Goal: Communication & Community: Answer question/provide support

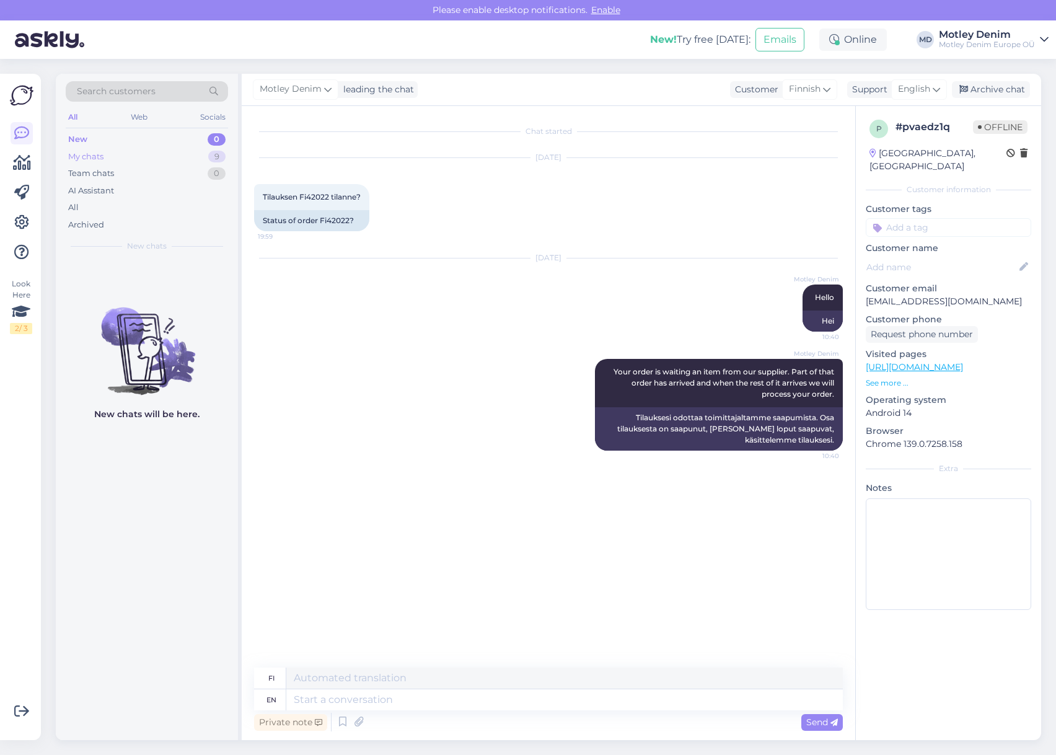
click at [183, 151] on div "My chats 9" at bounding box center [147, 156] width 162 height 17
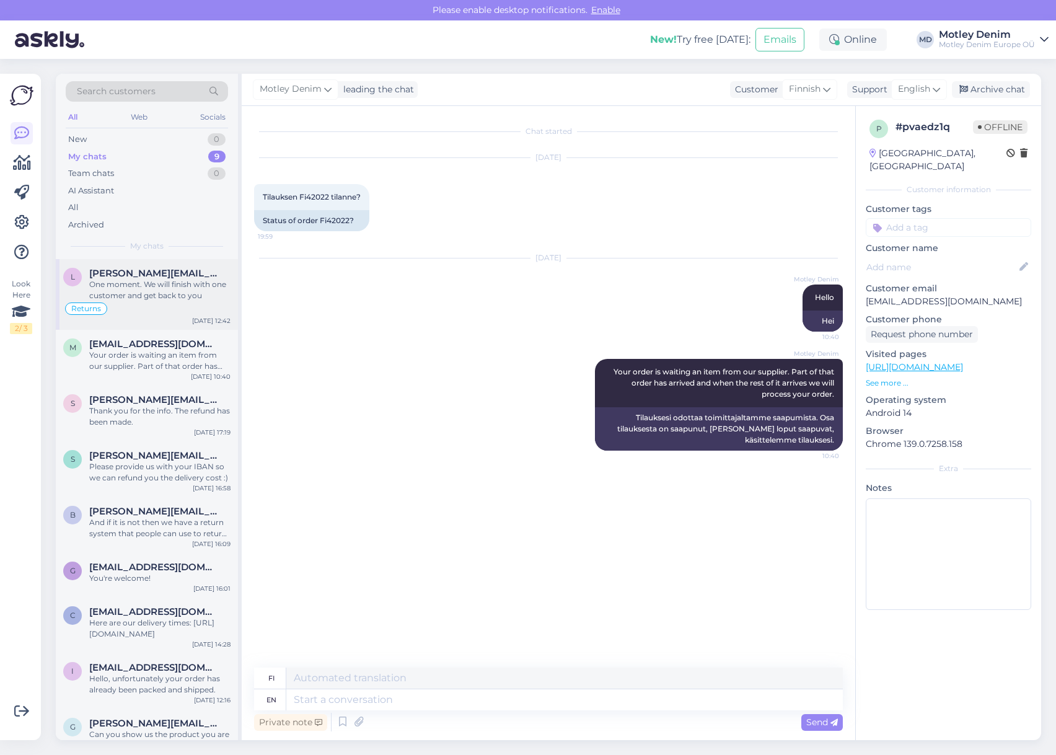
click at [169, 285] on div "One moment. We will finish with one customer and get back to you" at bounding box center [159, 290] width 141 height 22
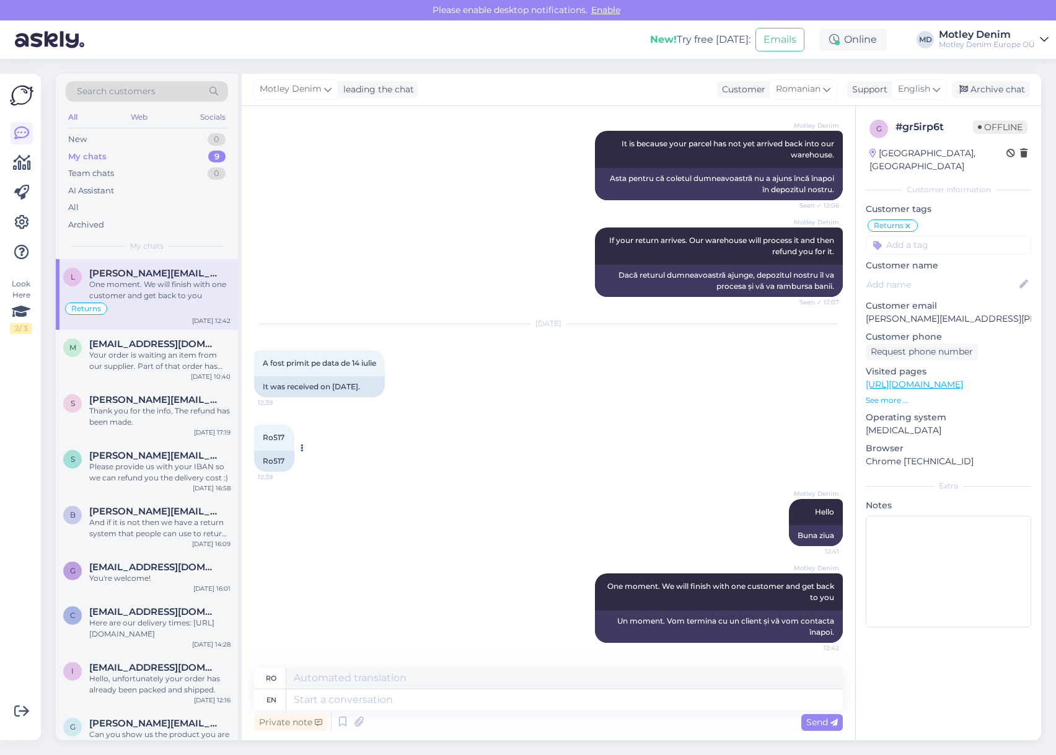
click at [270, 459] on div "Ro517" at bounding box center [274, 460] width 40 height 21
copy div "Ro517"
click at [424, 406] on div "[DATE] A fost primit pe data de 14 iulie 12:39 It was received on [DATE]." at bounding box center [548, 360] width 589 height 100
click at [271, 461] on div "Ro517" at bounding box center [274, 460] width 40 height 21
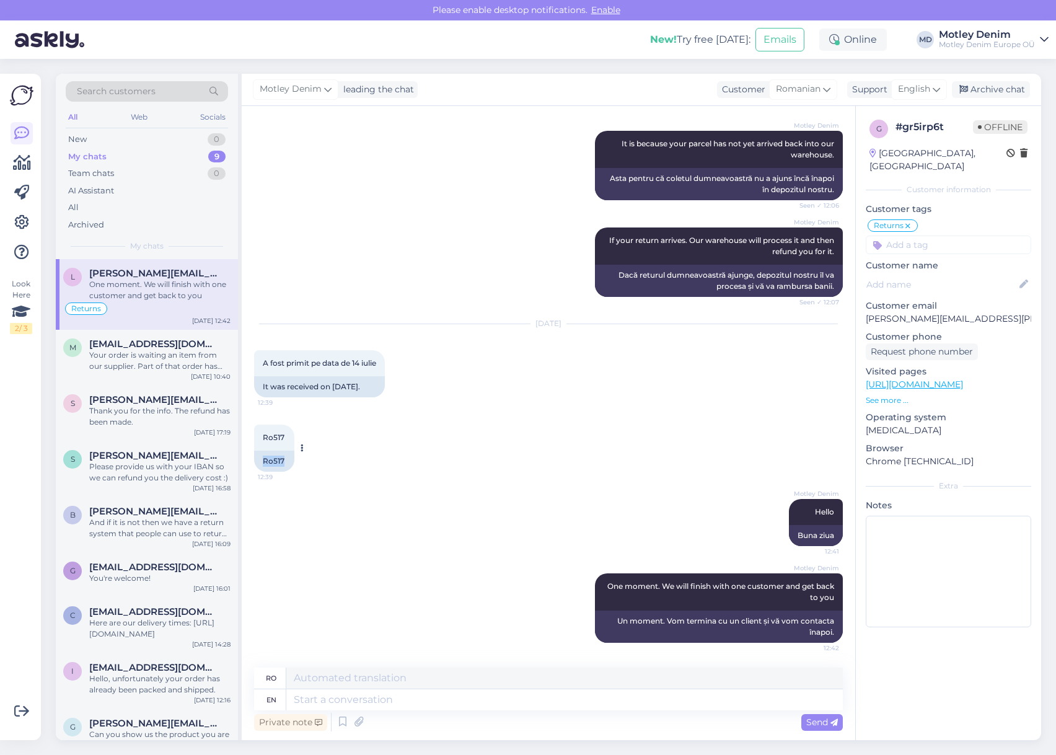
click at [271, 461] on div "Ro517" at bounding box center [274, 460] width 40 height 21
copy div "Ro517"
click at [366, 683] on textarea at bounding box center [564, 677] width 556 height 21
click at [369, 690] on textarea at bounding box center [564, 699] width 556 height 21
type textarea "It s"
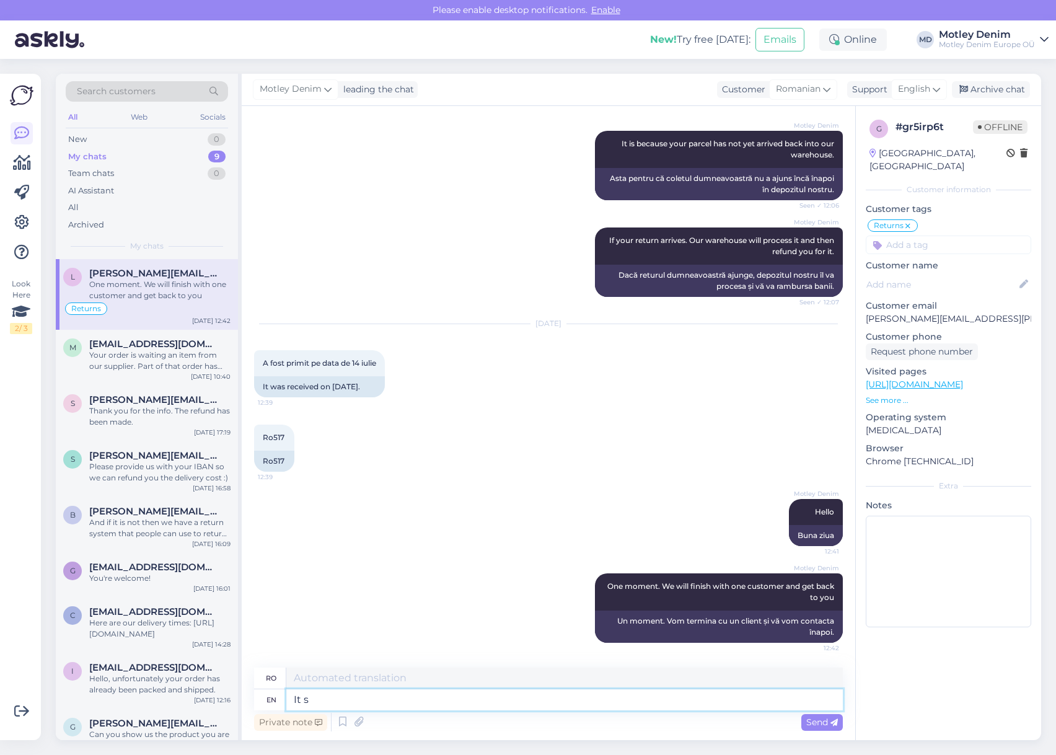
type textarea "Acesta"
type textarea "It seems"
type textarea "[PERSON_NAME]"
type textarea "It seems we"
type textarea "[PERSON_NAME] că noi"
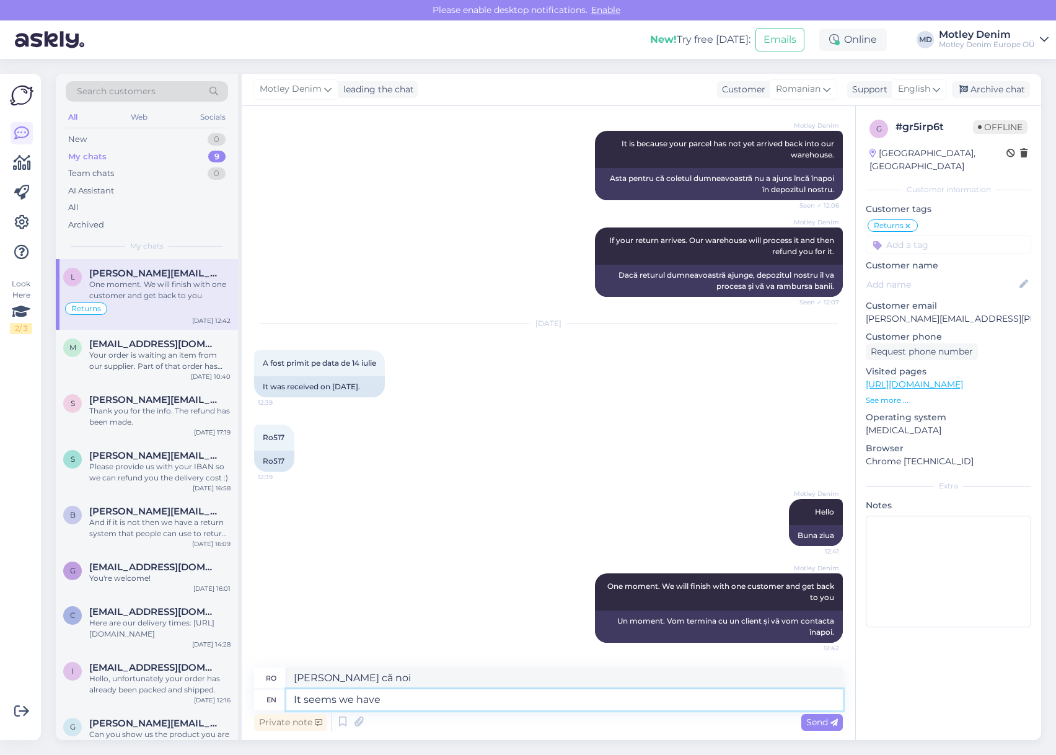
type textarea "It seems we have"
type textarea "[PERSON_NAME] că avem"
type textarea "It seems we have refunded"
type textarea "[PERSON_NAME] că am rambursat"
type textarea "It seems we have refunded you"
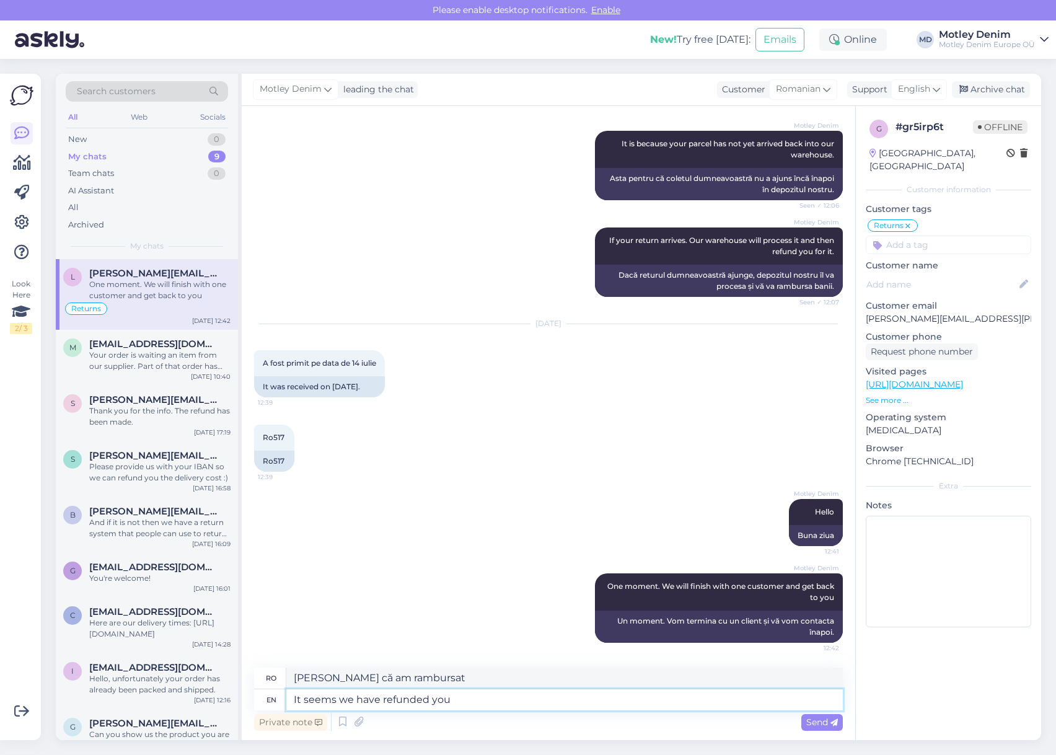
type textarea "[PERSON_NAME] că v-am rambursat banii."
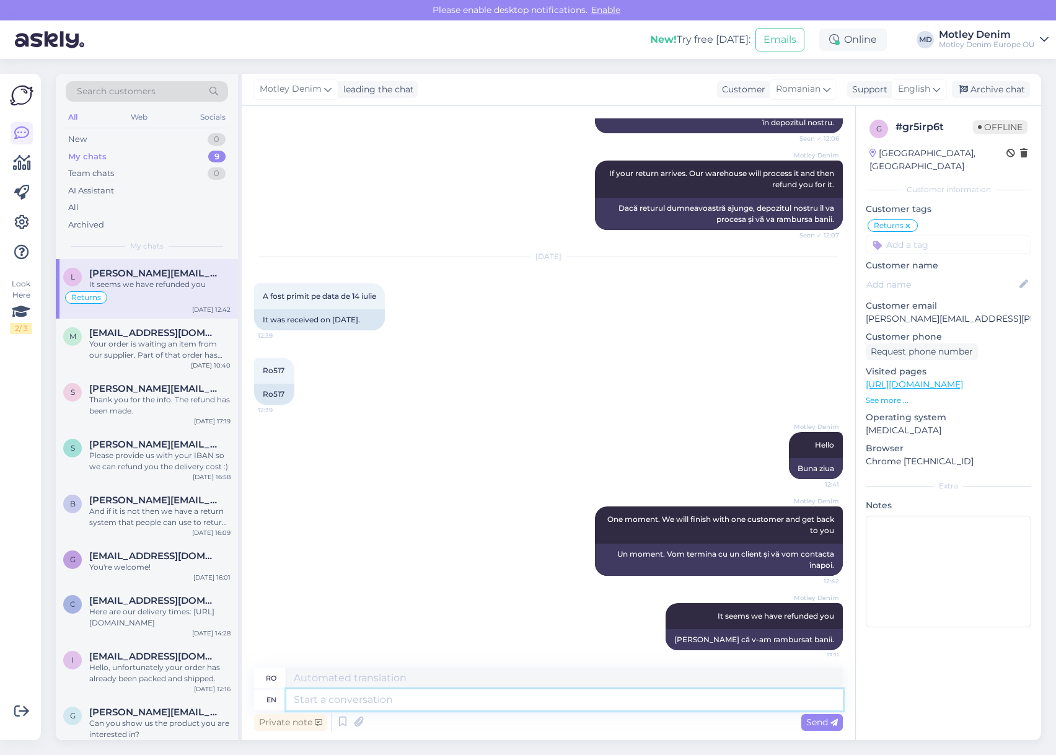
scroll to position [1091, 0]
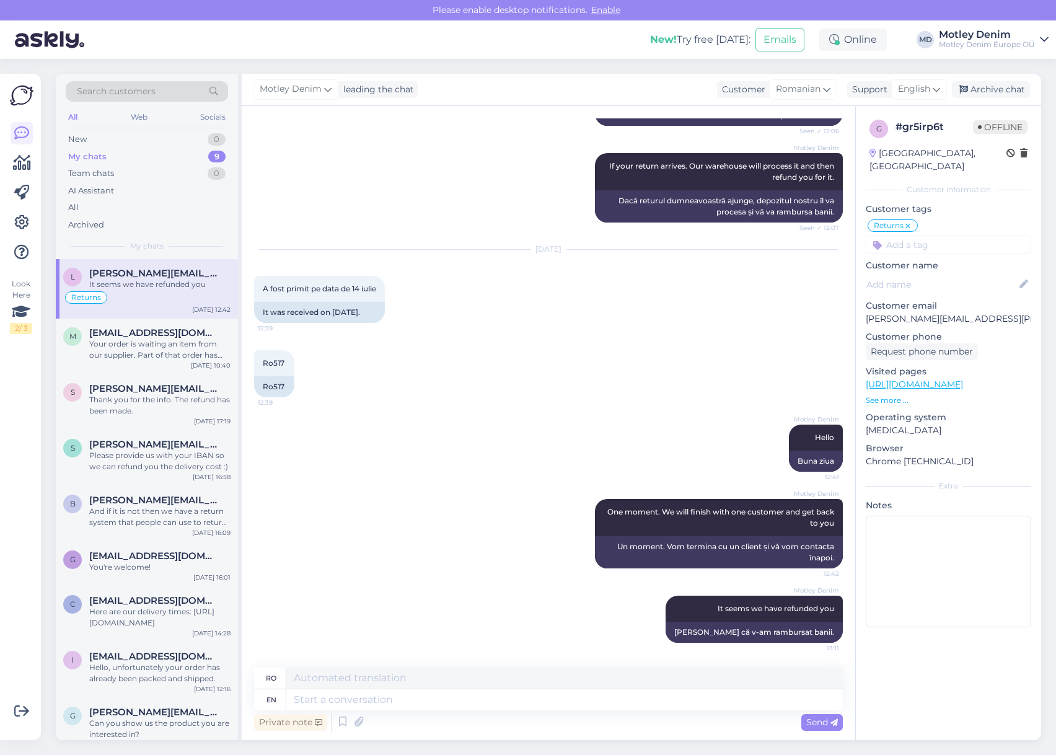
click at [425, 463] on div "Motley Denim Hello 12:41 Buna ziua" at bounding box center [548, 448] width 589 height 74
click at [496, 436] on div "Motley Denim Hello 12:41 Buna ziua" at bounding box center [548, 448] width 589 height 74
click at [540, 703] on textarea at bounding box center [564, 699] width 556 height 21
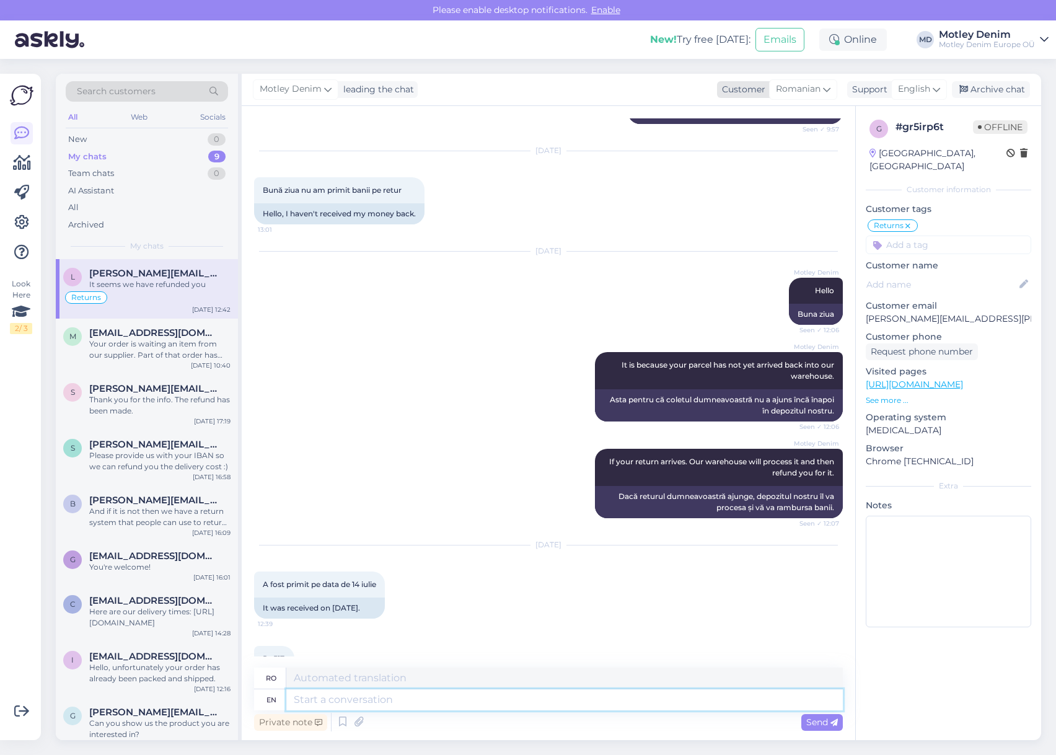
scroll to position [719, 0]
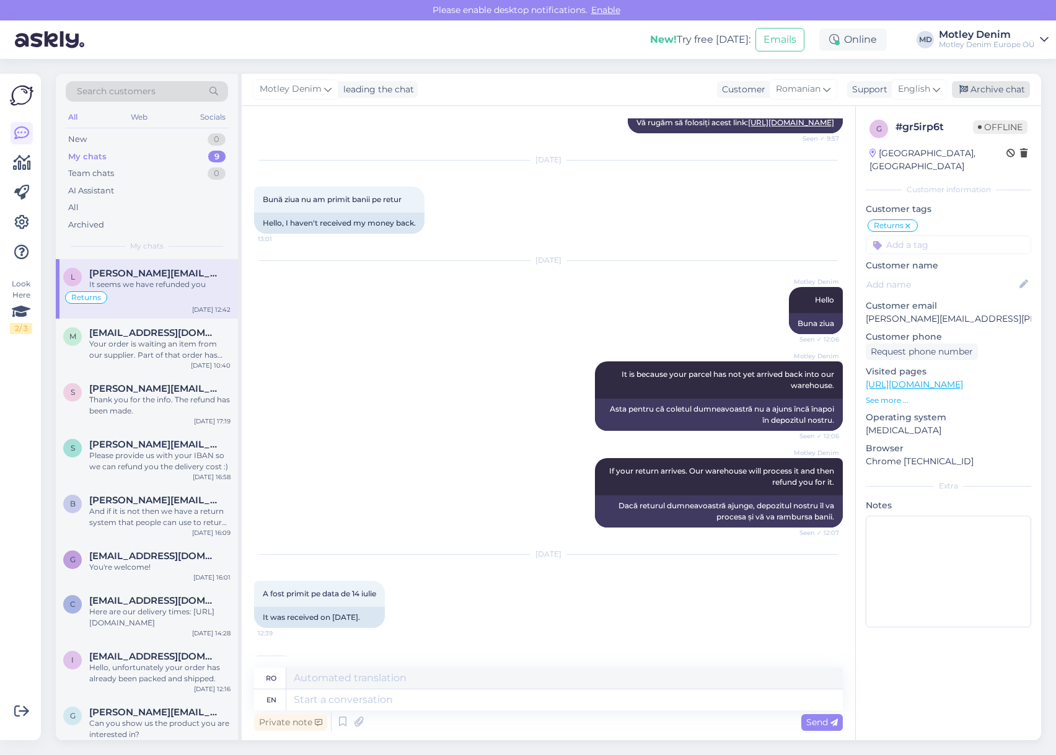
click at [998, 87] on div "Archive chat" at bounding box center [991, 89] width 78 height 17
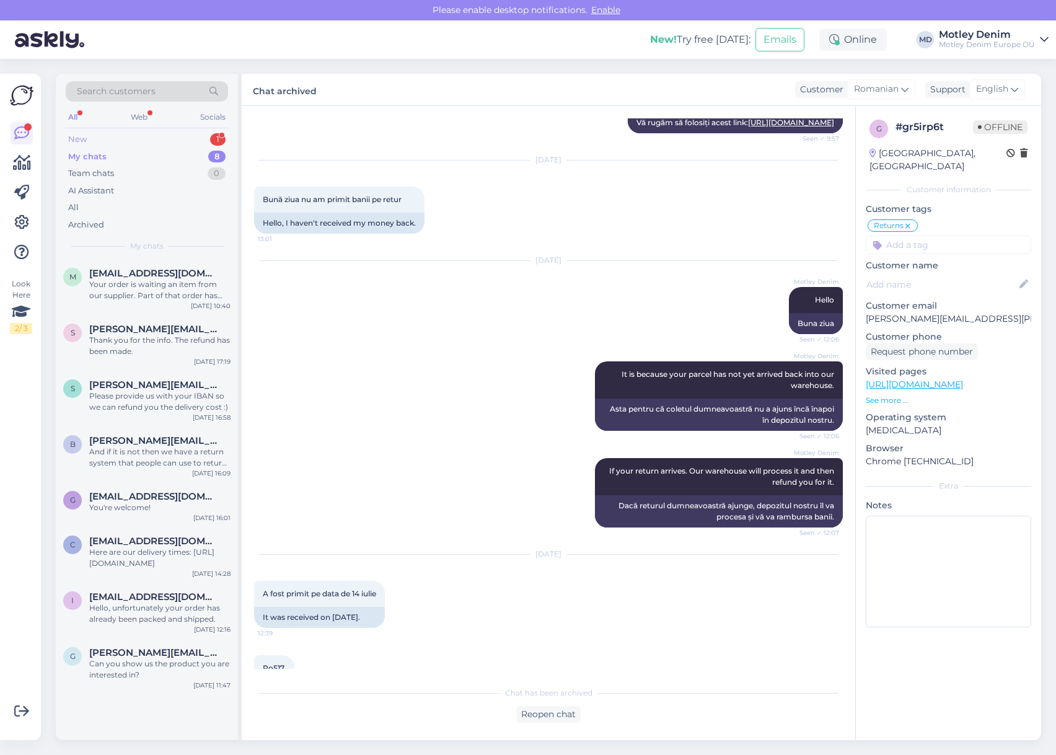
click at [157, 138] on div "New 1" at bounding box center [147, 139] width 162 height 17
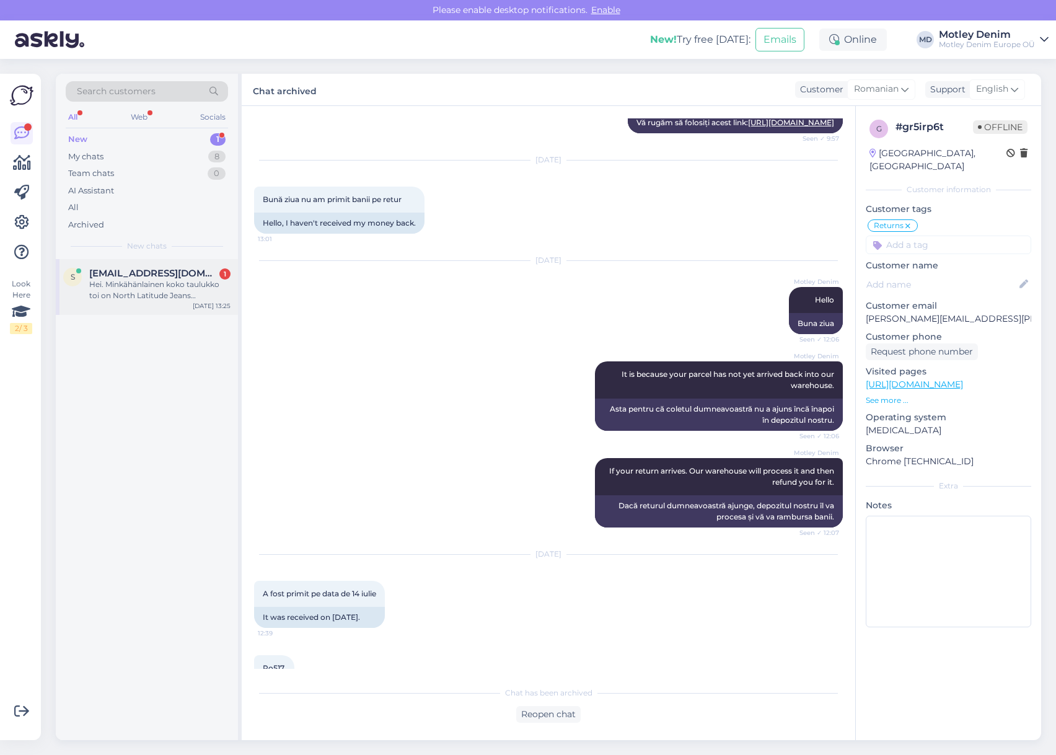
click at [162, 288] on div "Hei. Minkähänlainen koko taulukko toi on North Latitude Jeans [PERSON_NAME] [PE…" at bounding box center [159, 290] width 141 height 22
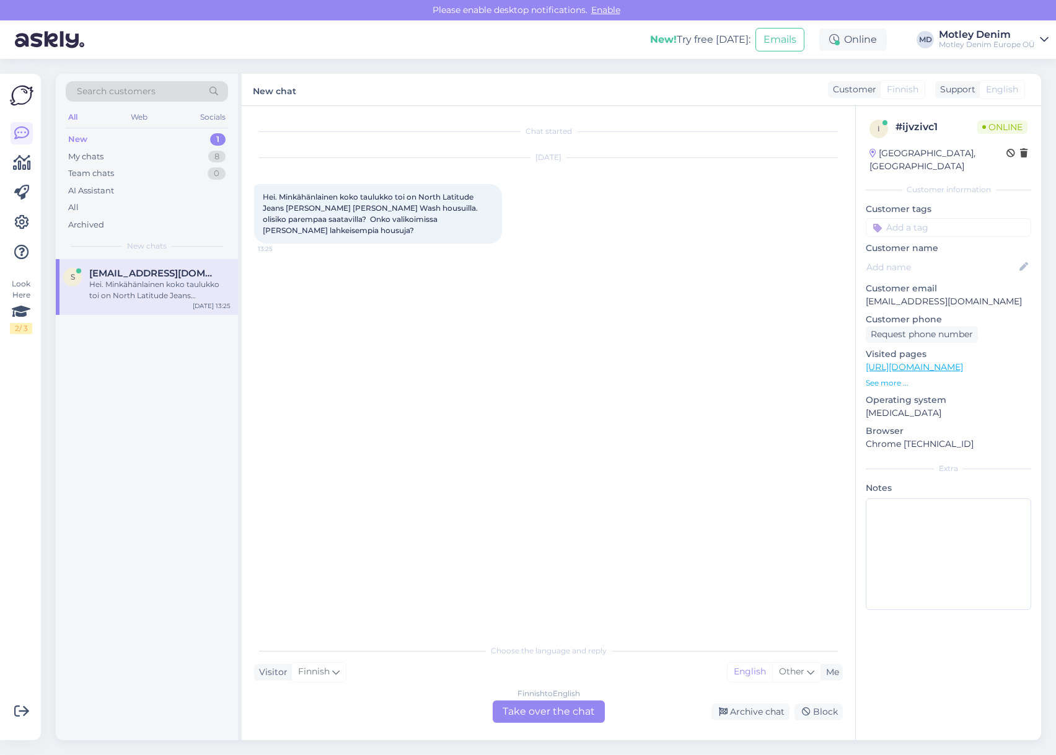
click at [529, 713] on div "Finnish to English Take over the chat" at bounding box center [549, 711] width 112 height 22
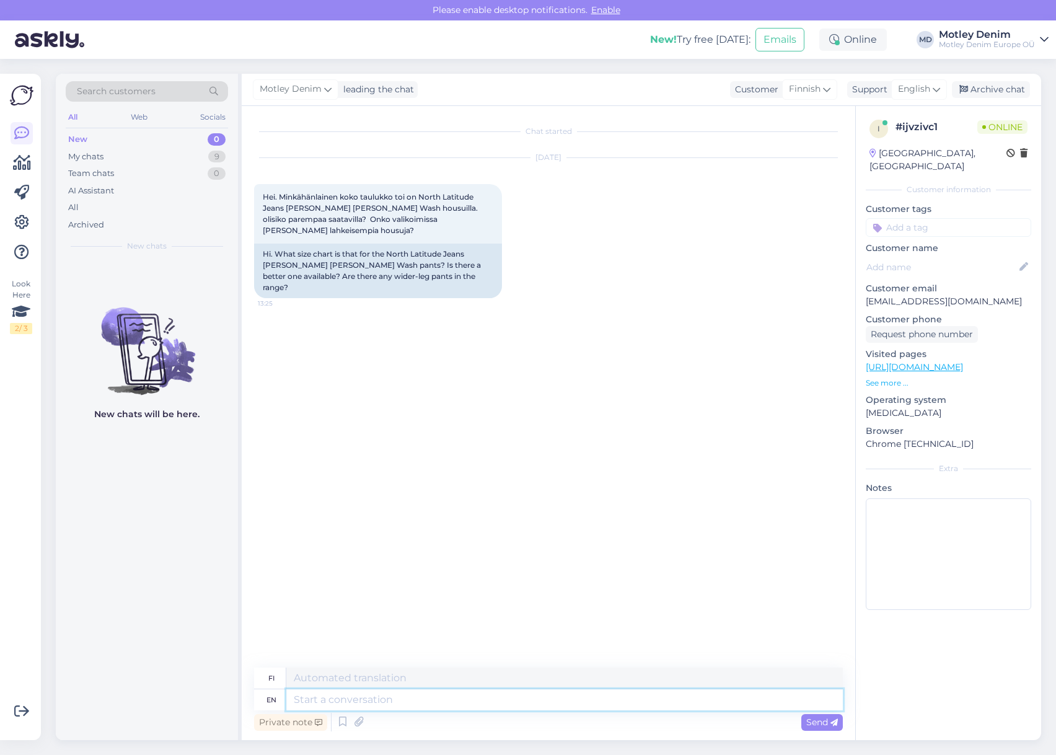
click at [457, 696] on textarea at bounding box center [564, 699] width 556 height 21
type textarea "Hello"
type textarea "Hei"
type textarea "One"
type textarea "Yksi"
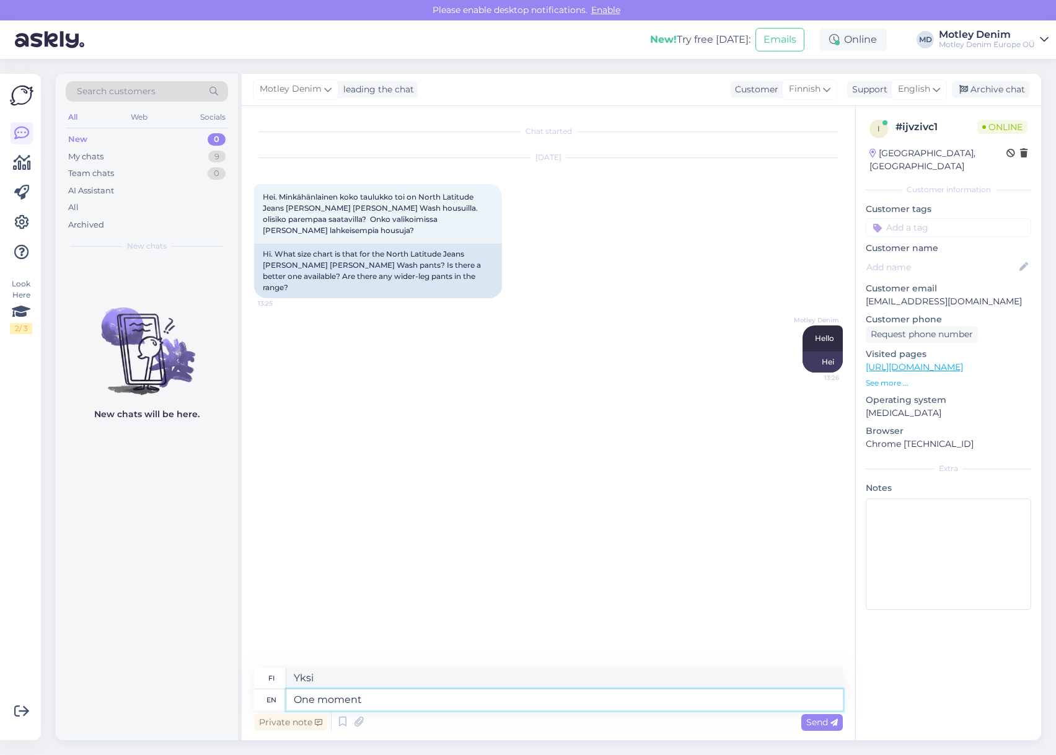
type textarea "One moment"
type textarea "Yksi hetki"
type textarea "One moment I w"
type textarea "Yhtenä hetkenä minä"
type textarea "One moment I will direct"
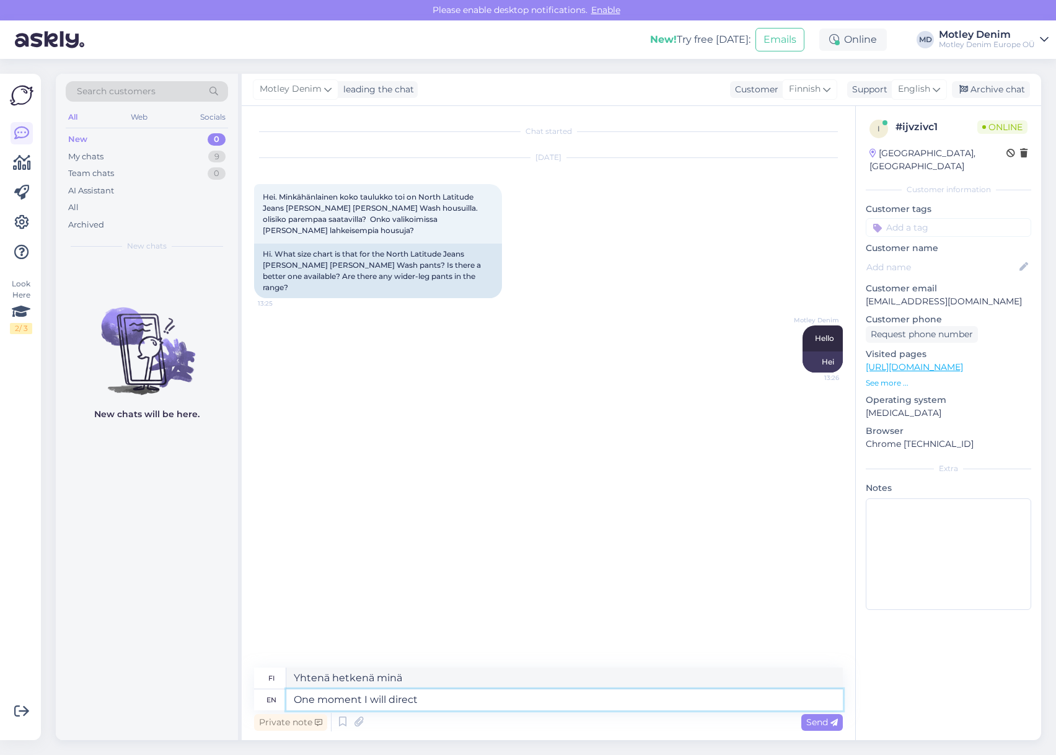
type textarea "[PERSON_NAME] hetken minä ohjaan"
type textarea "One moment I will direct you to"
type textarea "Hetken kuluttua ohjaan sinua"
type textarea "One moment I will direct you to o"
type textarea "Hetken kuluttua ohjaan sinut"
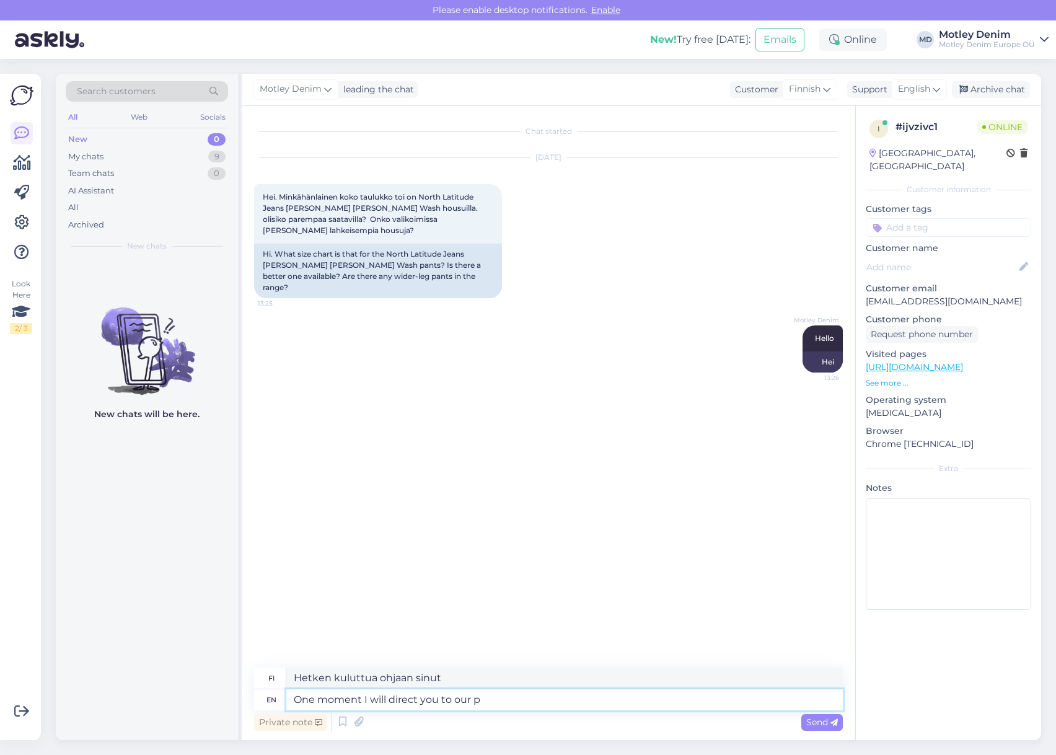
type textarea "One moment I will direct you to our pr"
type textarea "Hetken kuluttua ohjaan teidät meidän"
type textarea "One moment I will direct you to our product sp"
type textarea "[PERSON_NAME], ohjaan sinut tuotteeseemme"
type textarea "One moment I will direct you to our product specialist."
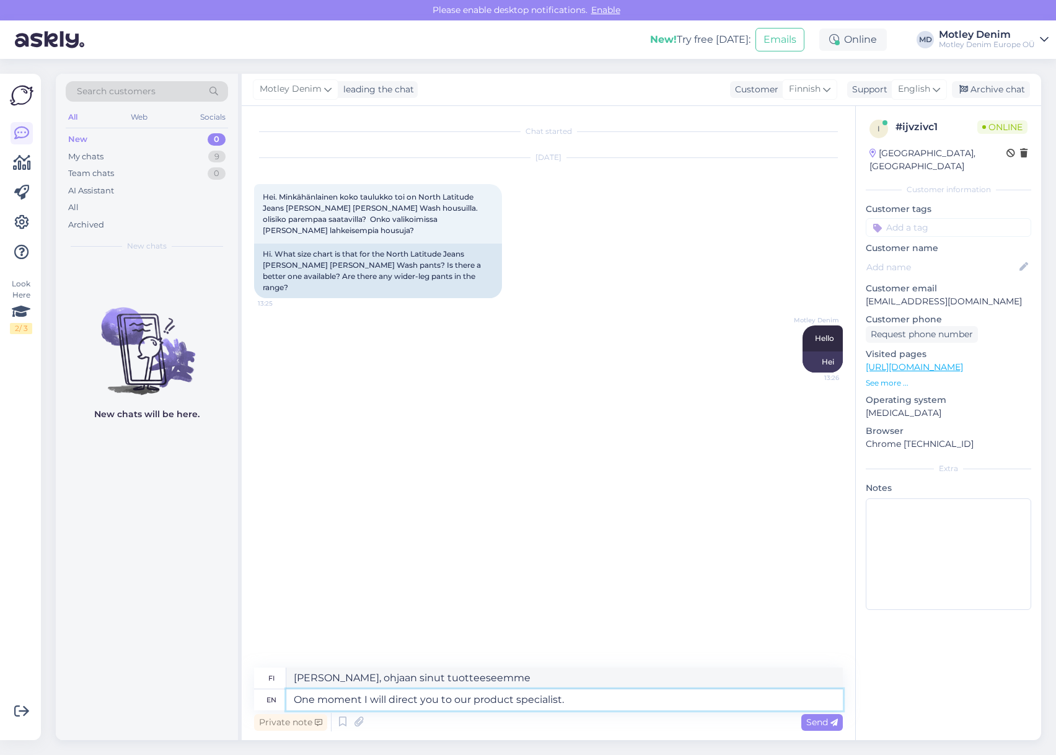
type textarea "[PERSON_NAME], ohjaan sinut tuoteasiantuntijamme puheille."
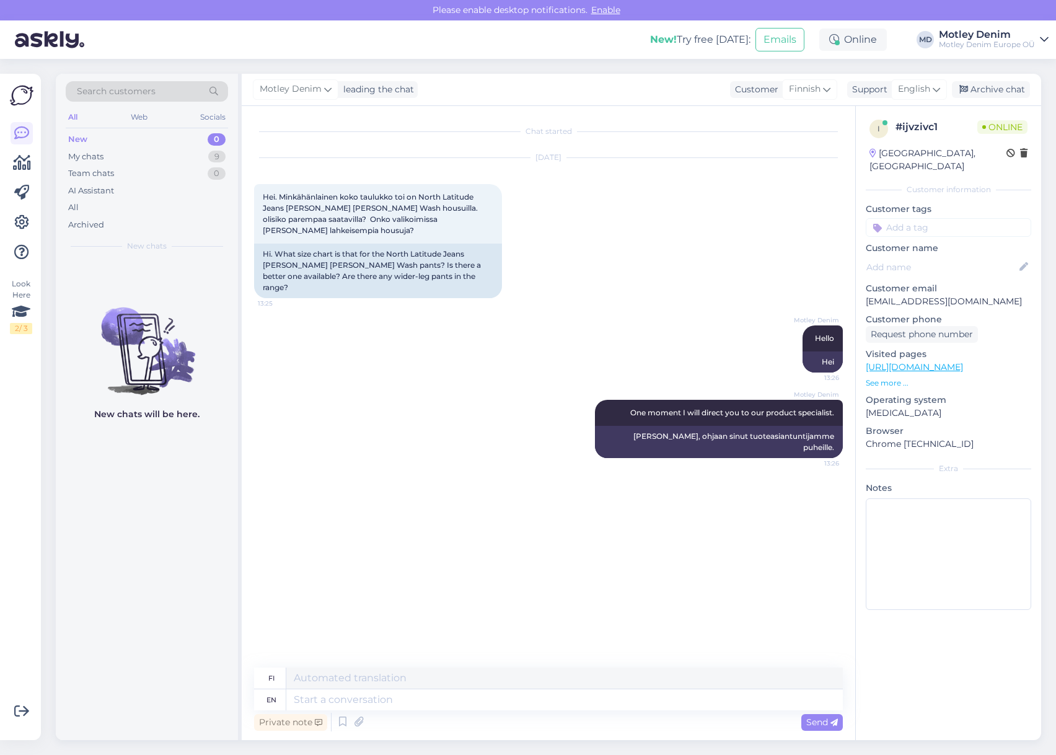
click at [923, 218] on input at bounding box center [948, 227] width 165 height 19
type input "product s"
click at [962, 271] on span "Product specialist" at bounding box center [948, 274] width 67 height 7
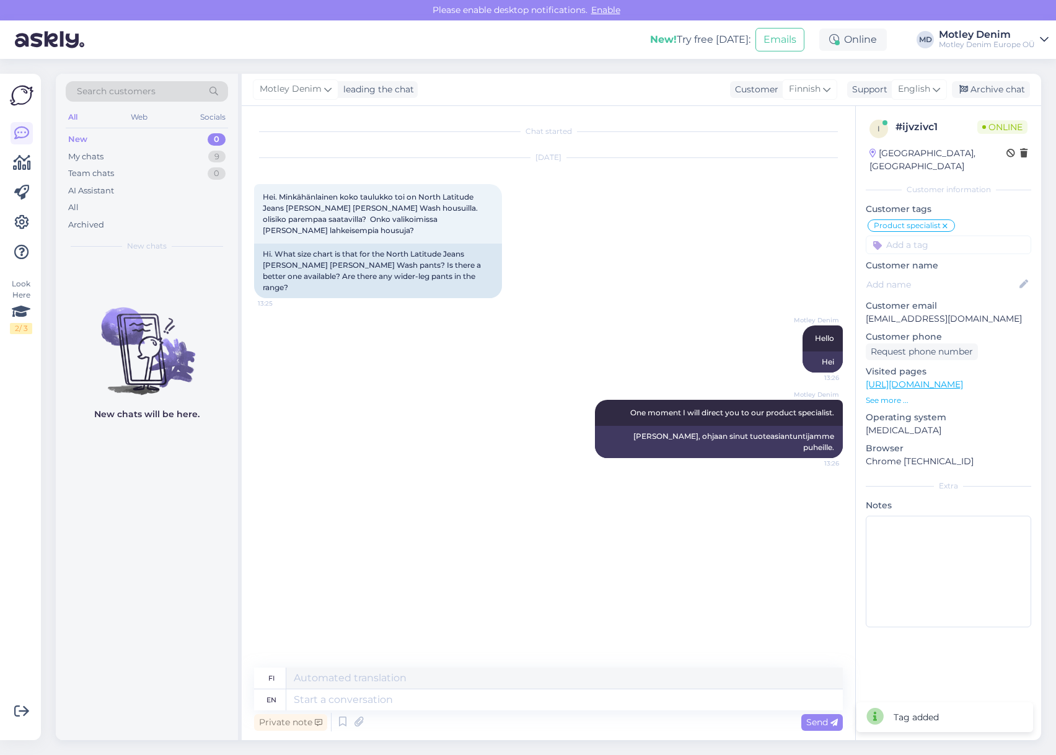
click at [731, 248] on div "[DATE] Hei. Minkähänlainen koko taulukko toi on North Latitude Jeans [PERSON_NA…" at bounding box center [548, 227] width 589 height 167
click at [160, 152] on div "My chats 9" at bounding box center [147, 156] width 162 height 17
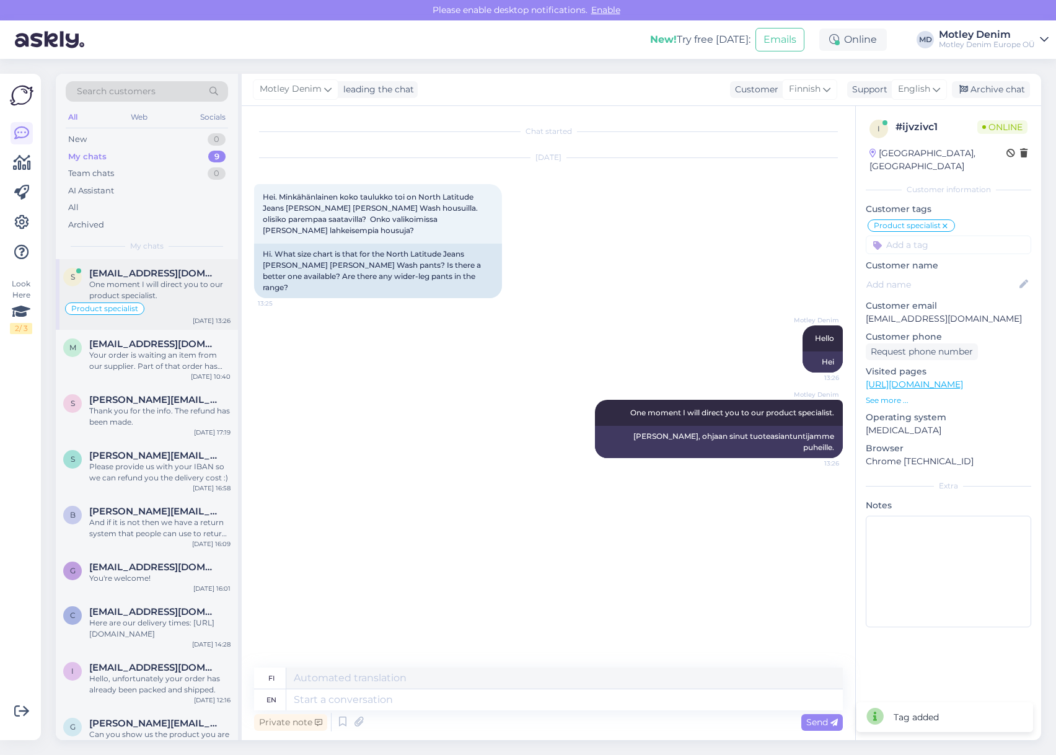
click at [143, 283] on div "One moment I will direct you to our product specialist." at bounding box center [159, 290] width 141 height 22
click at [176, 355] on div "Your order is waiting an item from our supplier. Part of that order has arrived…" at bounding box center [159, 360] width 141 height 22
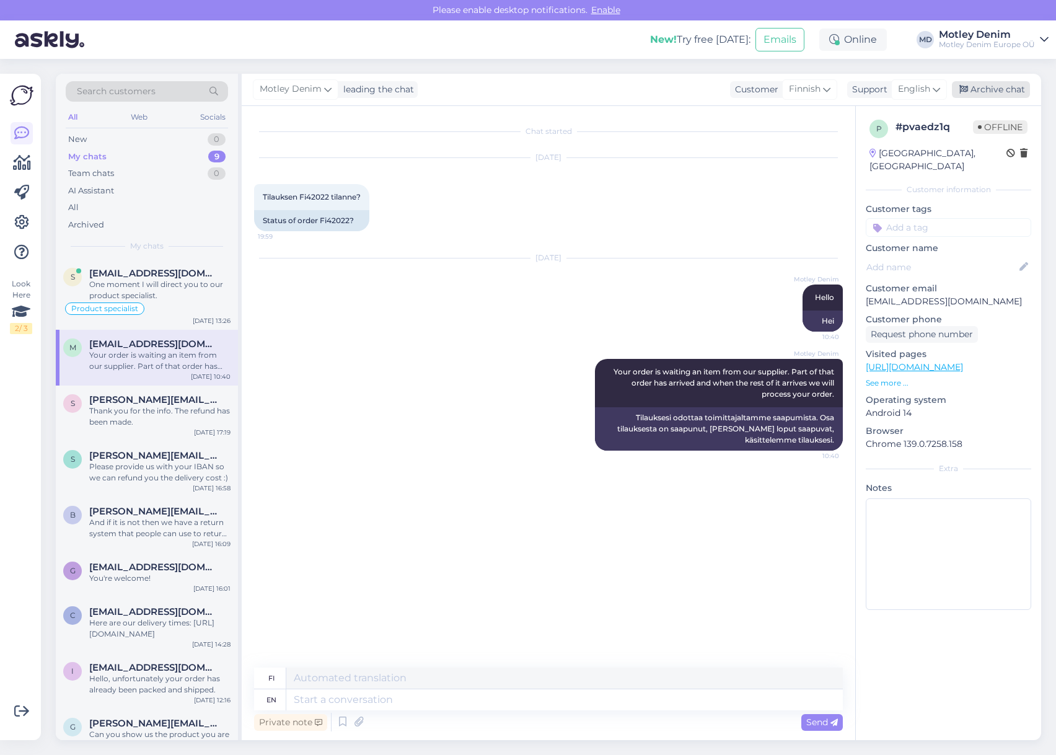
click at [986, 90] on div "Archive chat" at bounding box center [991, 89] width 78 height 17
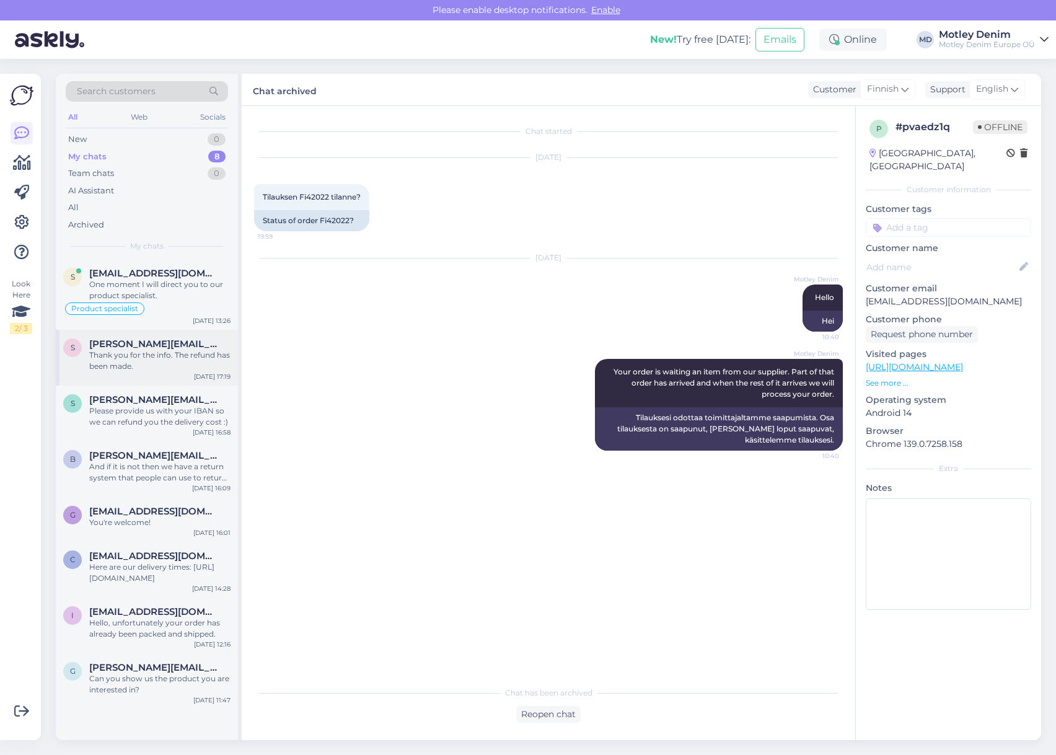
click at [177, 359] on div "Thank you for the info. The refund has been made." at bounding box center [159, 360] width 141 height 22
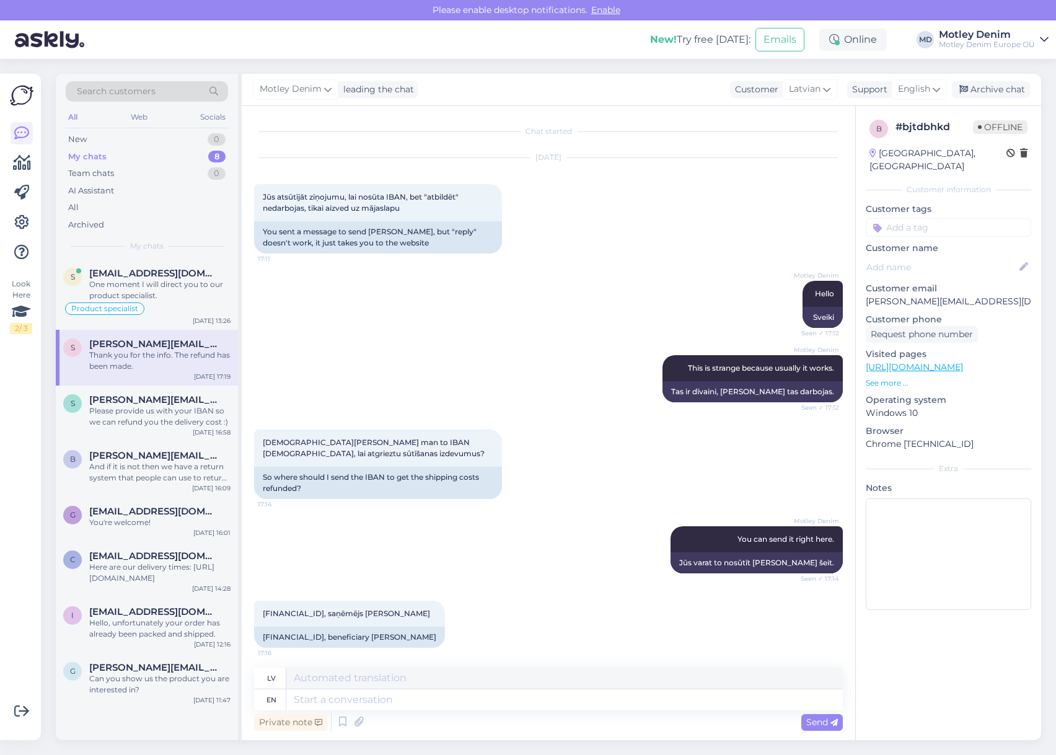
scroll to position [79, 0]
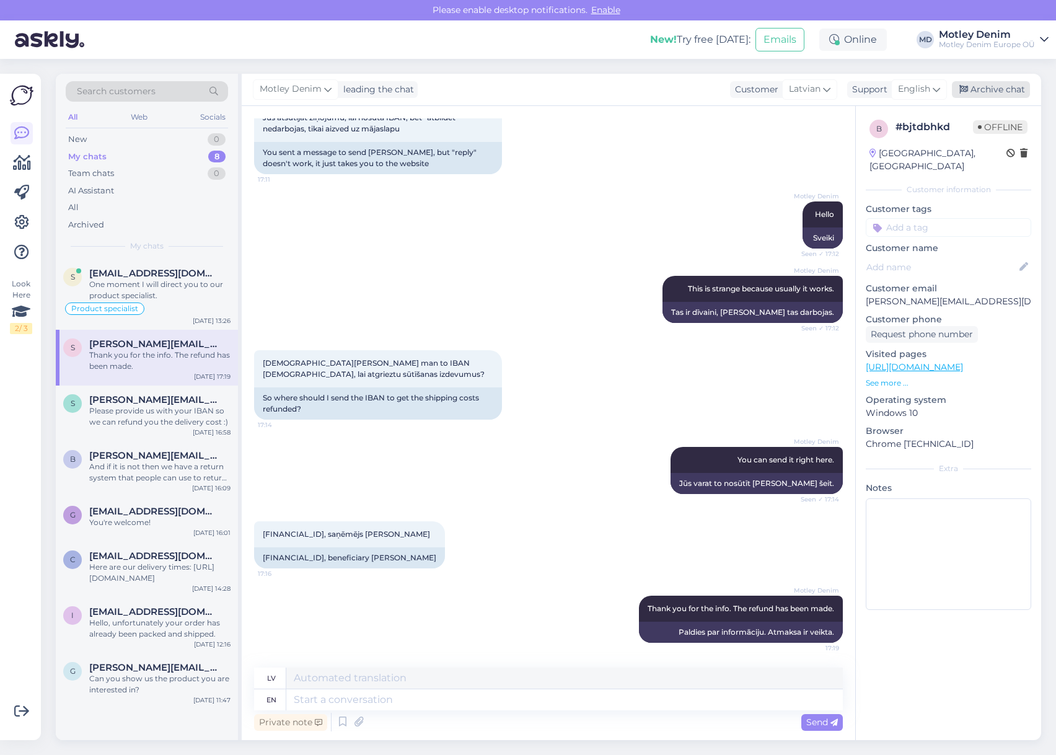
click at [1002, 95] on div "Archive chat" at bounding box center [991, 89] width 78 height 17
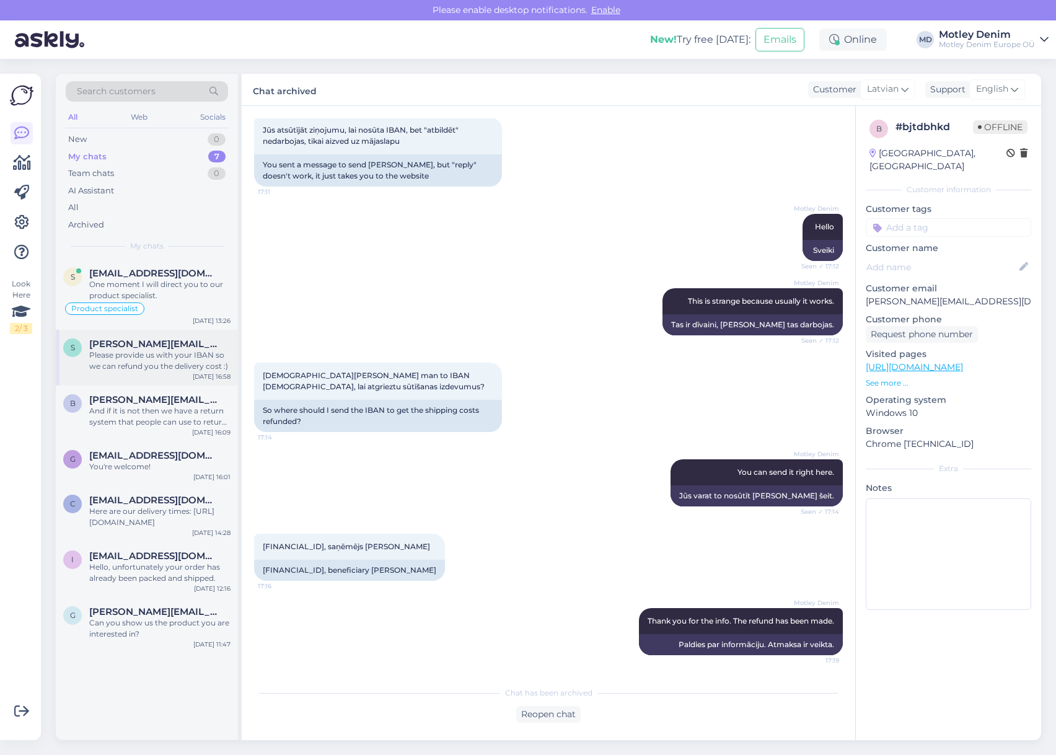
click at [144, 346] on span "[PERSON_NAME][EMAIL_ADDRESS][DOMAIN_NAME]" at bounding box center [153, 343] width 129 height 11
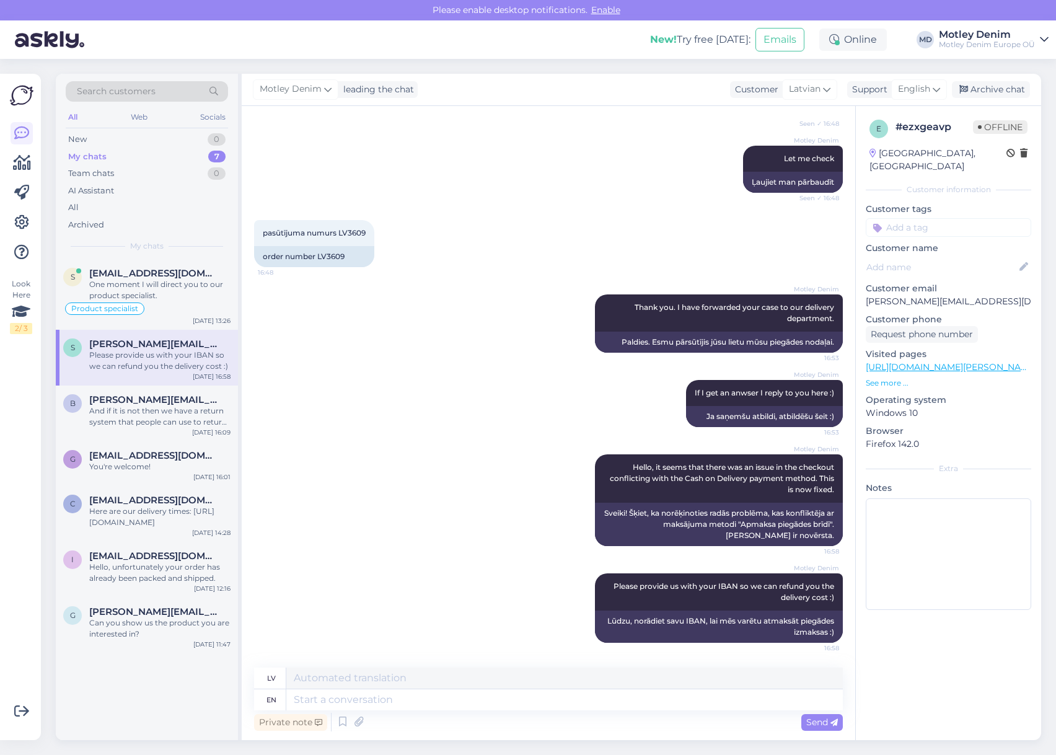
click at [981, 81] on div "[PERSON_NAME] leading the chat Customer Latvian Support English Archive chat" at bounding box center [641, 90] width 799 height 32
click at [983, 92] on div "Archive chat" at bounding box center [991, 89] width 78 height 17
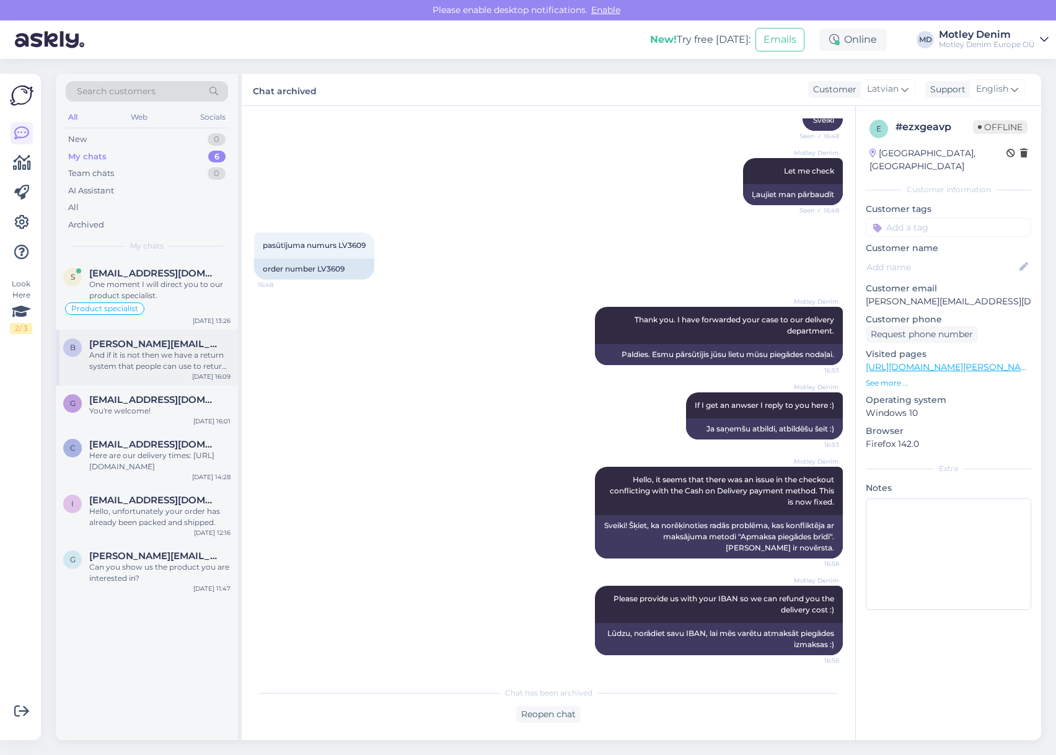
click at [184, 372] on div "b [PERSON_NAME][EMAIL_ADDRESS][DOMAIN_NAME] And if it is not then we have a ret…" at bounding box center [147, 358] width 182 height 56
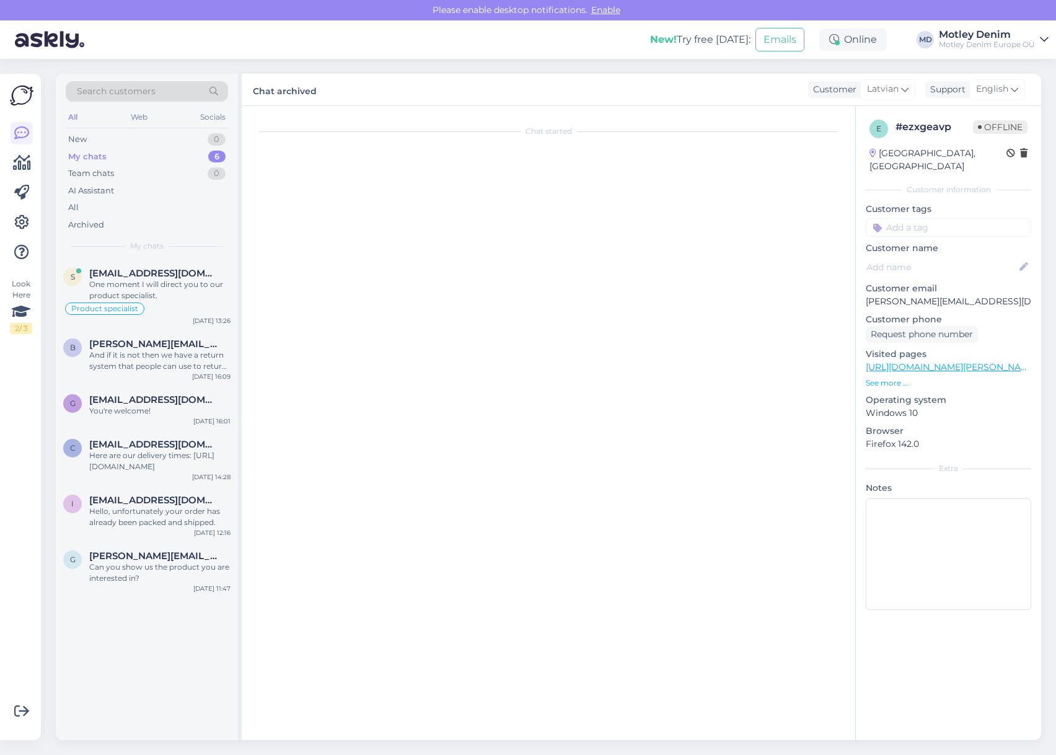
scroll to position [5, 0]
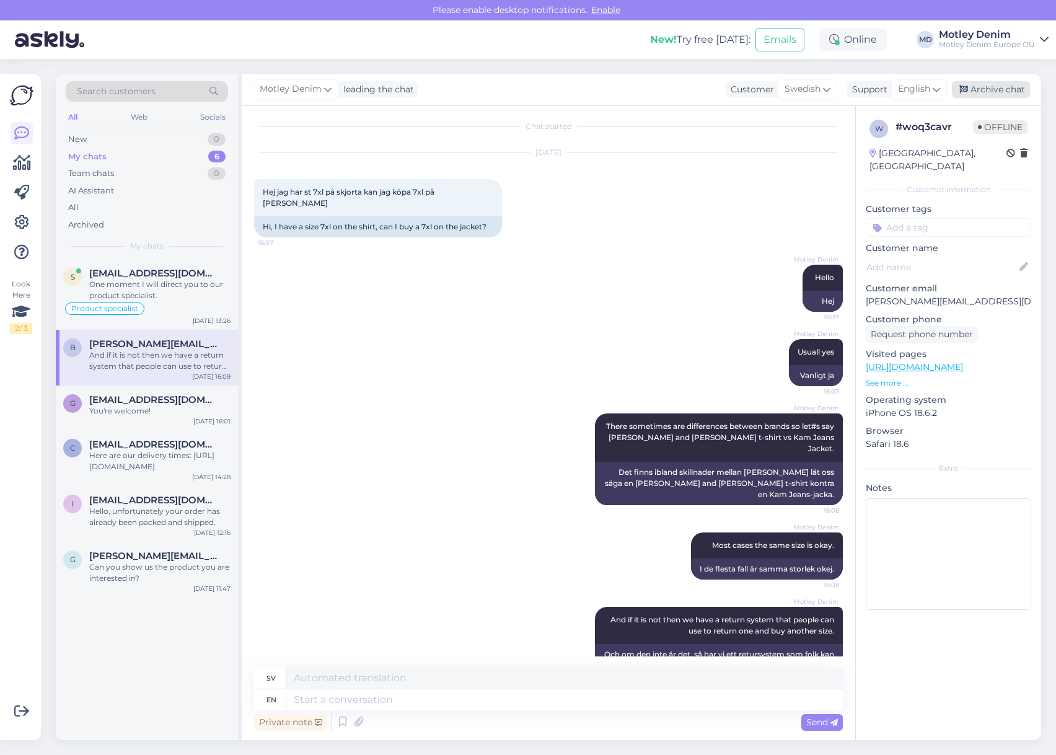
click at [986, 95] on div "Archive chat" at bounding box center [991, 89] width 78 height 17
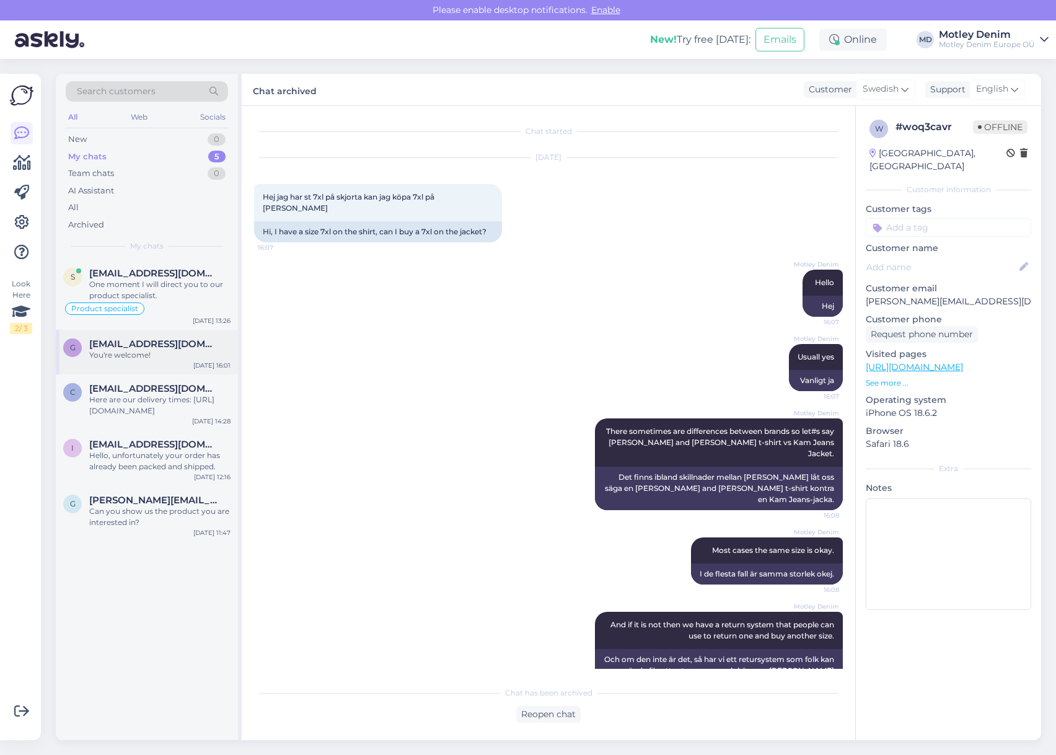
click at [151, 382] on div "c [EMAIL_ADDRESS][DOMAIN_NAME] Here are our delivery times: [URL][DOMAIN_NAME] …" at bounding box center [147, 402] width 182 height 56
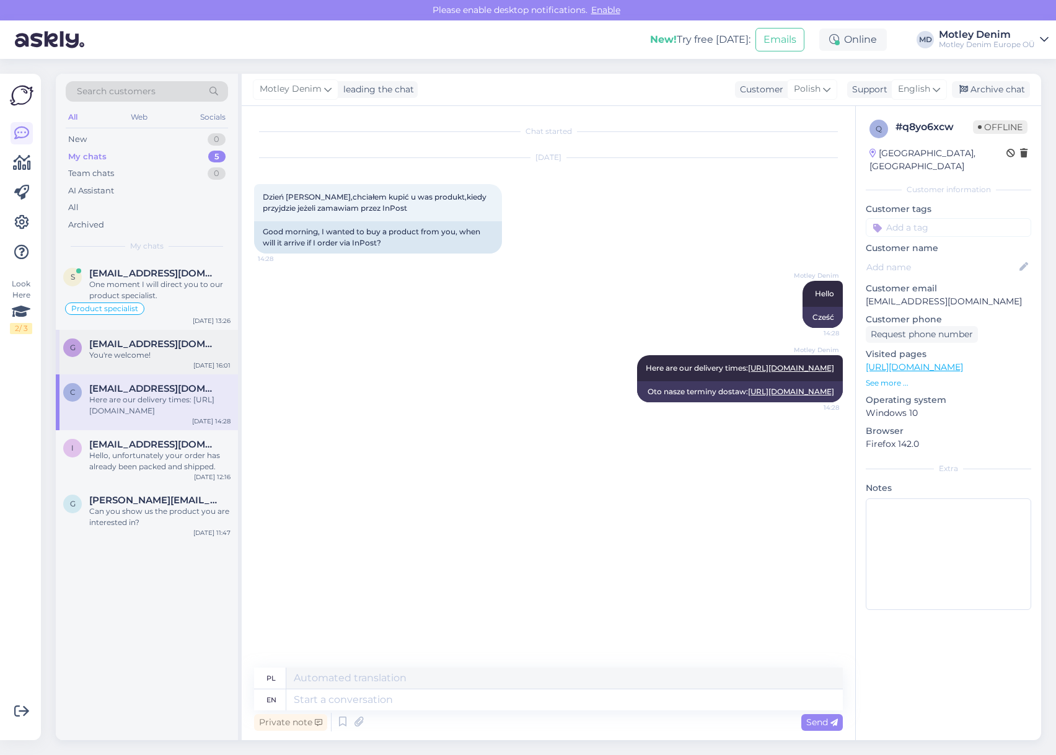
click at [156, 356] on div "You're welcome!" at bounding box center [159, 354] width 141 height 11
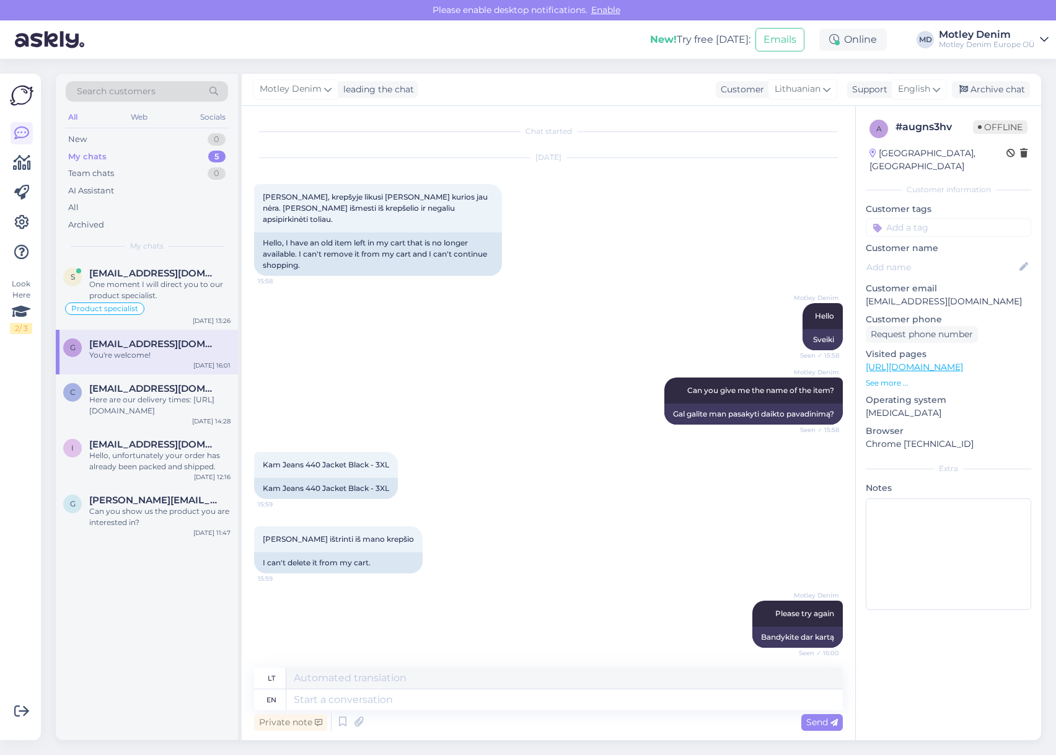
scroll to position [366, 0]
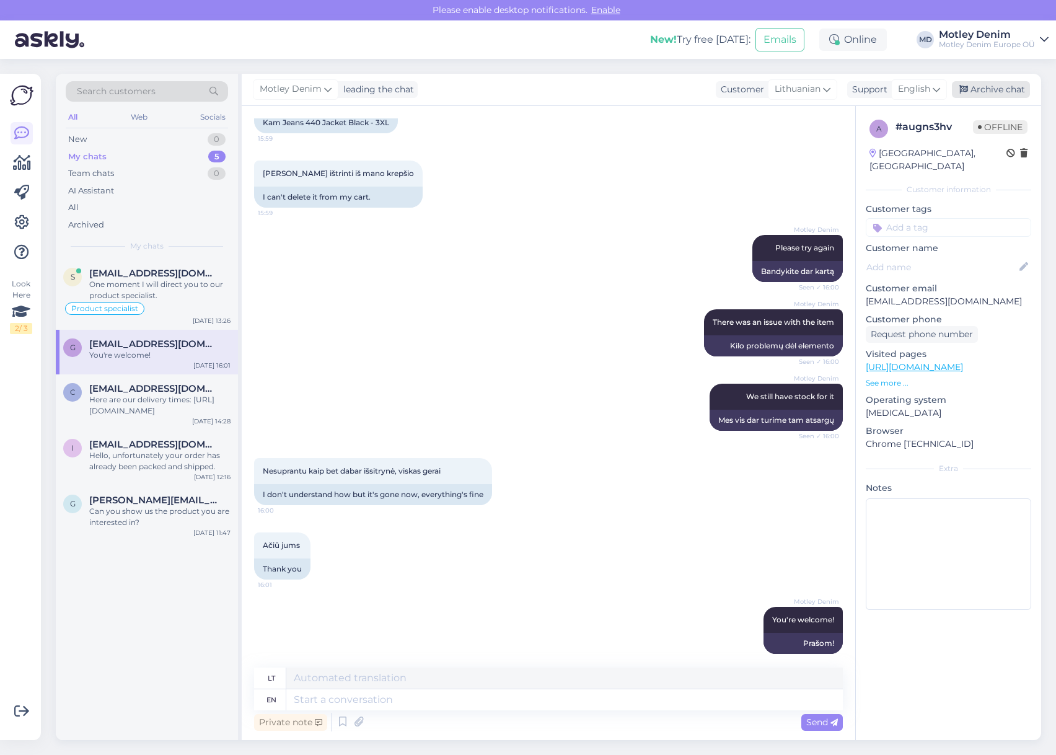
click at [989, 92] on div "Archive chat" at bounding box center [991, 89] width 78 height 17
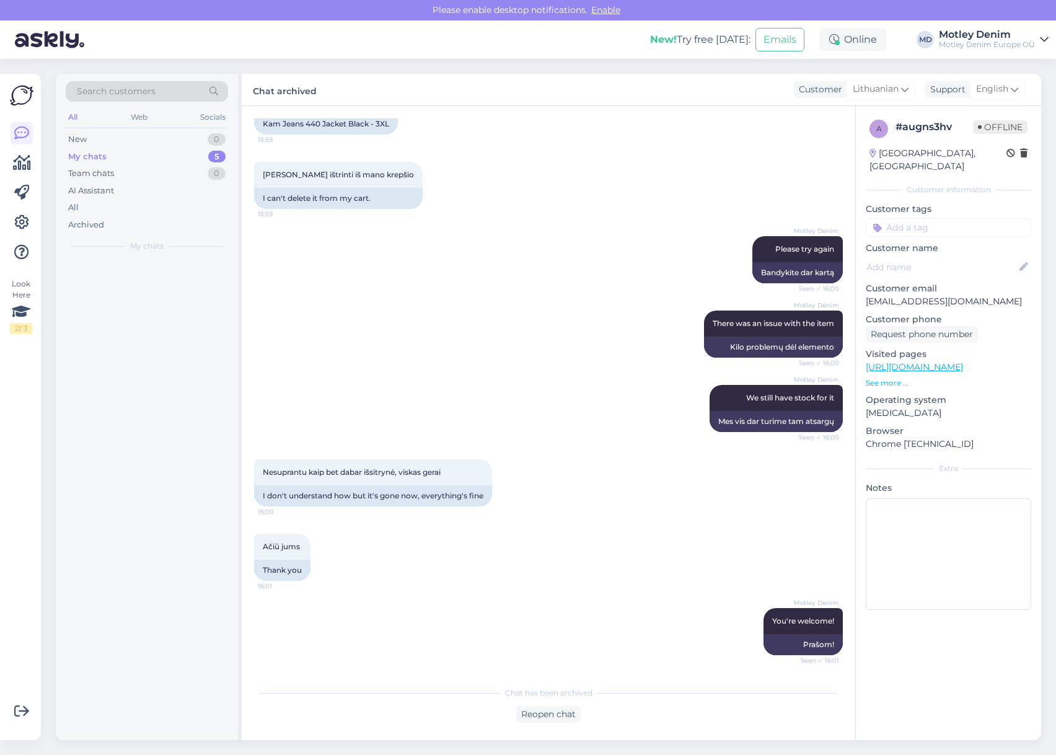
scroll to position [353, 0]
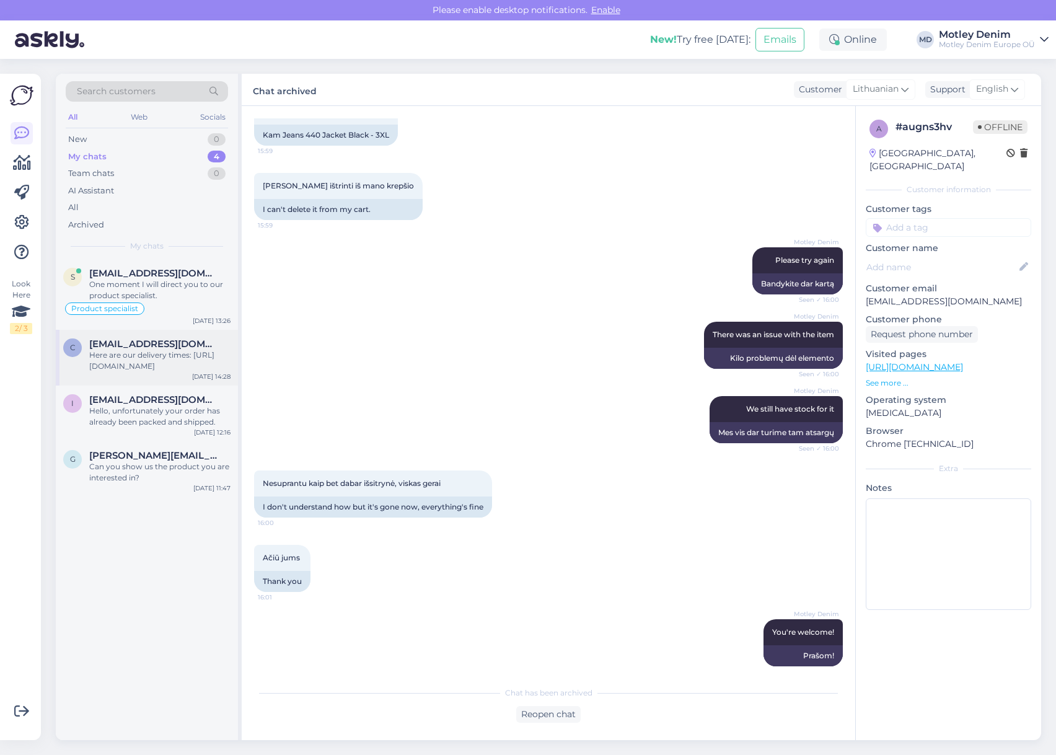
click at [159, 369] on div "Here are our delivery times: [URL][DOMAIN_NAME]" at bounding box center [159, 360] width 141 height 22
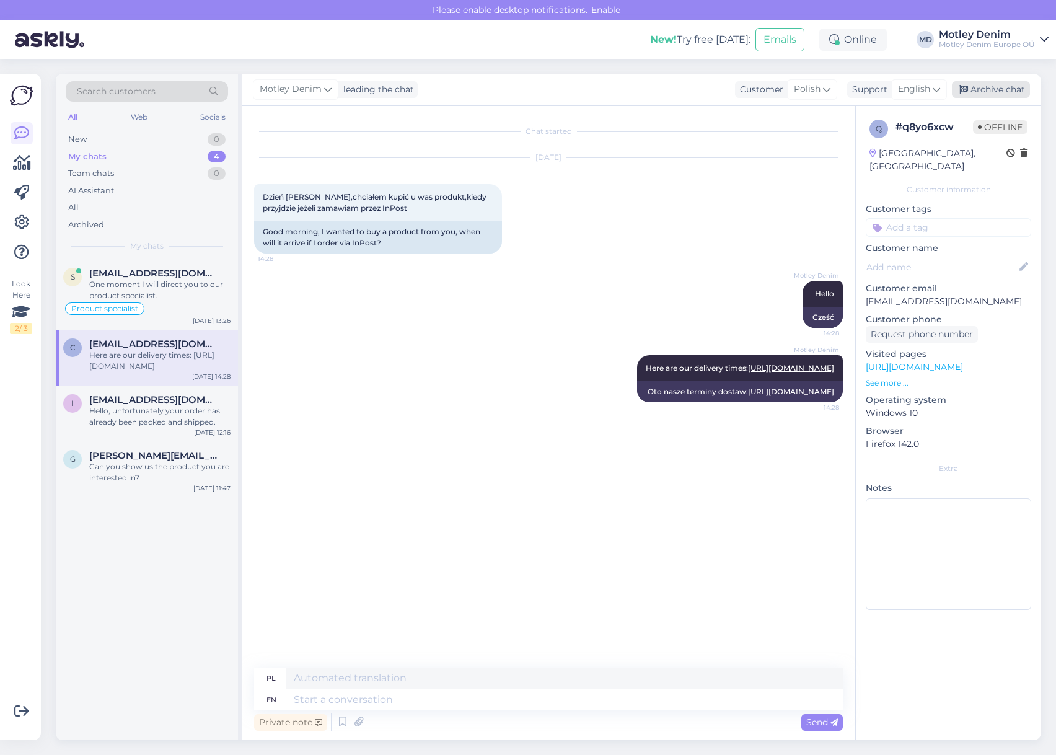
click at [1006, 91] on div "Archive chat" at bounding box center [991, 89] width 78 height 17
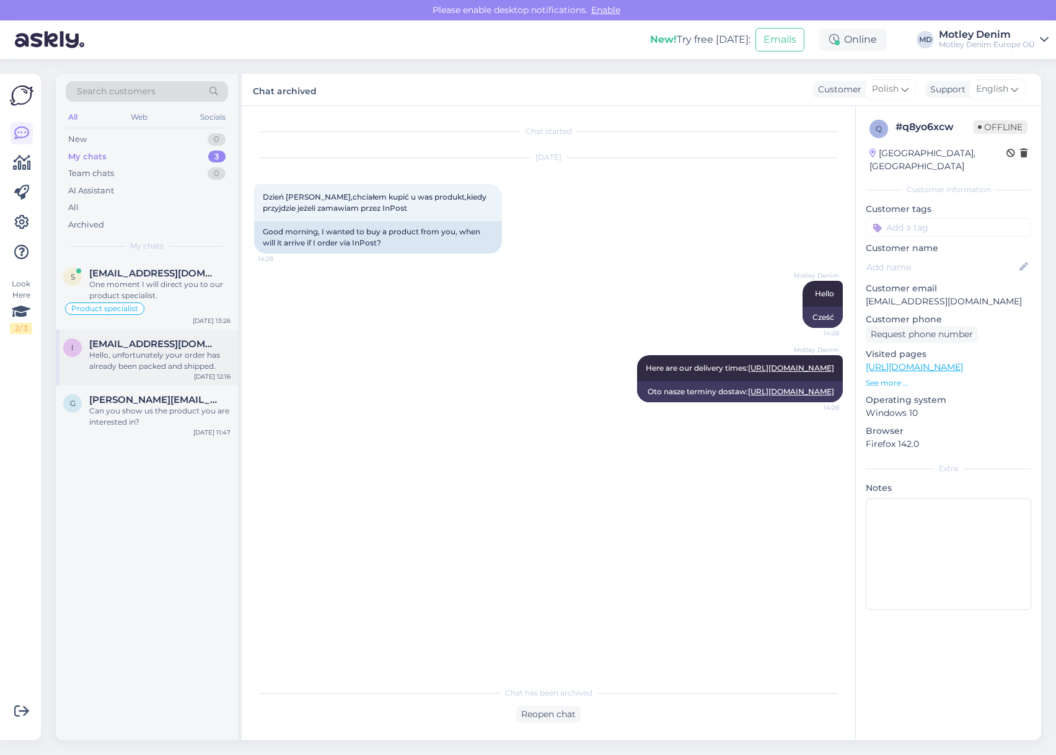
click at [166, 366] on div "Hello, unfortunately your order has already been packed and shipped." at bounding box center [159, 360] width 141 height 22
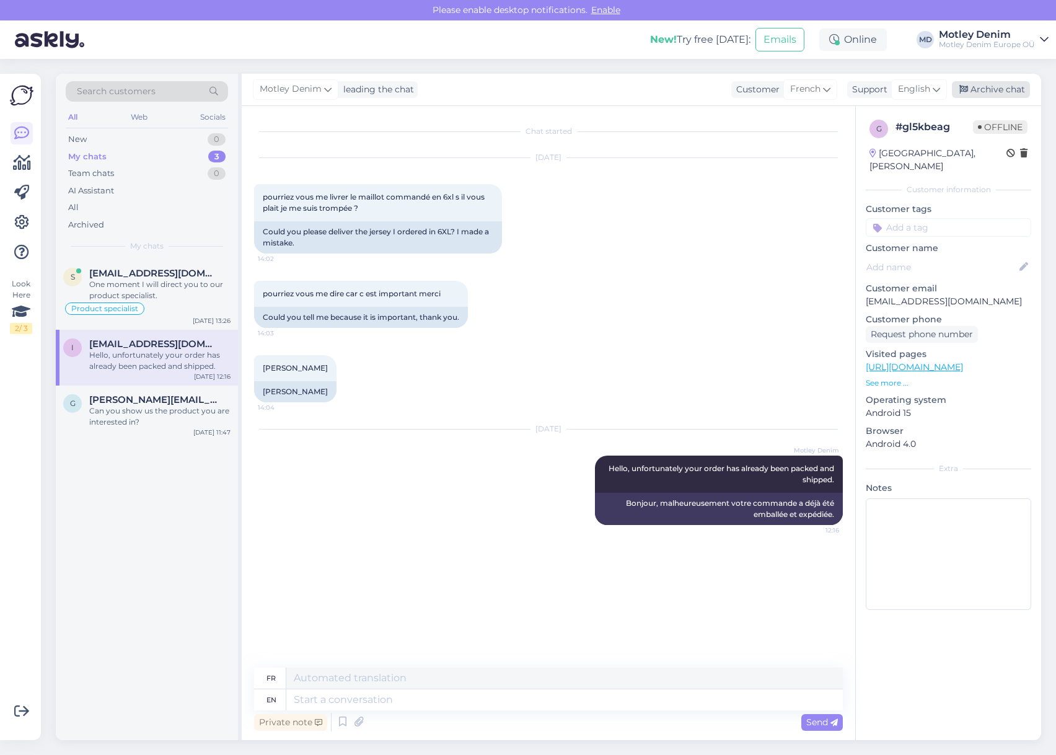
click at [1008, 88] on div "Archive chat" at bounding box center [991, 89] width 78 height 17
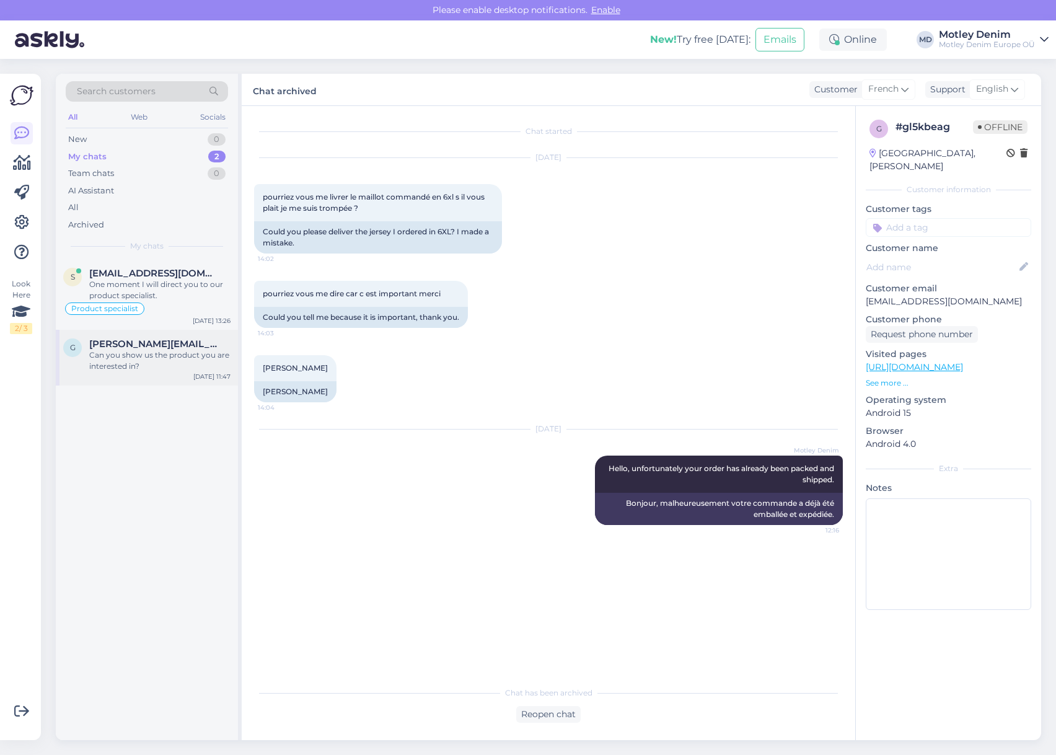
click at [156, 361] on div "Can you show us the product you are interested in?" at bounding box center [159, 360] width 141 height 22
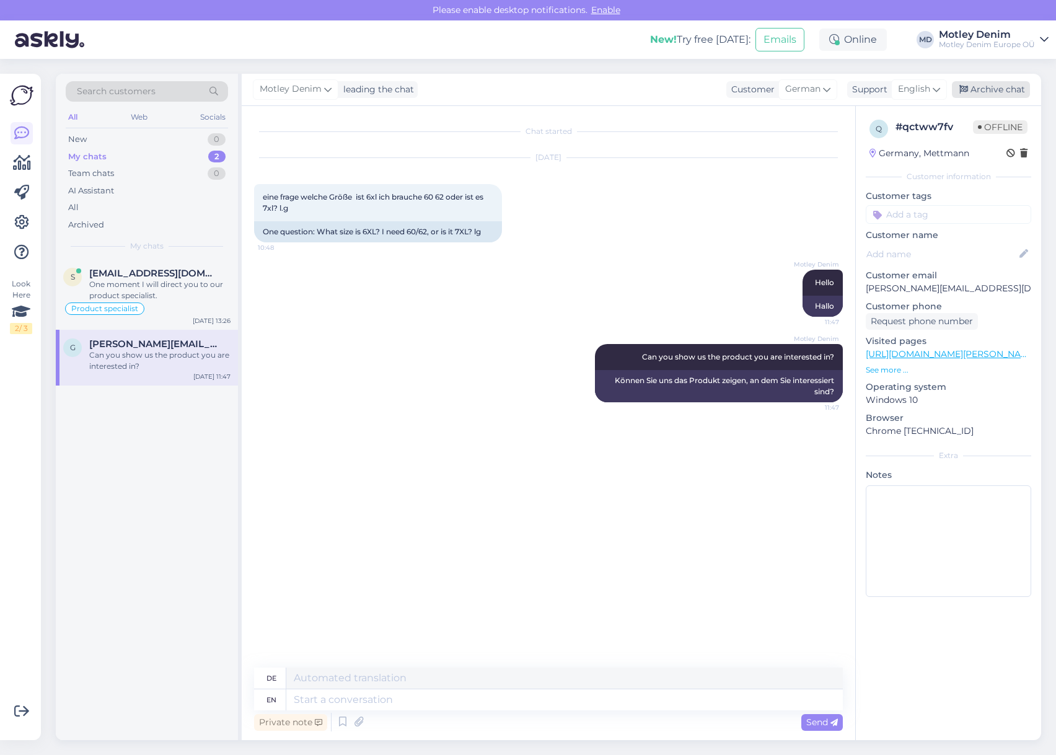
click at [1009, 87] on div "Archive chat" at bounding box center [991, 89] width 78 height 17
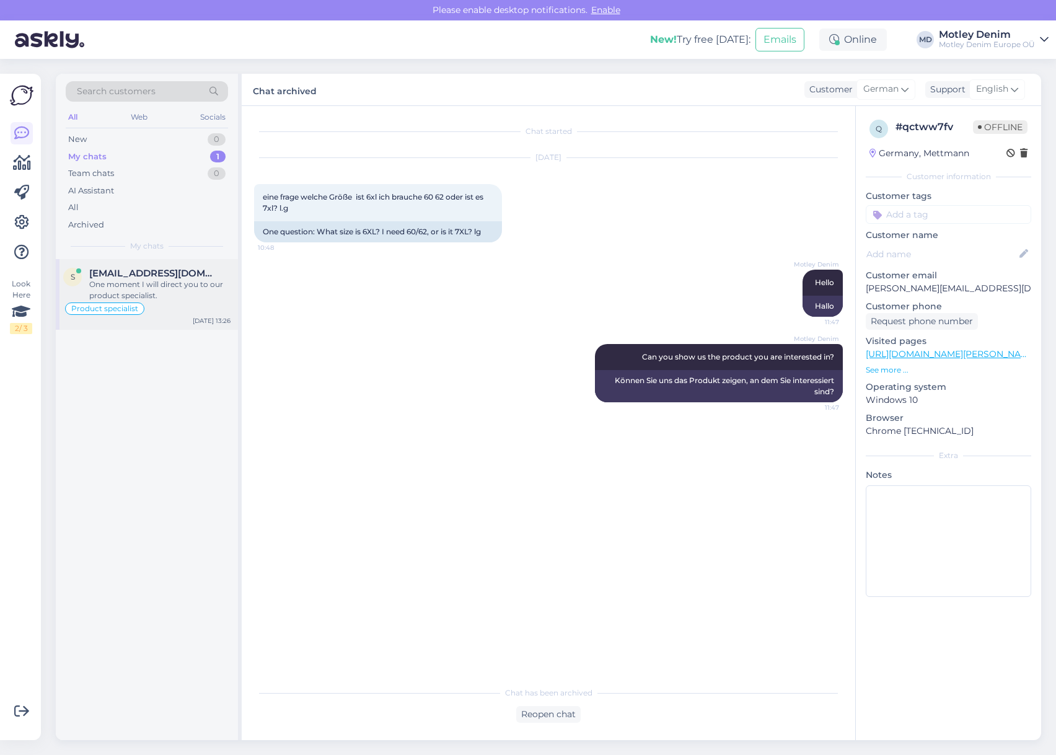
click at [177, 271] on span "[EMAIL_ADDRESS][DOMAIN_NAME]" at bounding box center [153, 273] width 129 height 11
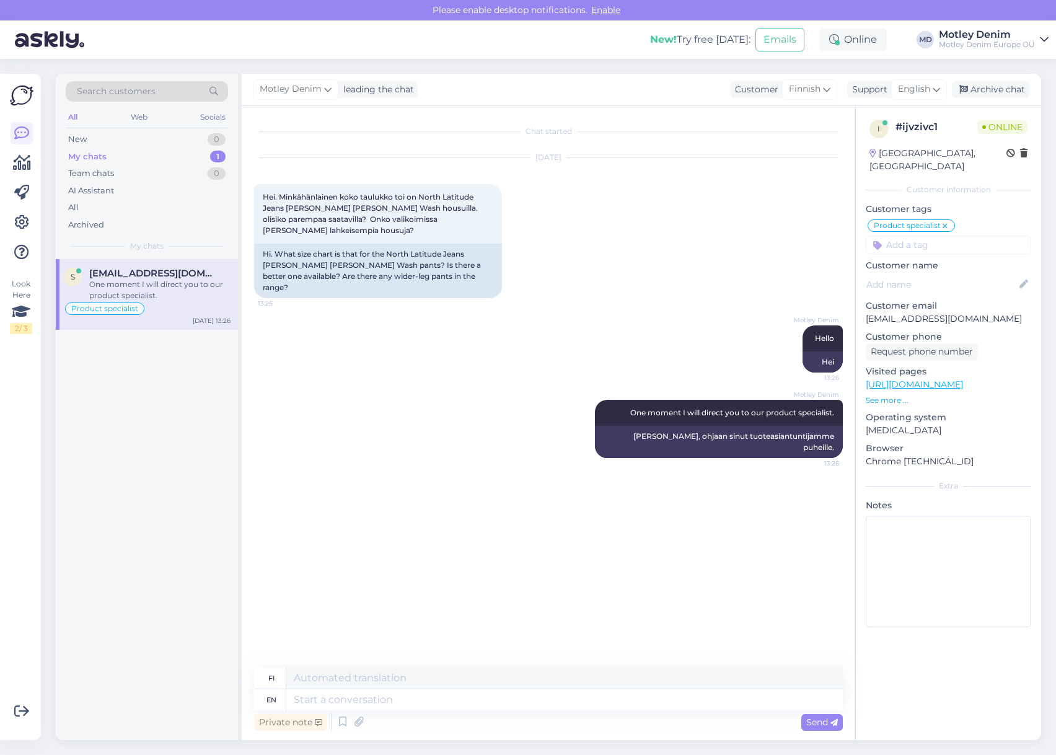
click at [496, 331] on div "Motley Denim Hello 13:26 Hei" at bounding box center [548, 349] width 589 height 74
click at [490, 700] on textarea at bounding box center [564, 699] width 556 height 21
type textarea "Please wa"
type textarea "Ole hyvä"
type textarea "Please wait"
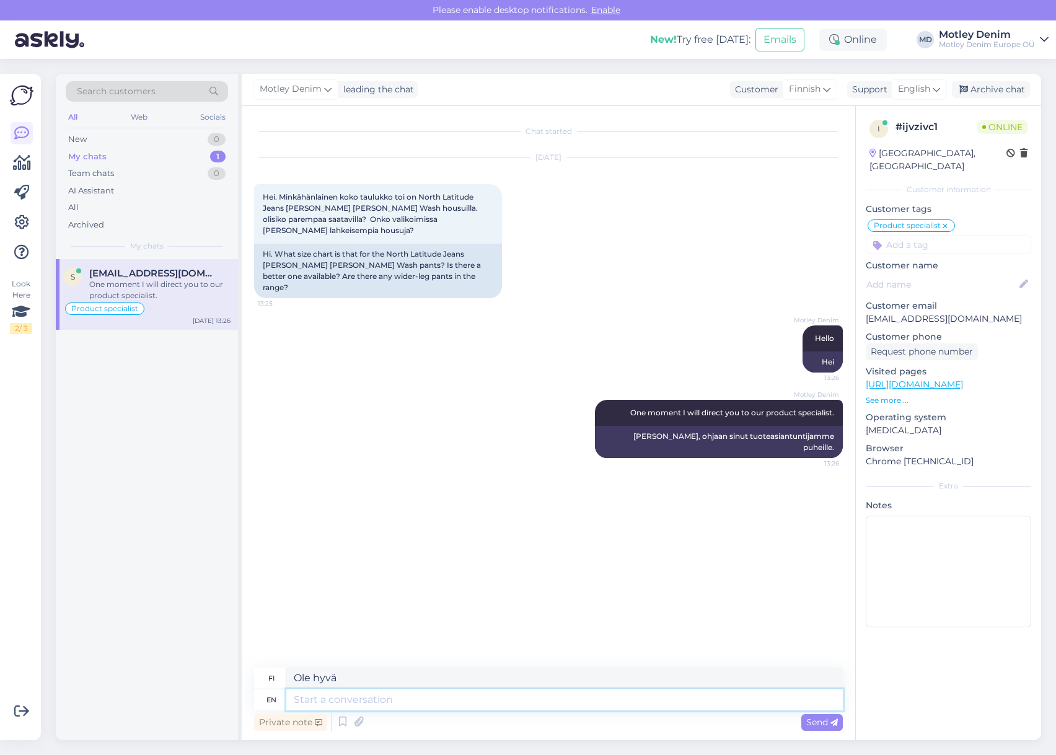
type textarea "Odota hetki"
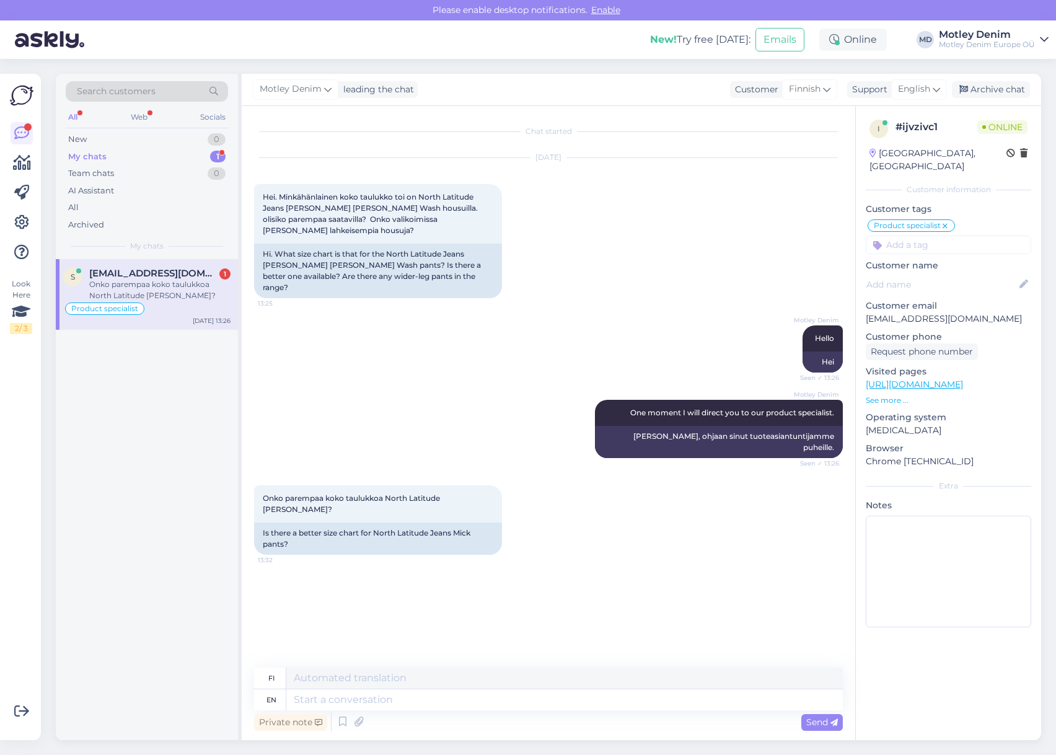
click at [426, 386] on div "Motley Denim One moment I will direct you to our product specialist. Seen ✓ 13:…" at bounding box center [548, 429] width 589 height 86
click at [397, 701] on textarea at bounding box center [564, 699] width 556 height 21
click at [438, 564] on div "Chat started [DATE] Hei. Minkähänlainen koko taulukko toi on North Latitude Jea…" at bounding box center [554, 387] width 600 height 538
click at [481, 417] on div "Motley Denim One moment I will direct you to our product specialist. Seen ✓ 13:…" at bounding box center [548, 429] width 589 height 86
click at [317, 363] on div "Motley Denim Hello Seen ✓ 13:26 Hei" at bounding box center [548, 349] width 589 height 74
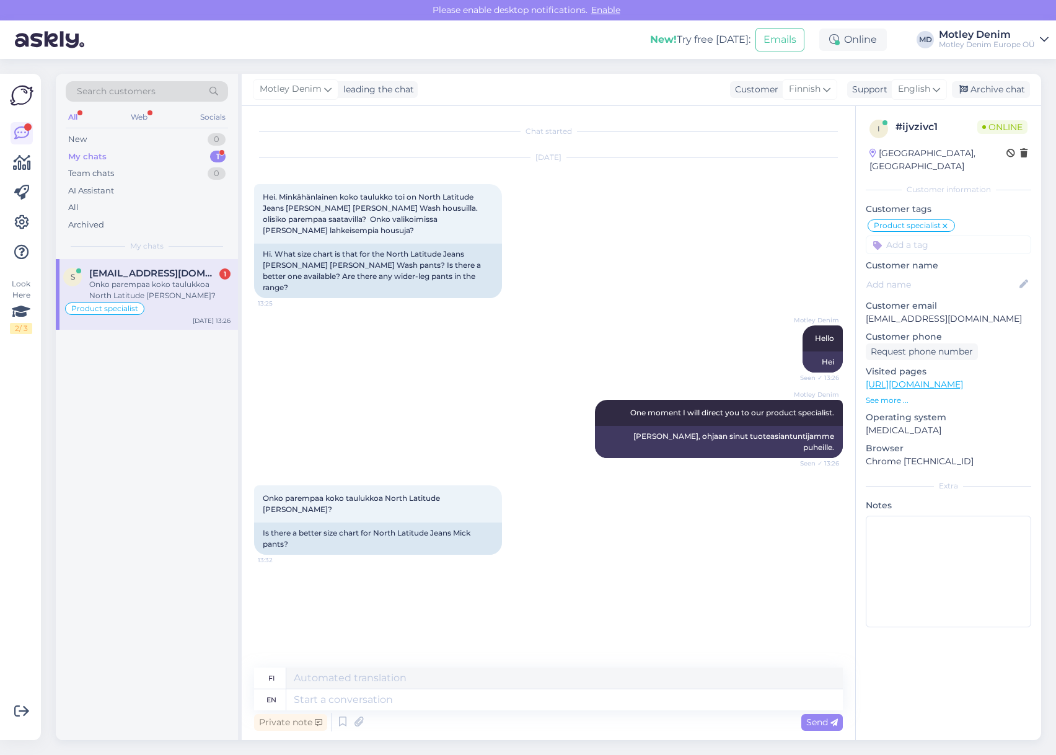
click at [834, 66] on div "Search customers All Web Socials New 0 My chats 1 Team chats 0 AI Assistant All…" at bounding box center [552, 407] width 1008 height 696
drag, startPoint x: 675, startPoint y: 542, endPoint x: 667, endPoint y: 547, distance: 9.7
click at [673, 543] on div "Chat started [DATE] Hei. Minkähänlainen koko taulukko toi on North Latitude Jea…" at bounding box center [554, 387] width 600 height 538
click at [467, 415] on div "Motley Denim One moment I will direct you to our product specialist. Seen ✓ 13:…" at bounding box center [548, 429] width 589 height 86
click at [456, 386] on div "Motley Denim One moment I will direct you to our product specialist. Seen ✓ 13:…" at bounding box center [548, 429] width 589 height 86
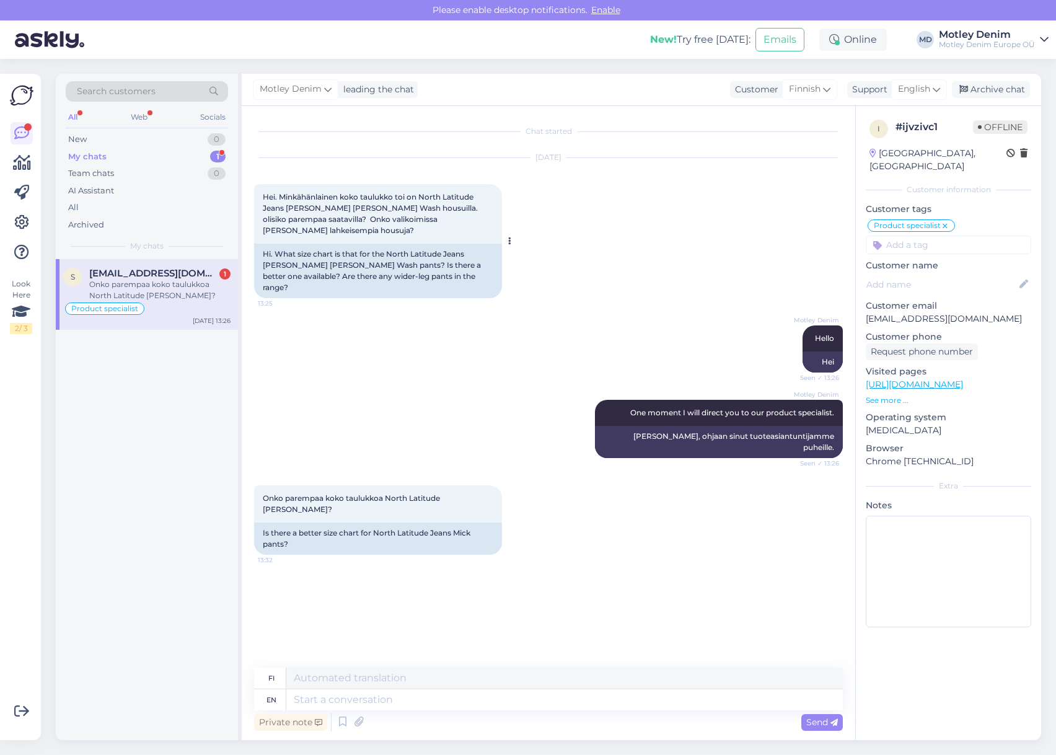
click at [398, 244] on div "Hi. What size chart is that for the North Latitude Jeans [PERSON_NAME] [PERSON_…" at bounding box center [378, 271] width 248 height 55
click at [427, 244] on div "Hi. What size chart is that for the North Latitude Jeans [PERSON_NAME] [PERSON_…" at bounding box center [378, 271] width 248 height 55
click at [395, 244] on div "Hi. What size chart is that for the North Latitude Jeans [PERSON_NAME] [PERSON_…" at bounding box center [378, 271] width 248 height 55
drag, startPoint x: 395, startPoint y: 240, endPoint x: 346, endPoint y: 255, distance: 51.6
click at [346, 255] on div "Hi. What size chart is that for the North Latitude Jeans [PERSON_NAME] [PERSON_…" at bounding box center [378, 271] width 248 height 55
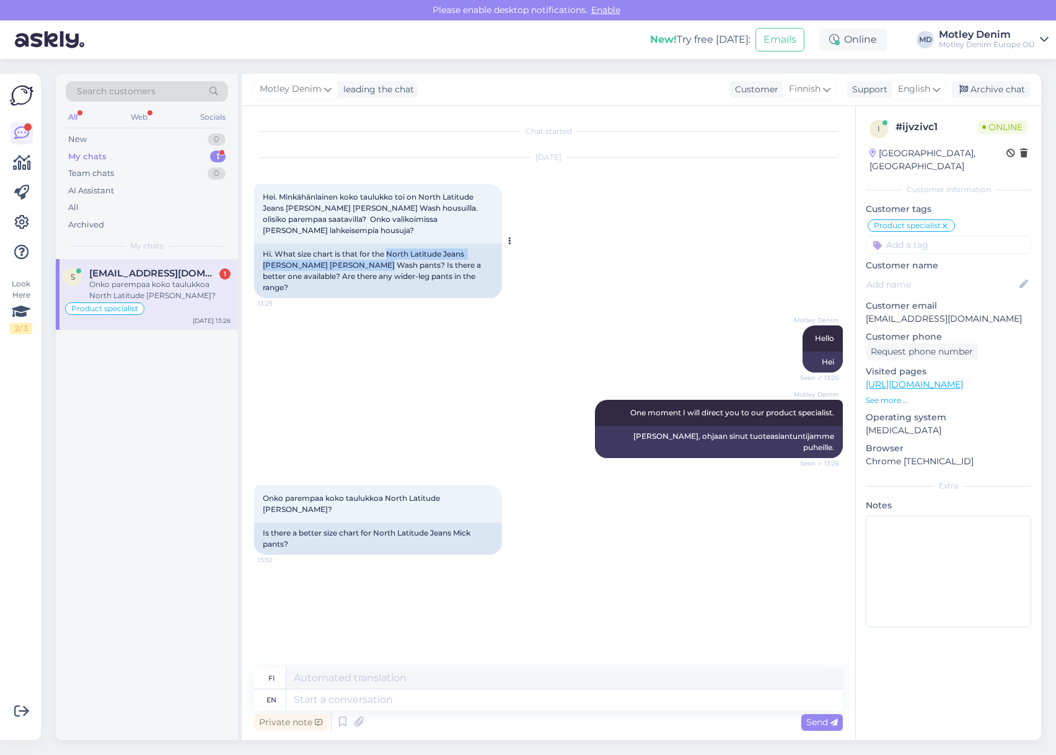
copy div "North Latitude Jeans [PERSON_NAME] [PERSON_NAME] Wash pants"
click at [535, 707] on textarea at bounding box center [564, 699] width 556 height 21
type textarea "Hello,"
type textarea "Hei,"
type textarea "Hello, at t"
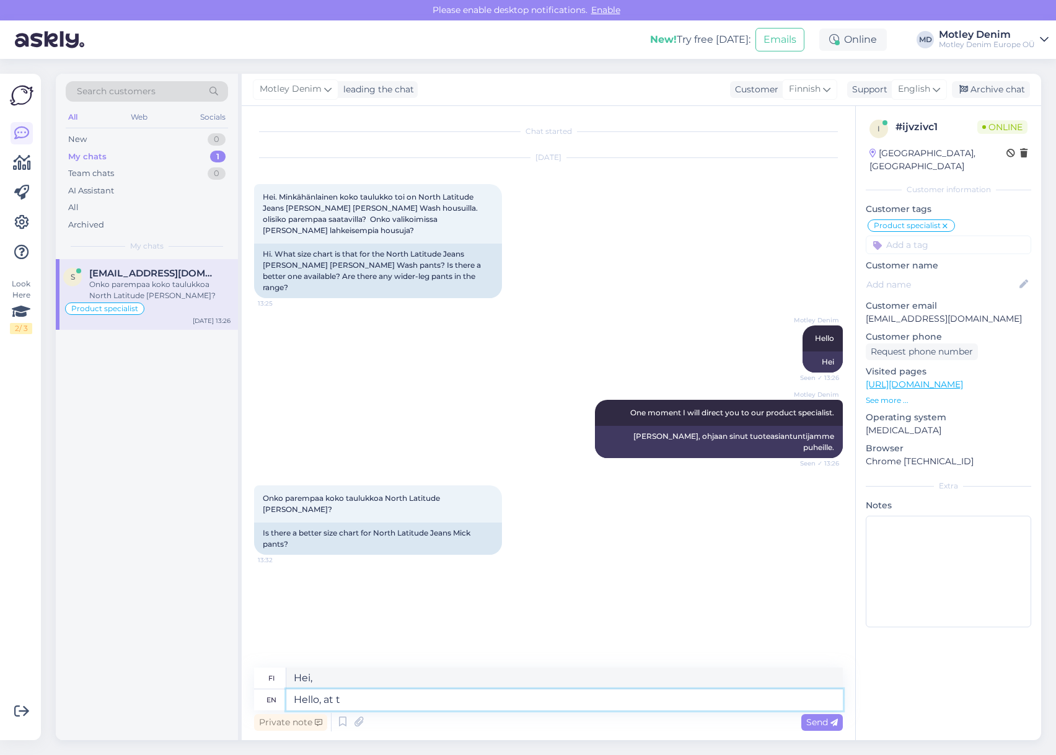
type textarea "Hei, klo"
type textarea "Hello, at the mo"
type textarea "Hei, osoitteessa"
type textarea "Hello, at the moment"
type textarea "Hei, tällä hetkellä"
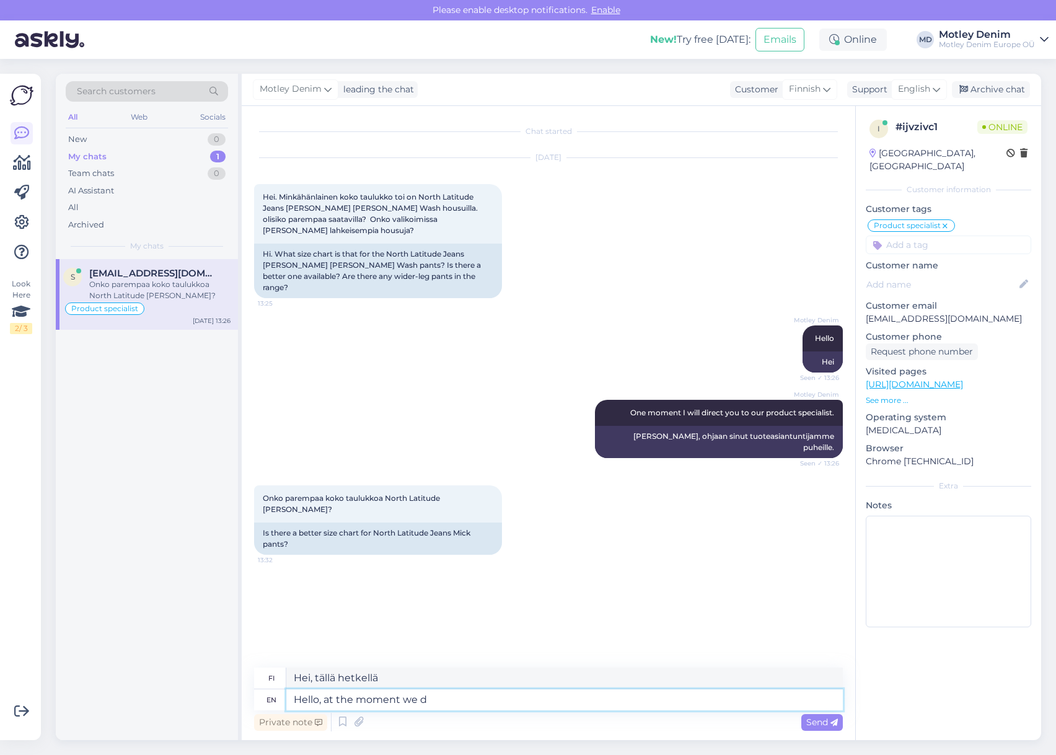
type textarea "Hello, at the moment we do"
type textarea "Hei, tällä hetkellä me"
type textarea "Hello, at the moment we [PERSON_NAME]'"
type textarea "Hei, tällä hetkellä emme"
type textarea "Hello, at the moment we don't"
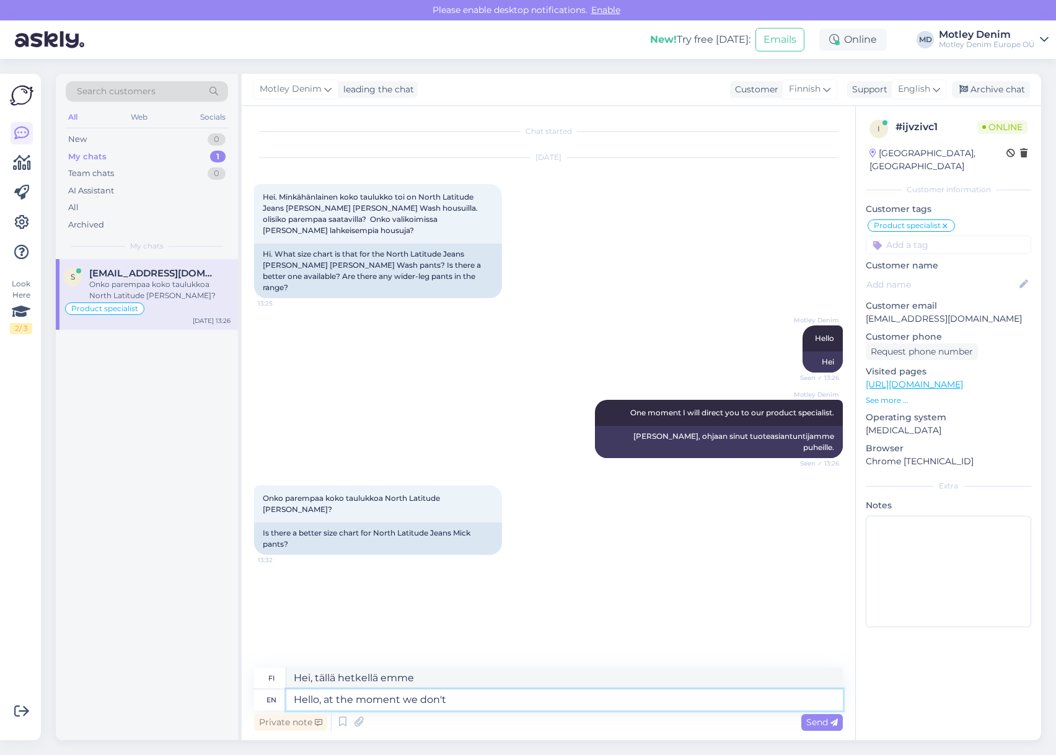
type textarea "Hei, tällä hetkellä meillä ei ole"
type textarea "Hello, at the moment we don't have a"
type textarea "Hei, meillä ei tällä hetkellä ole"
type textarea "Hello, at the moment we don't have a be"
type textarea "Hei, meillä ei ole tällä hetkellä"
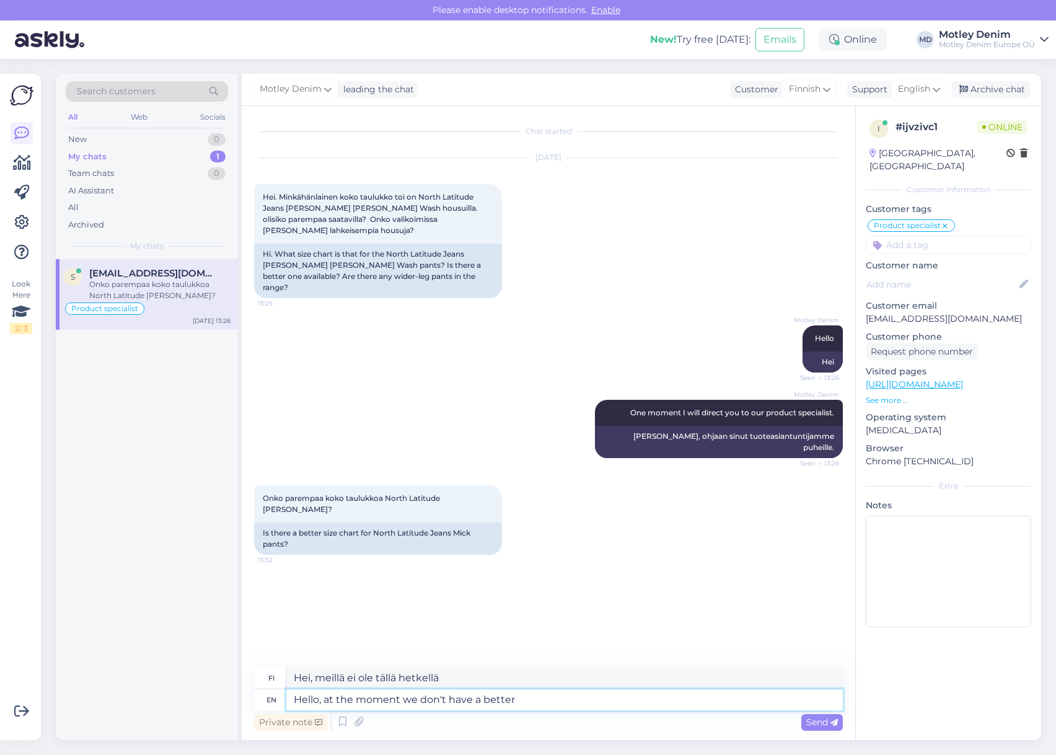
type textarea "Hello, at the moment we don't have a better"
type textarea "Hei, meillä ei ole tällä hetkellä parempaa"
type textarea "Hello, at the moment we don't have a better size cha"
type textarea "Hei, meillä ei ole tällä hetkellä parempaa kokoa"
type textarea "Hello, at the moment we don't have a better size chart."
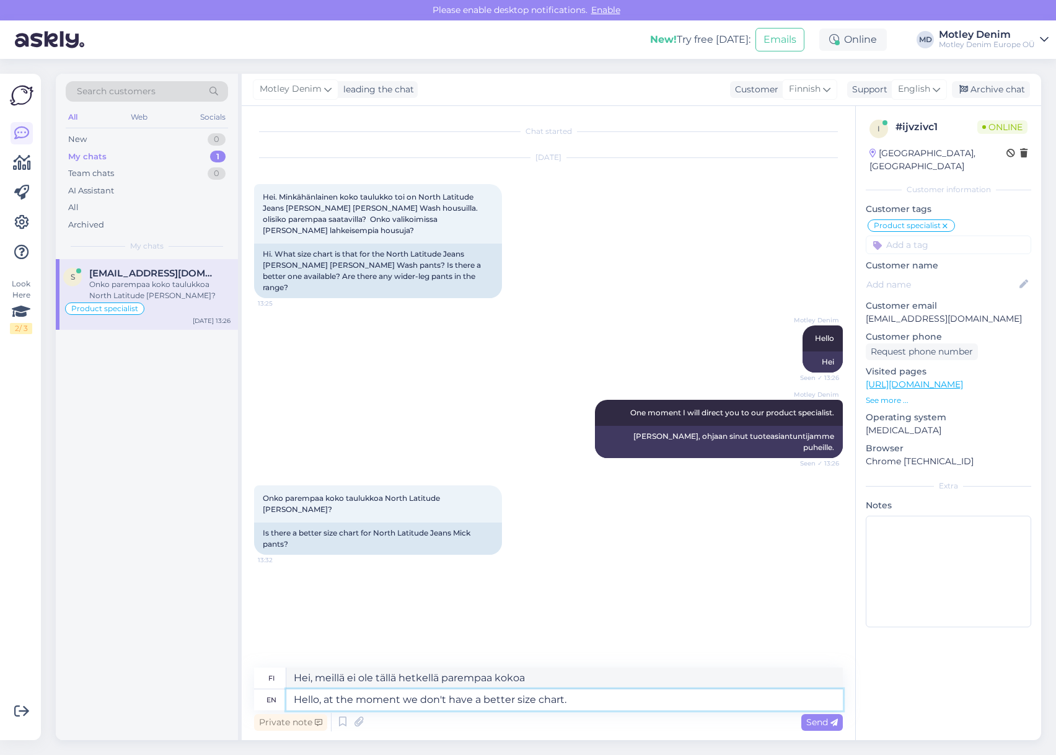
type textarea "Hei, meillä ei ole tällä hetkellä parempaa kokotaulukkoa."
type textarea "Hello, at the moment we don't have a better size chart."
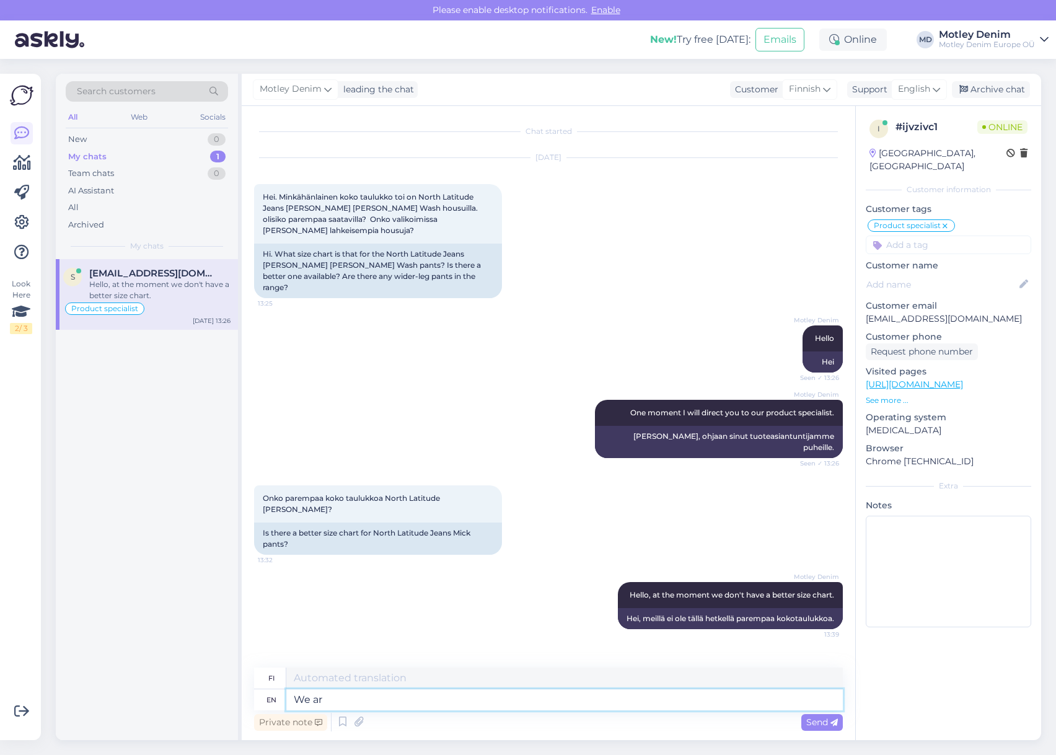
type textarea "We are"
type textarea "Me"
type textarea "We are"
type textarea "Me olemme"
type textarea "We are working on"
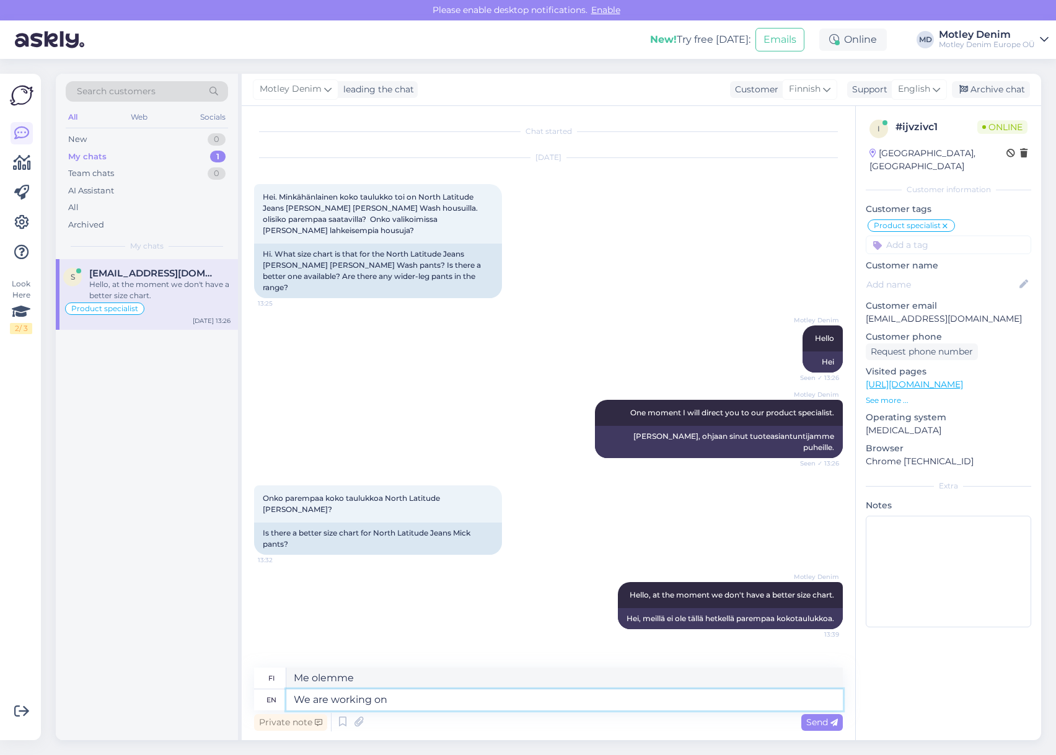
type textarea "Työskentelemme"
type textarea "We are working on"
type textarea "Työskentelemme parhaillaan"
type textarea "We are working on improving o"
type textarea "Työskentelemme parantamiseksi"
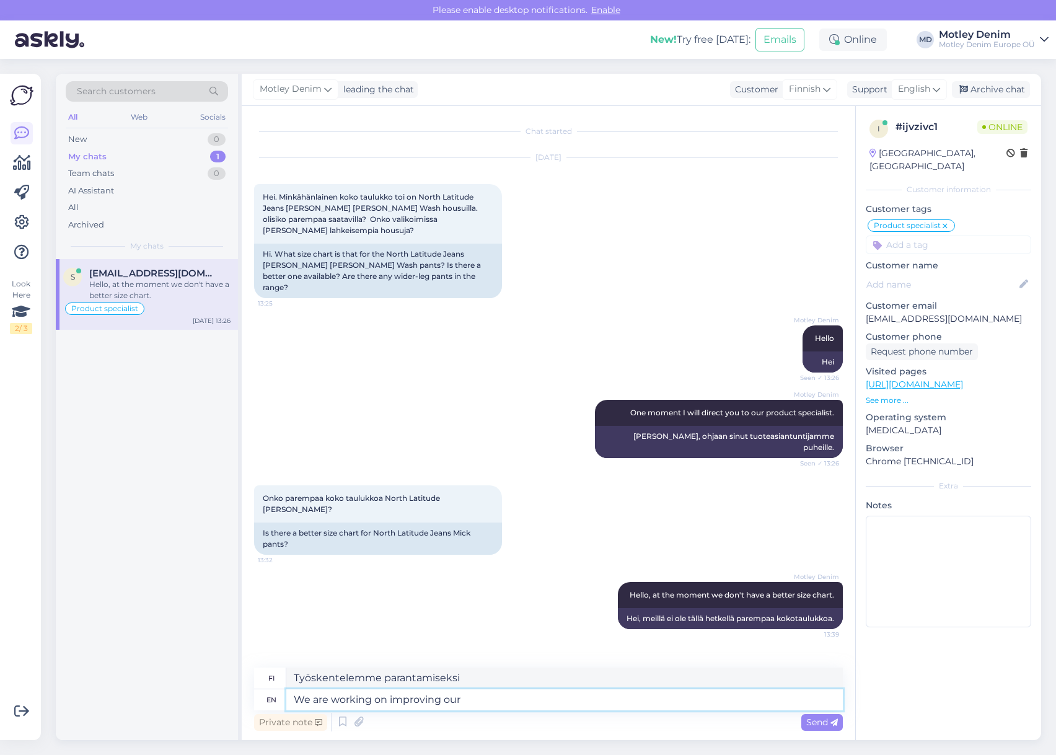
type textarea "We are working on improving our"
type textarea "Työskentelemme parantaaksemme"
type textarea "We are working on improving our product p"
type textarea "Työskentelemme tuotteemme parantamiseksi"
type textarea "We are working on improving our product presentatio"
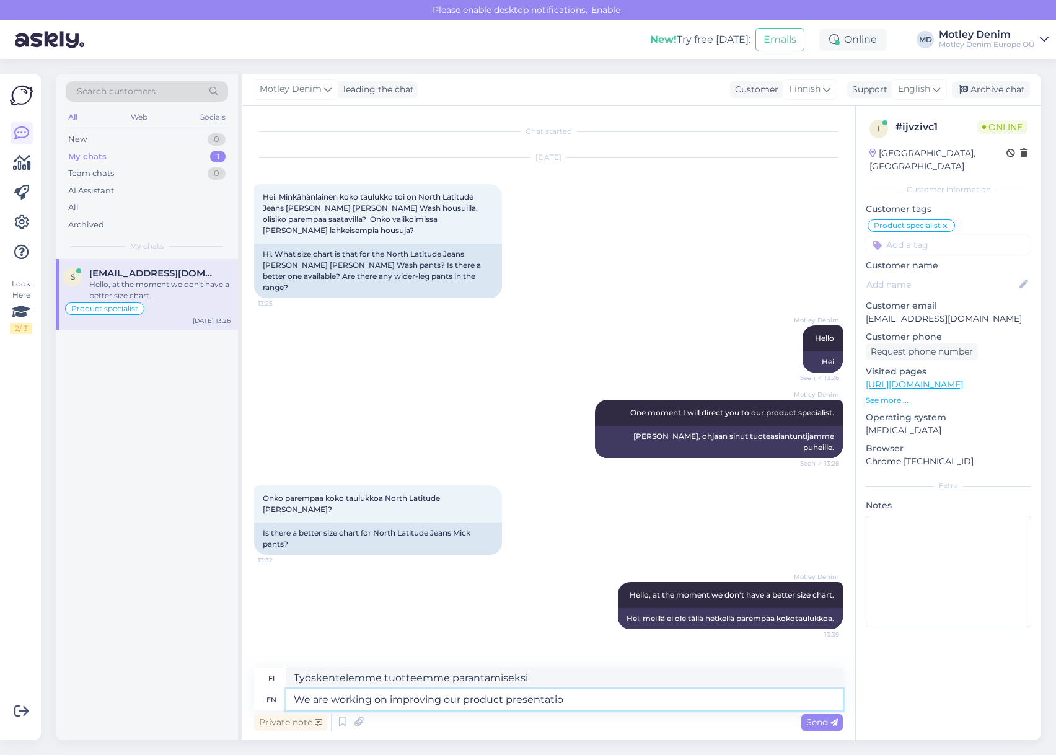
type textarea "Työskentelemme tuote-esittelymme parantamiseksi"
type textarea "We are working on improving our product presentation for a"
type textarea "Työskentelemme parhaillaan tuote-esittelymme parantamiseksi"
type textarea "We are working on improving our product presentation for all t"
type textarea "Työskentelemme parantaaksemme tuote-esittelyämme kaikille."
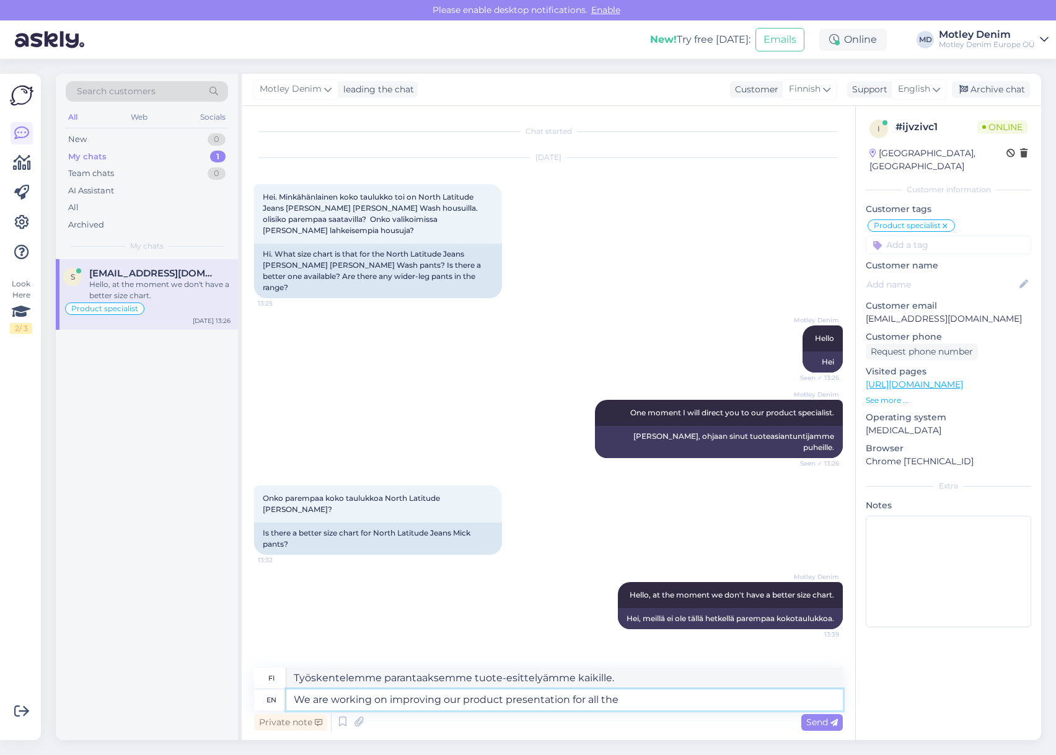
type textarea "We are working on improving our product presentation for all the"
type textarea "Työskentelemme parhaillaan tuote-esittelymme parantamiseksi kaikille"
type textarea "We are working on improving our product presentation for all the new"
type textarea "Työskentelemme parhaillaan parantaaksemme tuote-esittelyämme kaikille uusille t…"
type textarea "We are working on improving our product presentation for all the new products."
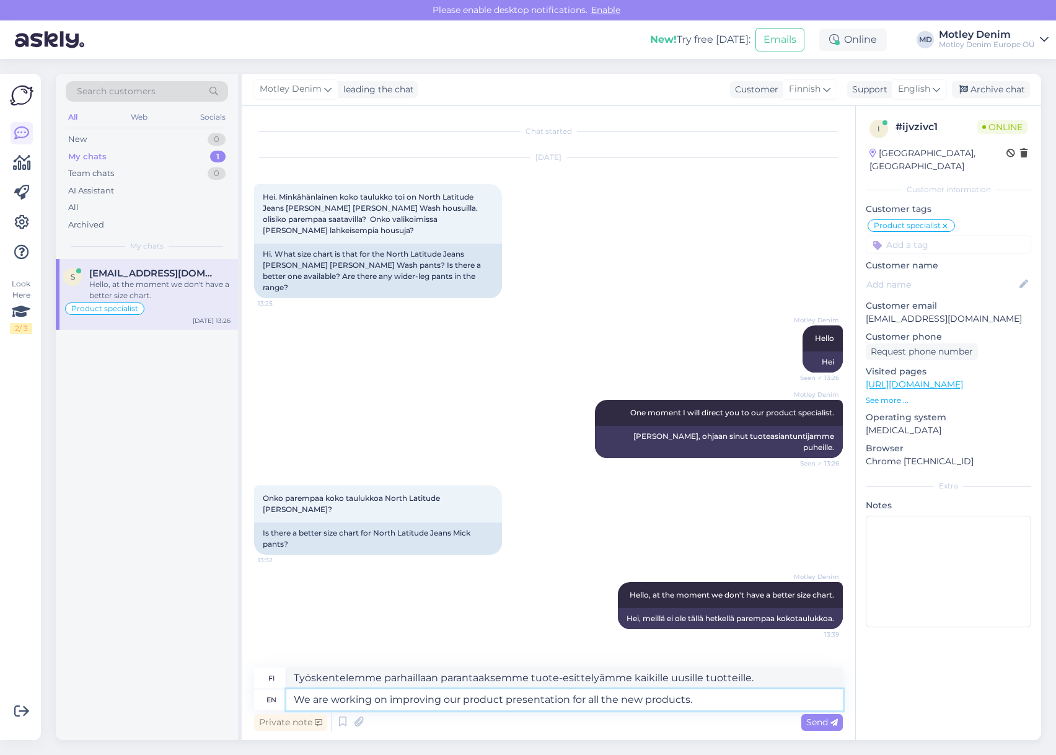
type textarea "Työskentelemme parhaillaan kaikkien uusien tuotteidemme esillepanon parantamise…"
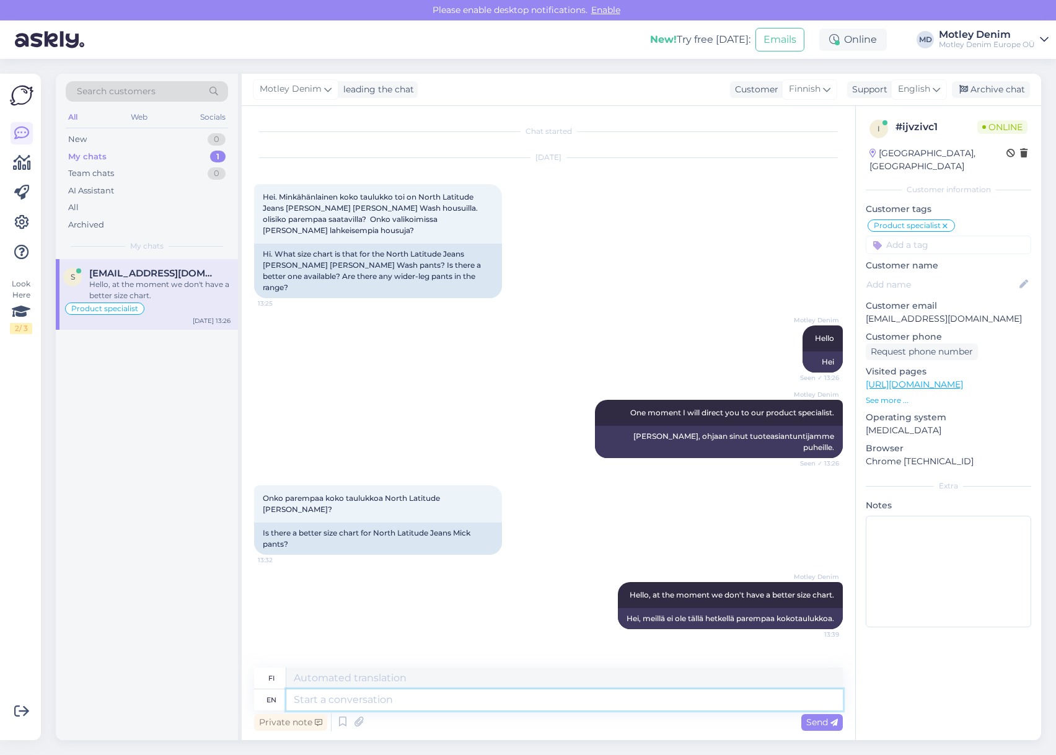
scroll to position [50, 0]
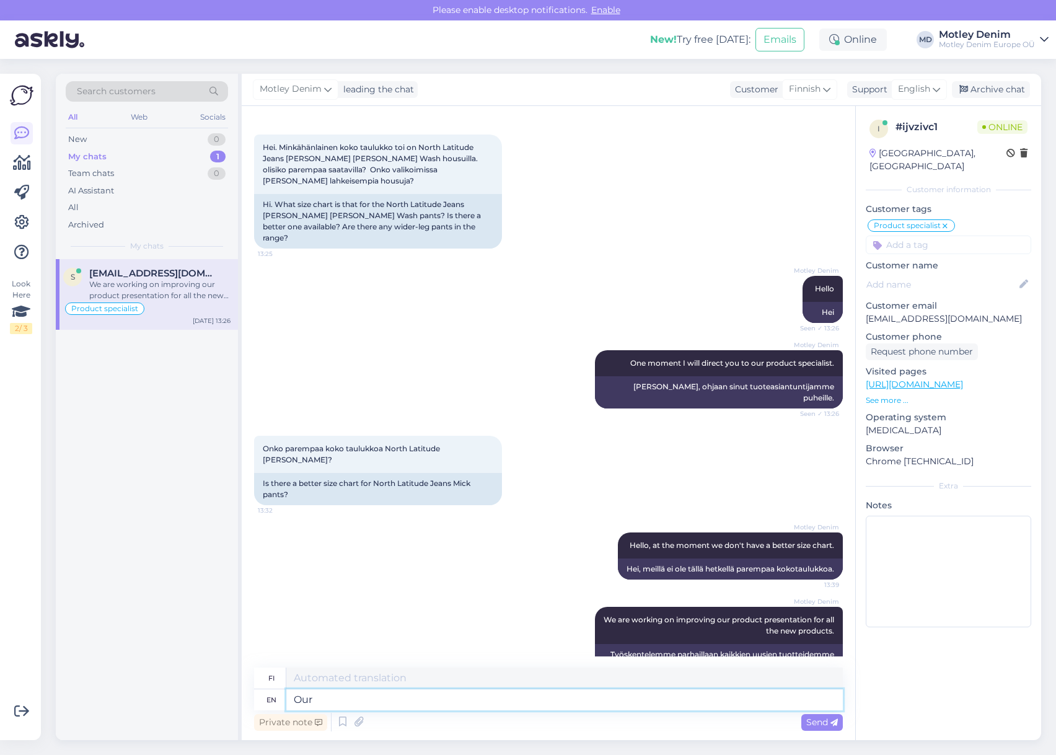
type textarea "Our"
type textarea "Meidän"
type textarea "Our measurements are"
type textarea "Mittauksemme"
type textarea "Our measurements are ba"
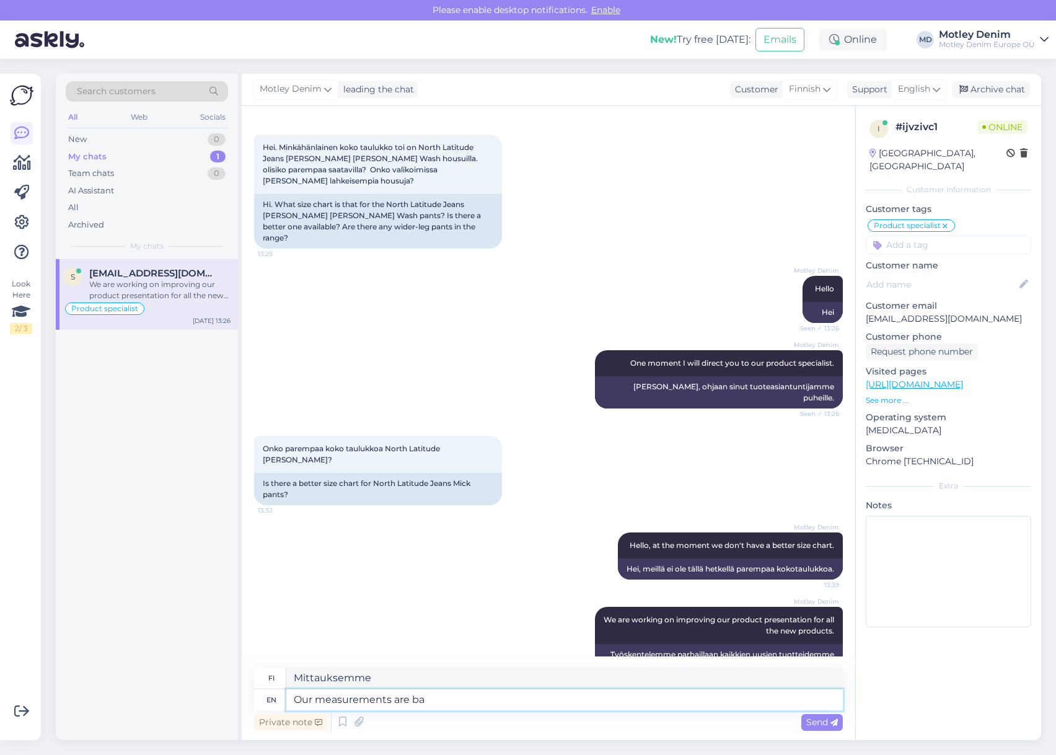
type textarea "Mittamme ovat"
type textarea "Our measurements are based o"
type textarea "Mittauksemme perustuvat"
type textarea "Our size c"
type textarea "Kokomme"
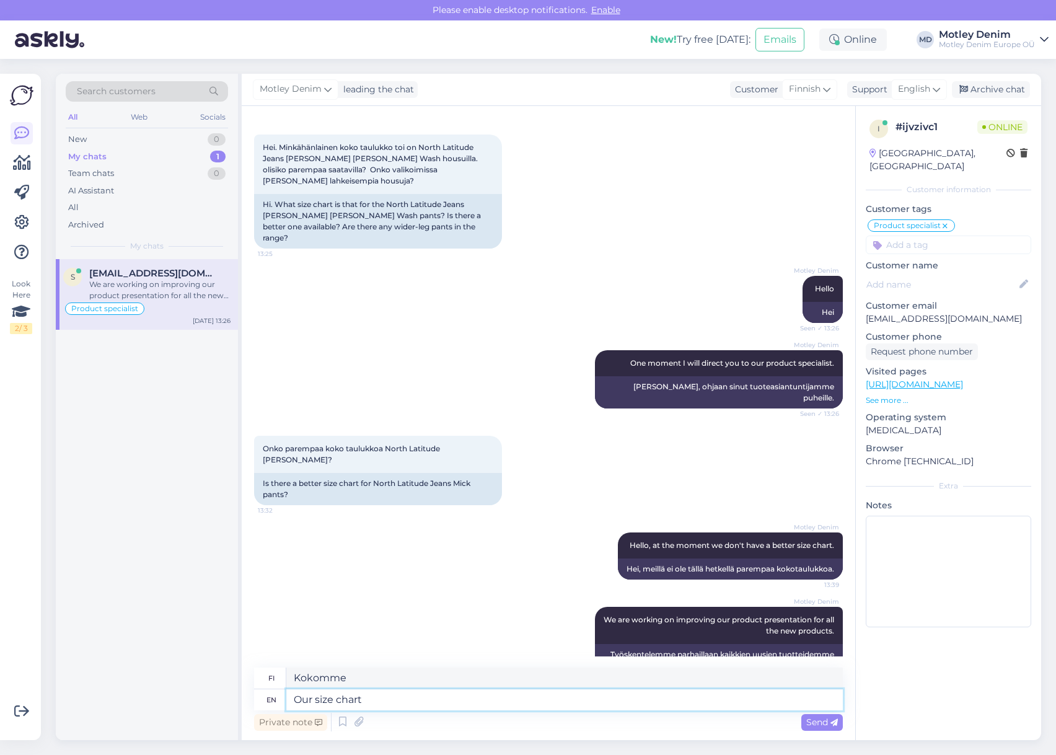
type textarea "Our size chart"
type textarea "Kokotaulukkomme"
type textarea "Our size chart a"
type textarea "Kokotaulukkomme a"
type textarea "Our size charts"
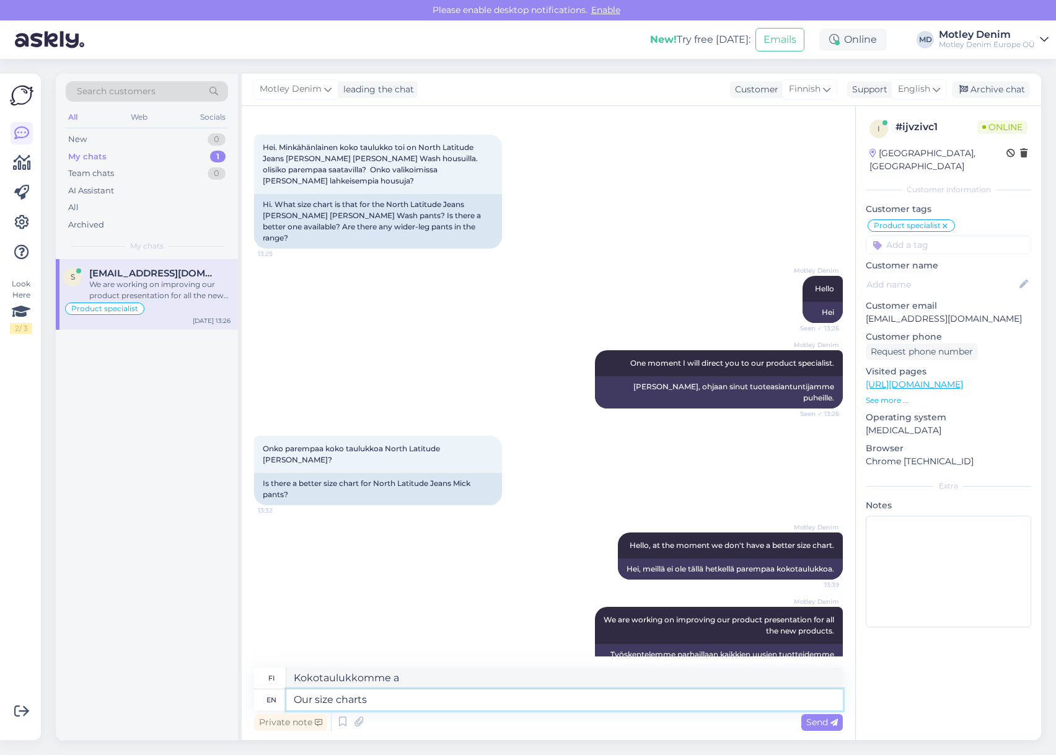
type textarea "Kokotaulukkomme"
type textarea "Our size charts are"
type textarea "Kokotaulukot"
type textarea "Our size charts are"
type textarea "Kokotaulukkomme ovat"
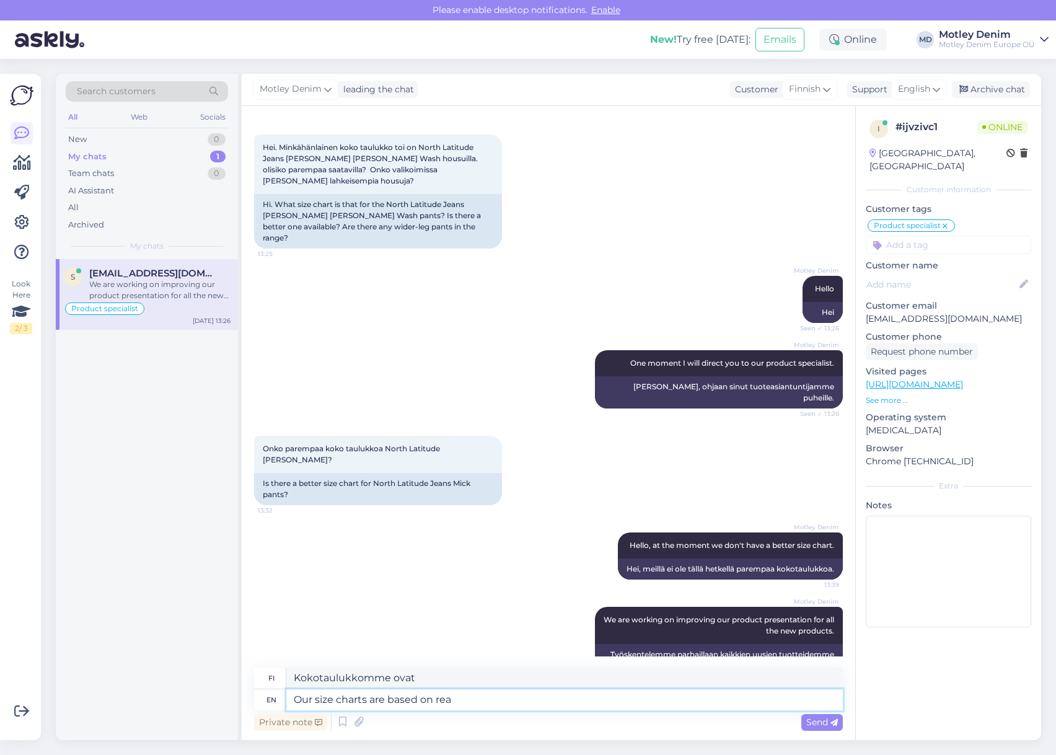
type textarea "Our size charts are based on real"
type textarea "Kokotaulukkomme perustuvat"
type textarea "Our size charts are based on real m"
type textarea "Kokotaulukkomme perustuvat todellisiin kokoihin"
type textarea "Our size charts are based on real measurements"
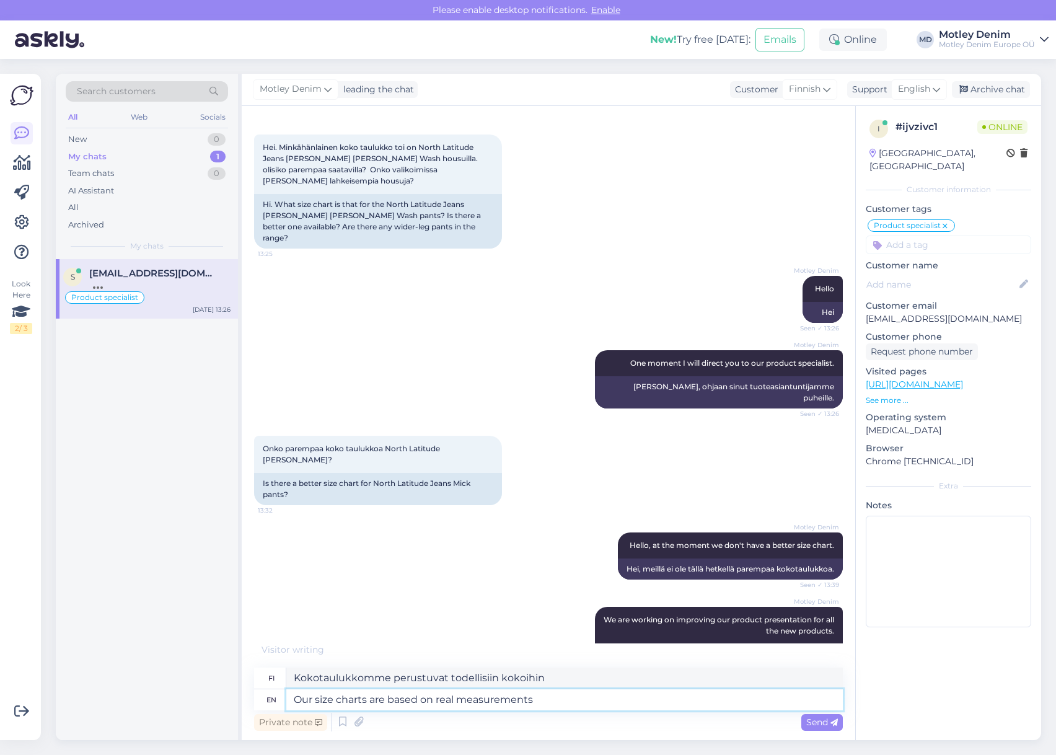
type textarea "Kokotaulukkomme perustuvat todellisiin mittoihin"
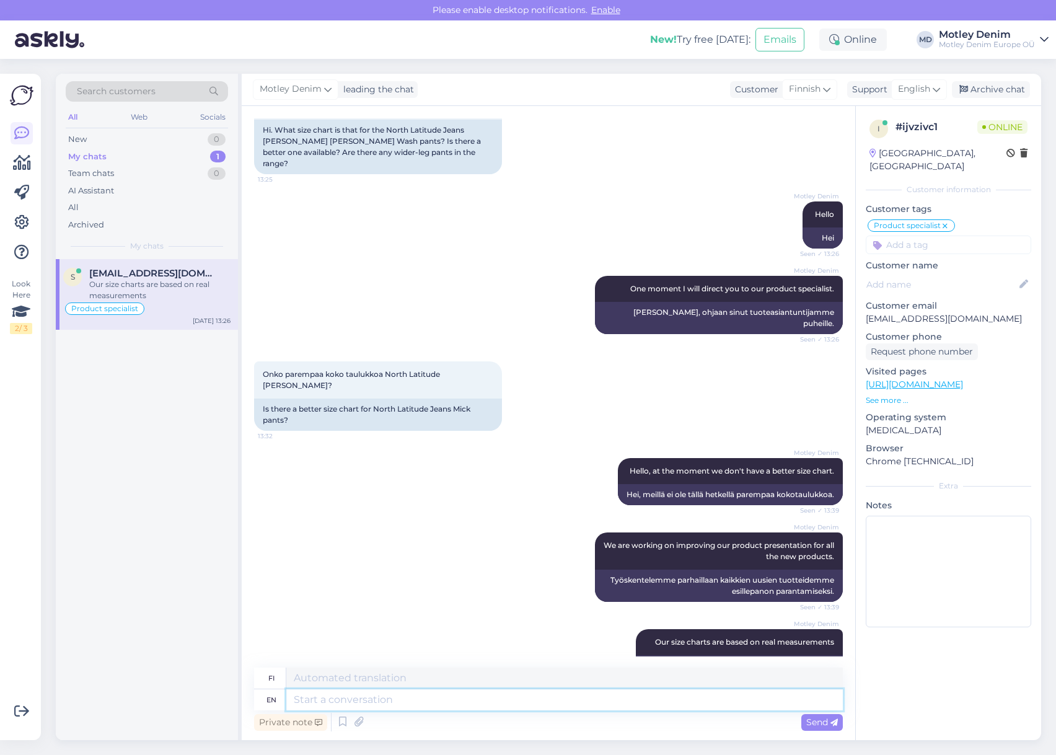
scroll to position [137, 0]
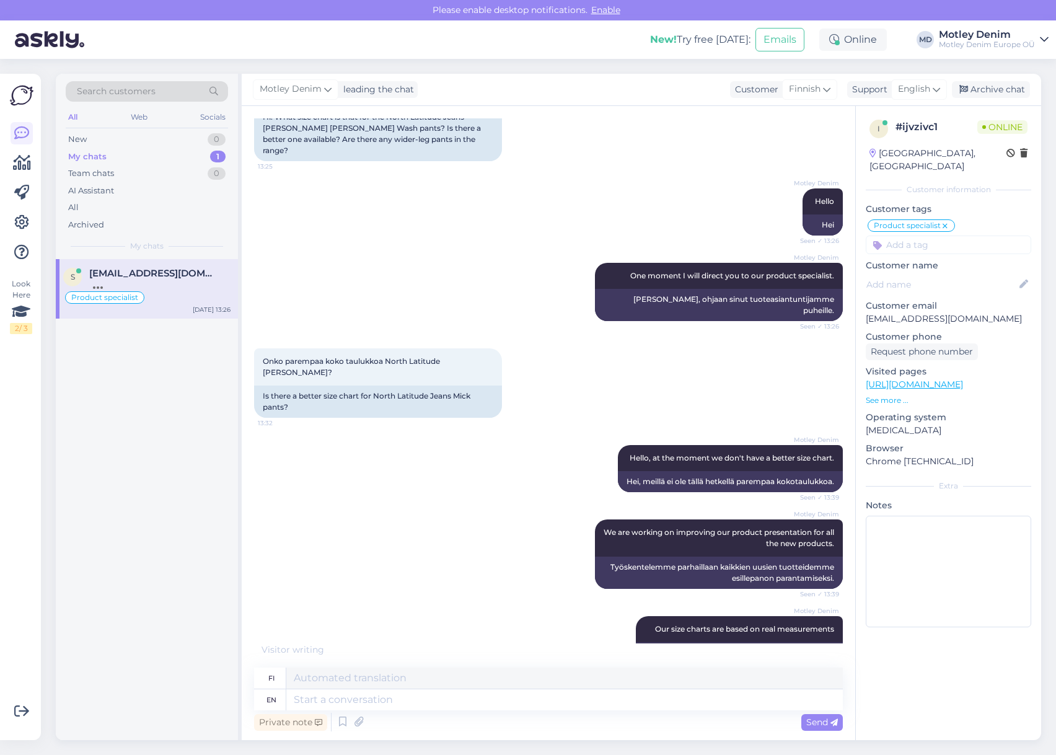
click at [552, 335] on div "Onko parempaa koko taulukkoa North Latitude [PERSON_NAME]? 13:32 Is there a bet…" at bounding box center [548, 383] width 589 height 97
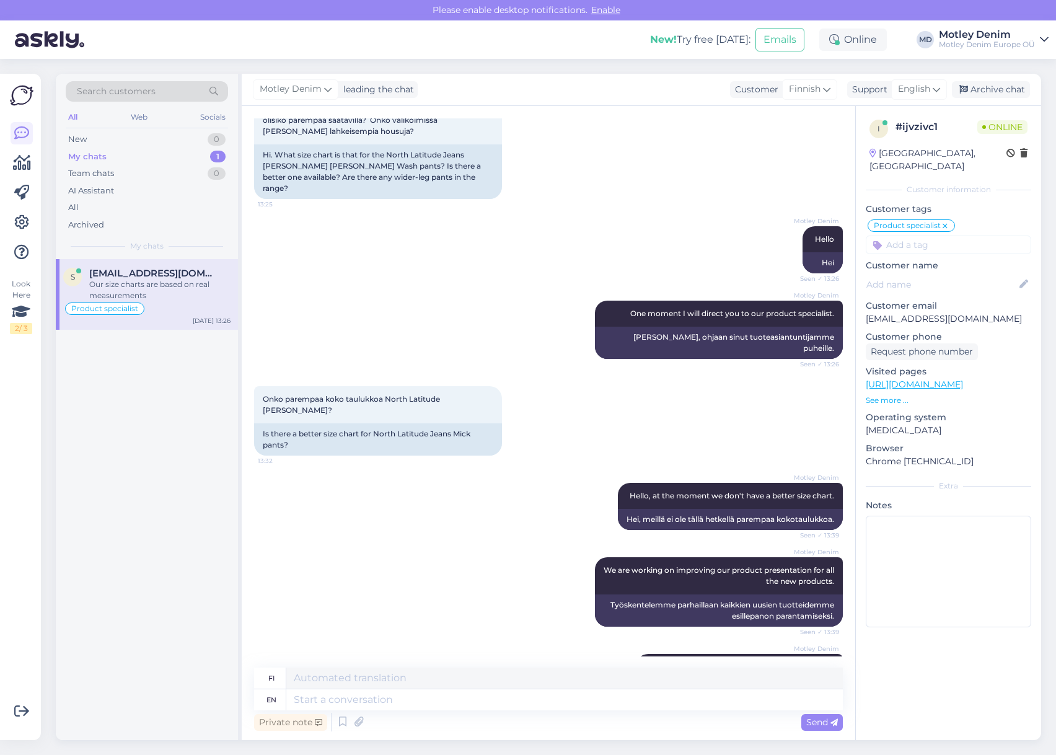
scroll to position [0, 0]
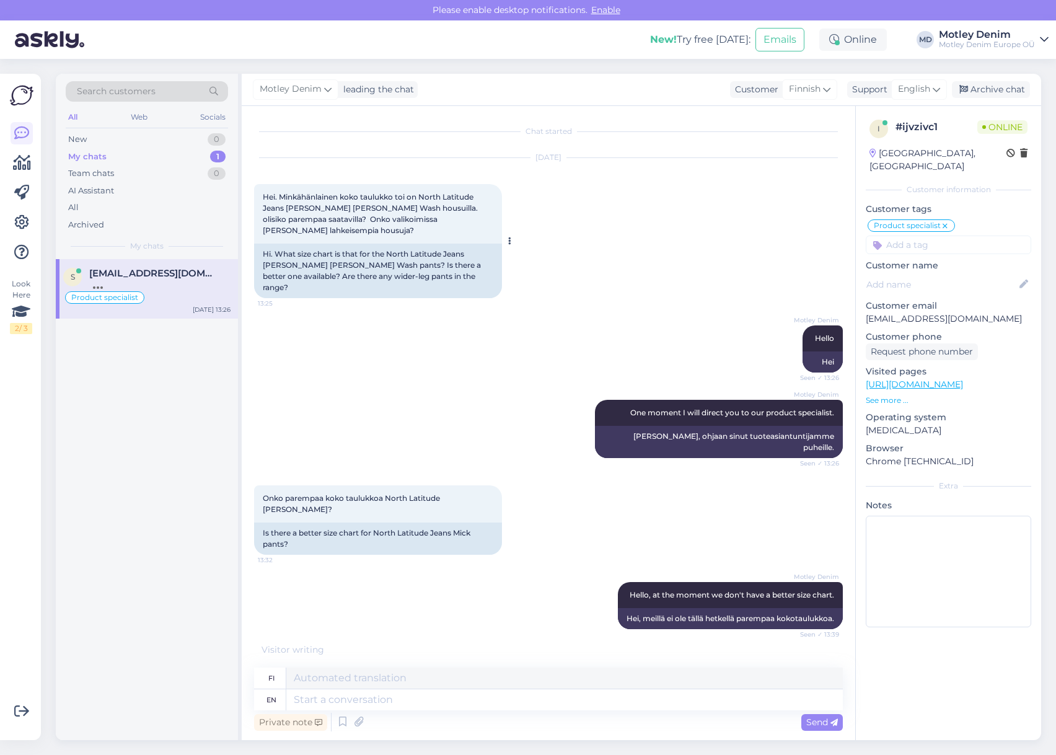
click at [270, 198] on span "Hei. Minkähänlainen koko taulukko toi on North Latitude Jeans [PERSON_NAME] [PE…" at bounding box center [371, 213] width 217 height 43
drag, startPoint x: 277, startPoint y: 198, endPoint x: 478, endPoint y: 218, distance: 202.4
click at [478, 218] on span "Hei. Minkähänlainen koko taulukko toi on North Latitude Jeans [PERSON_NAME] [PE…" at bounding box center [371, 213] width 217 height 43
copy span "Hei. Minkähänlainen koko taulukko toi on North Latitude Jeans [PERSON_NAME] [PE…"
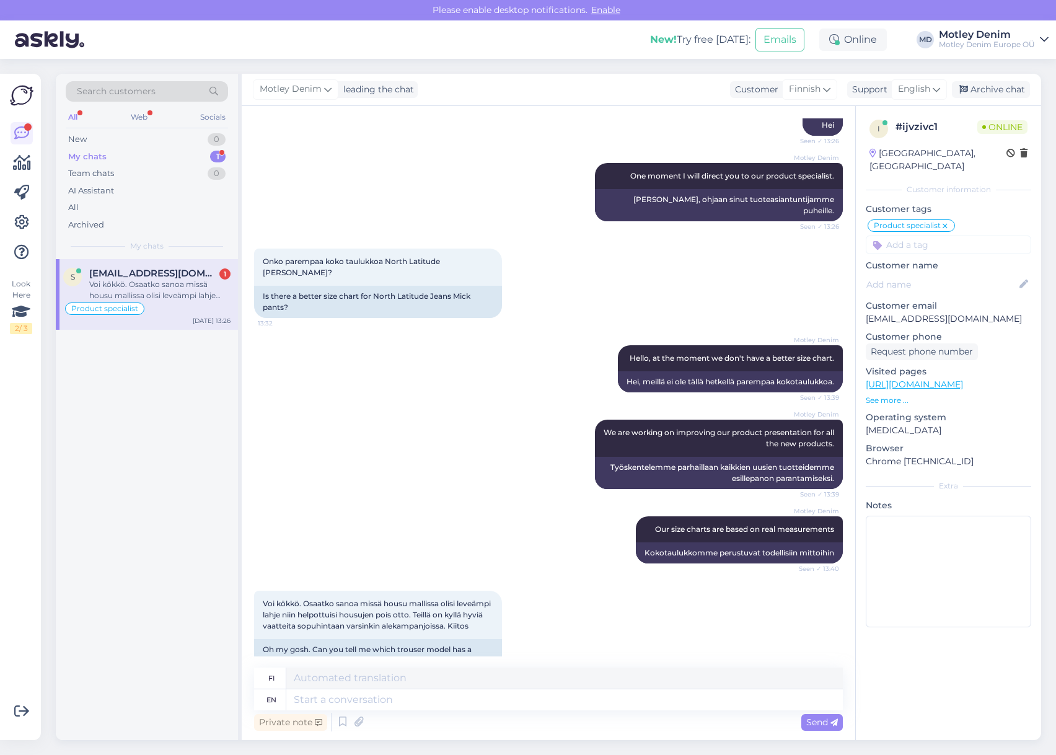
scroll to position [265, 0]
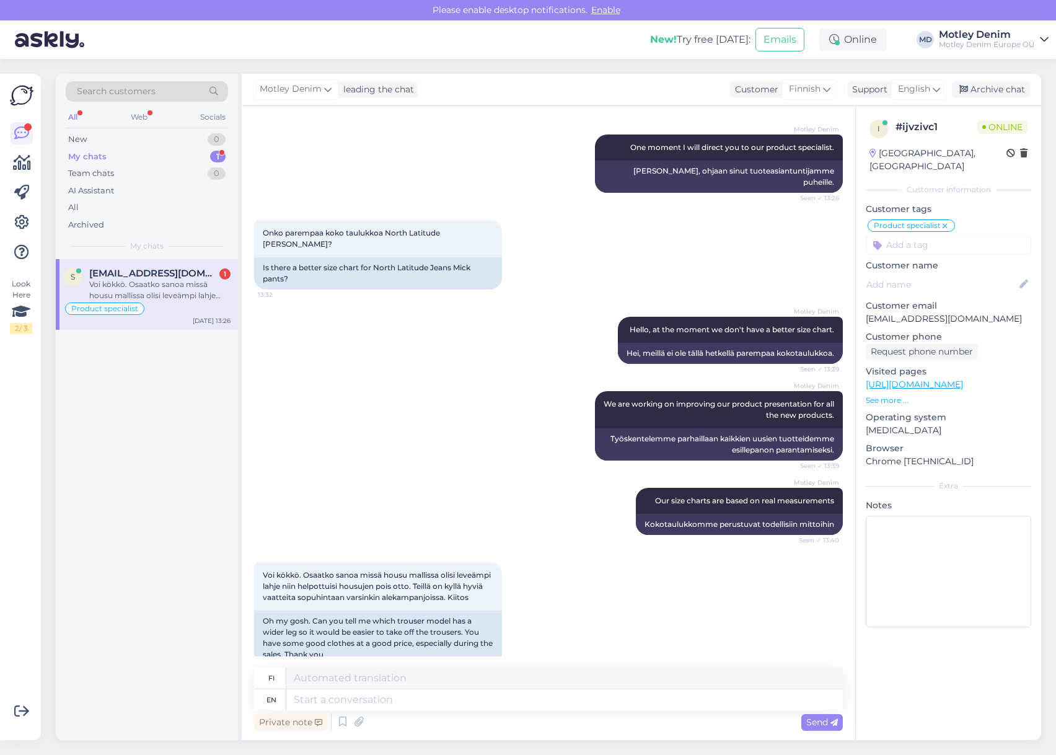
click at [579, 711] on div "Private note Send" at bounding box center [548, 722] width 589 height 24
click at [583, 703] on textarea at bounding box center [564, 699] width 556 height 21
type textarea "Not"
type textarea "Ei"
type textarea "Not speci"
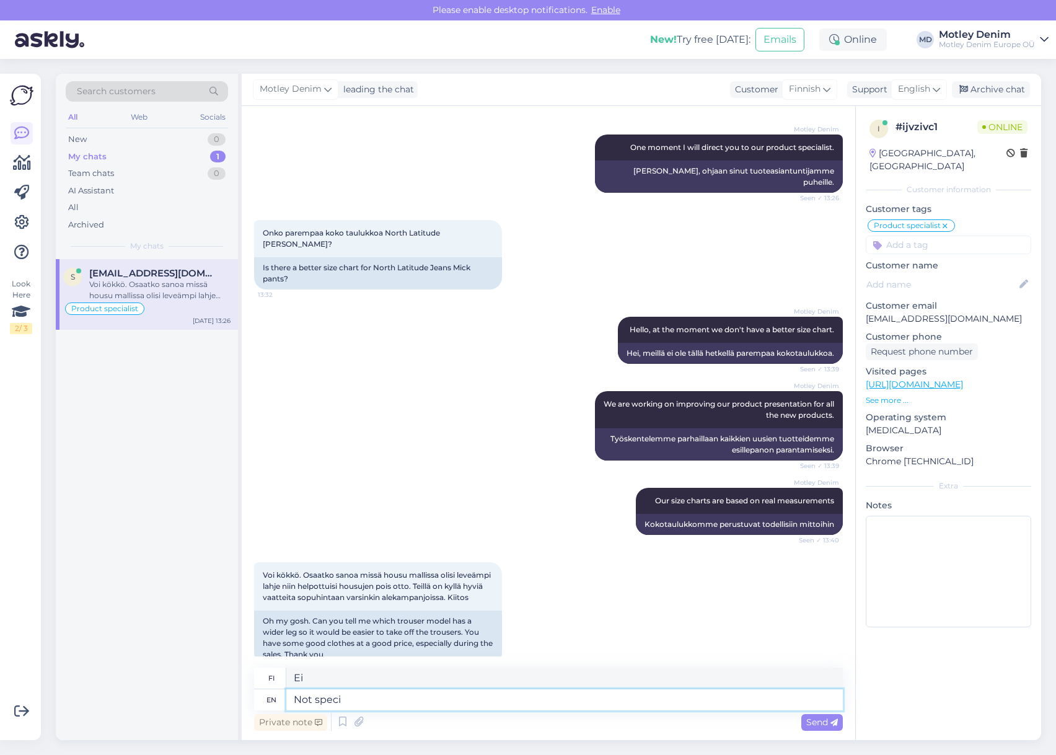
type textarea "Ei määritelty"
type textarea "Unfortunately"
type textarea "Valitettavasti"
type textarea "Unfortunately at th"
type textarea "Valitettavasti klo"
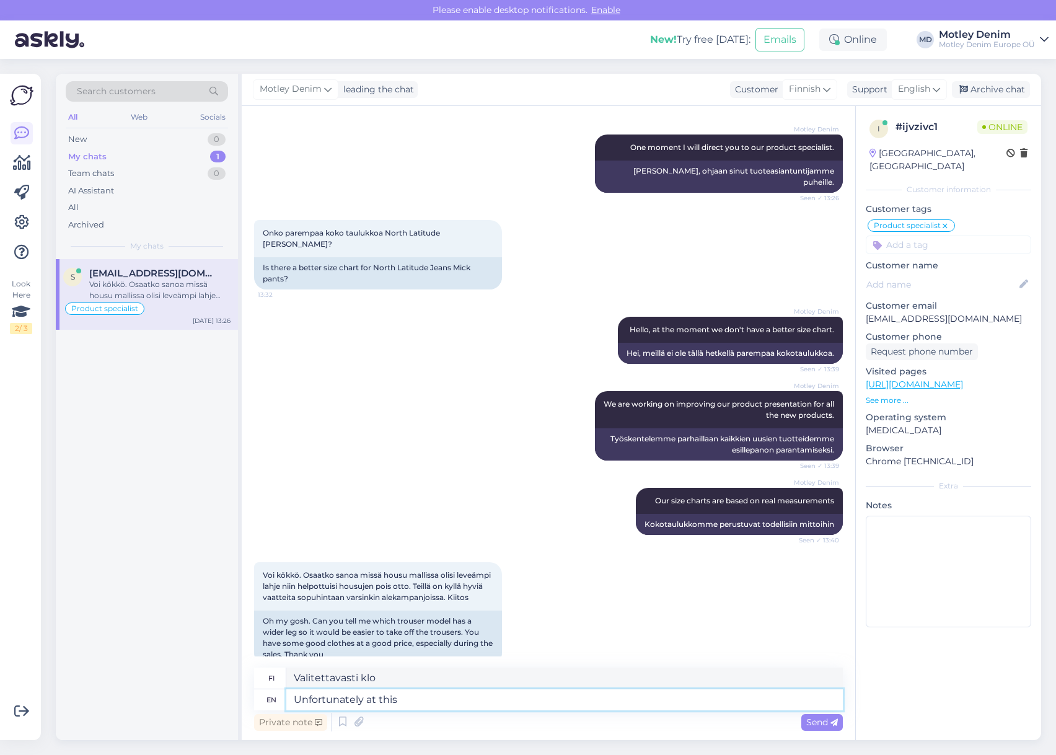
type textarea "Unfortunately at this t"
type textarea "Valitettavasti tässä vaiheessa"
type textarea "Unfortunately at this time"
type textarea "Valitettavasti tähän aikaan"
type textarea "Unfortunately at this time I"
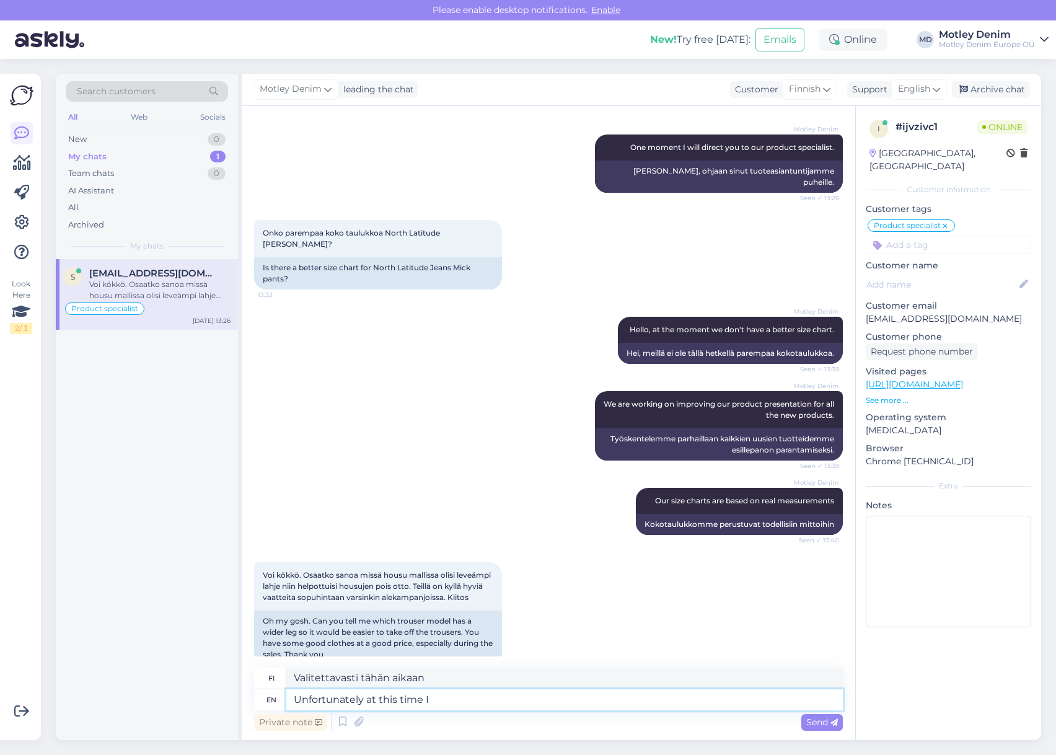
type textarea "Valitettavasti [PERSON_NAME] hetkellä"
type textarea "Unfortunately at this time I can't p"
type textarea "Valitettavasti en tällä hetkellä pysty"
type textarea "Unfortunately at this time I can't point o"
type textarea "Valitettavasti en voi tällä hetkellä osoittaa"
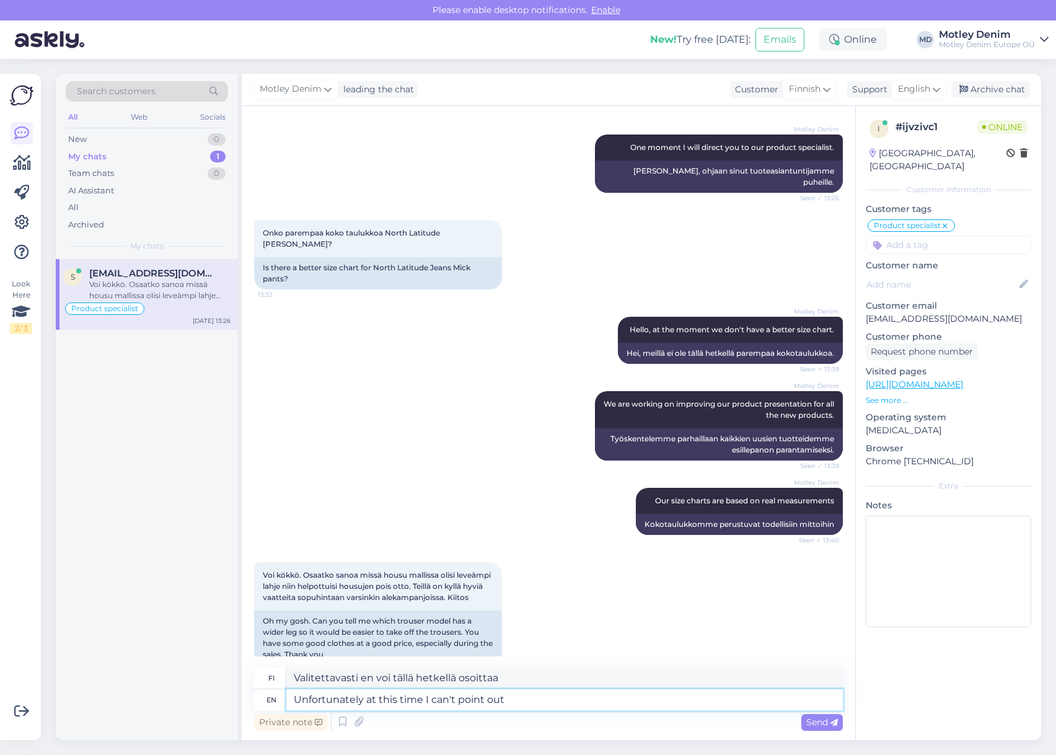
type textarea "Unfortunately at this time I can't point out d"
type textarea "Valitettavasti en voi tässä vaiheessa mainita"
type textarea "Unfortunately at this time I can't point out directly"
type textarea "Valitettavasti en voi tässä vaiheessa suoraan sanoa"
type textarea "Unfortunately at this time I can't point out directly pants w"
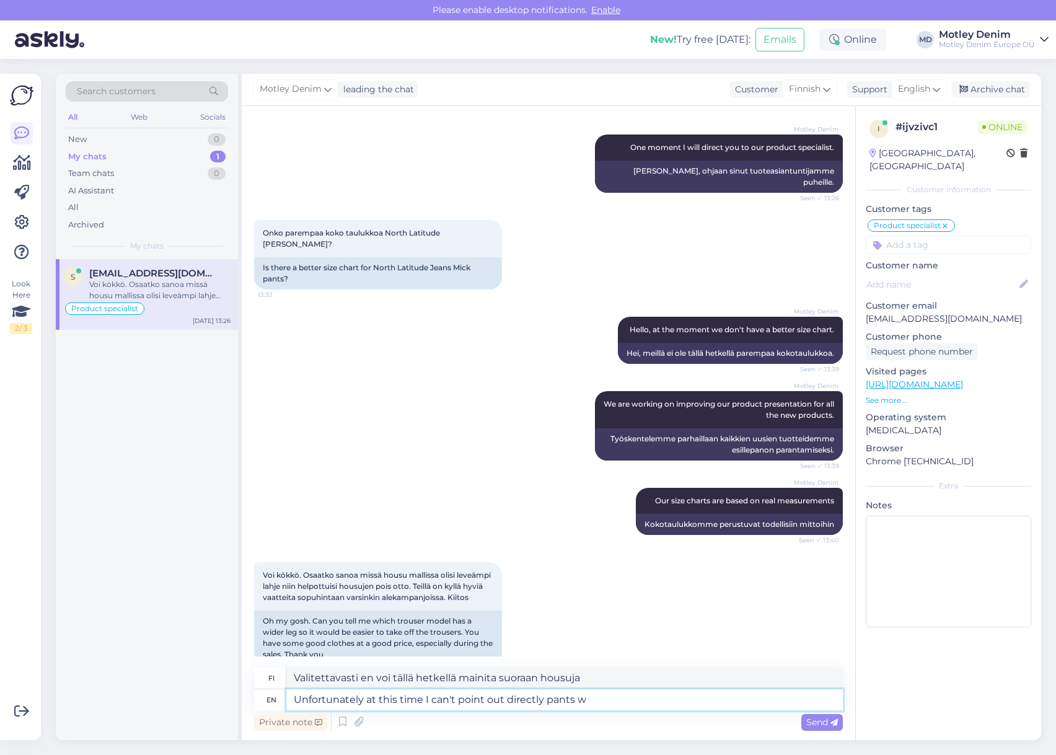
type textarea "Valitettavasti en voi tässä vaiheessa suoraan sanoa"
type textarea "Unfortunately at this time I can't point out directly pants with"
type textarea "Valitettavasti en voi tällä hetkellä mainita suoraan housuja, joissa on"
type textarea "Unfortunately at this time I can't point out directly pants with wider"
type textarea "Valitettavasti en voi tällä hetkellä suoraan mainita leveämpiä housuja."
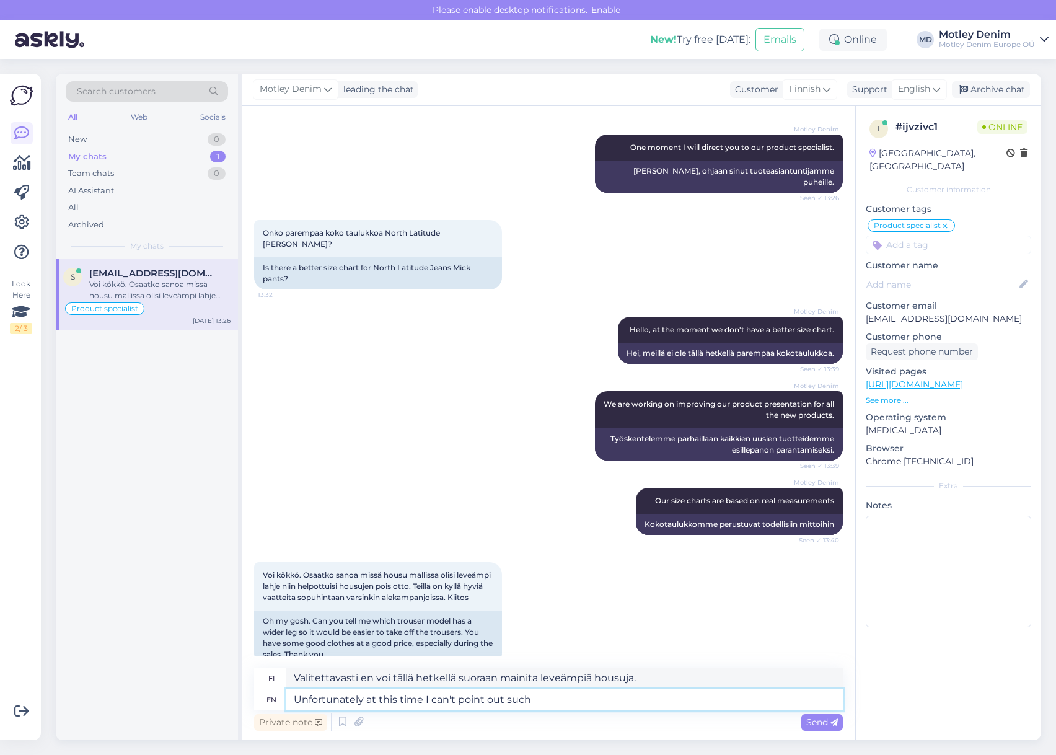
type textarea "Unfortunately at this time I can't point out such"
type textarea "Valitettavasti en voi tällä hetkellä mainita sellaista"
type textarea "Unfortunately at this time I can't point out such pants."
type textarea "Valitettavasti en voi tällä hetkellä mainita sellaisia ​​housuja."
type textarea "Unfortunately at this time I can't point out such pants. I would r"
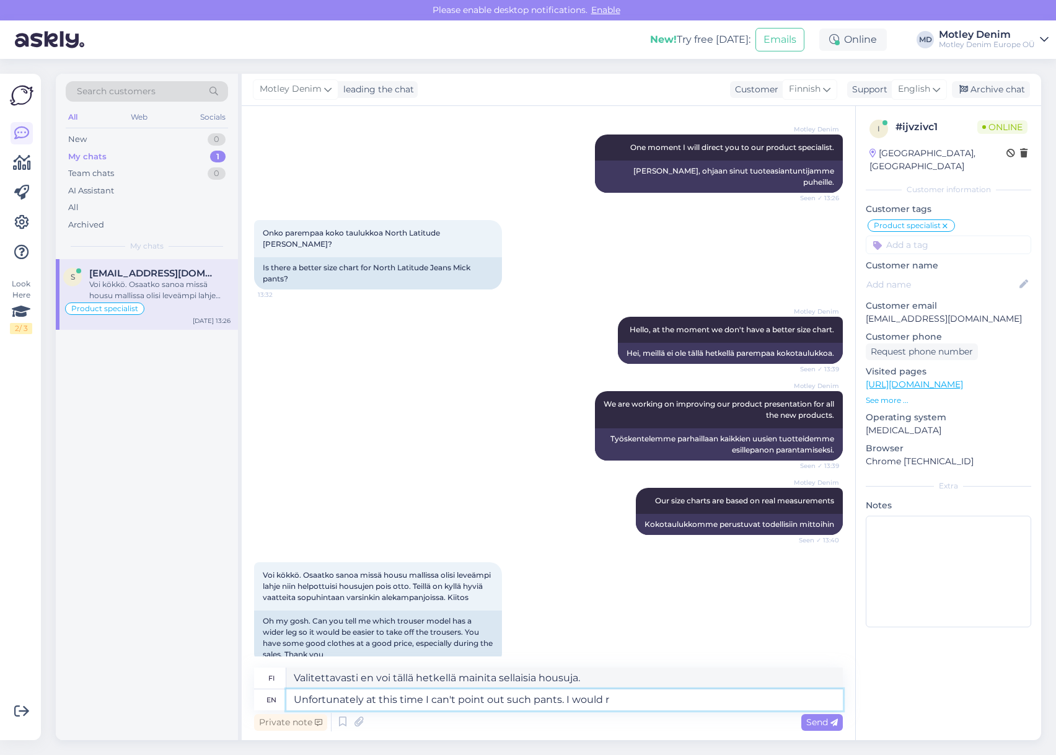
type textarea "Valitettavasti en voi tällä hetkellä mainita sellaisia ​​housuja. Haluaisin"
type textarea "Unfortunately at this time I can't point out such pants. I would recommend t"
type textarea "Valitettavasti en tällä hetkellä voi mainita sellaisia ​​housuja. Suosittelisin."
type textarea "Unfortunately at this time I can't point out such pants. I would recommend tryi…"
type textarea "Valitettavasti en tällä hetkellä voi mainita sellaisia ​​housuja. Suosittelen k…"
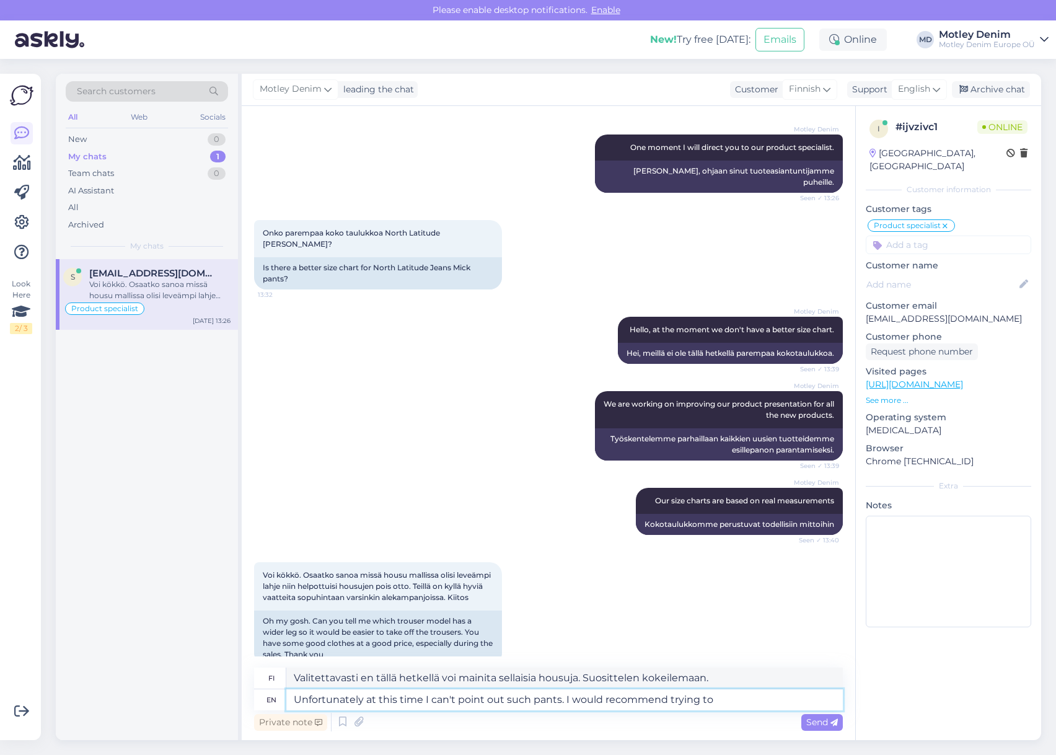
type textarea "Unfortunately at this time I can't point out such pants. I would recommend tryi…"
type textarea "Valitettavasti en tällä hetkellä voi mainita sellaisia ​​housuja. Suosittelen k…"
type textarea "Unfortunately at this time I can't point out such pants. I would recommend tryi…"
type textarea "Valitettavasti en tällä hetkellä voi mainita sellaisia ​​housuja. Suosittelen y…"
type textarea "Unfortunately at this time I can't point out such pants. I would recommend tryi…"
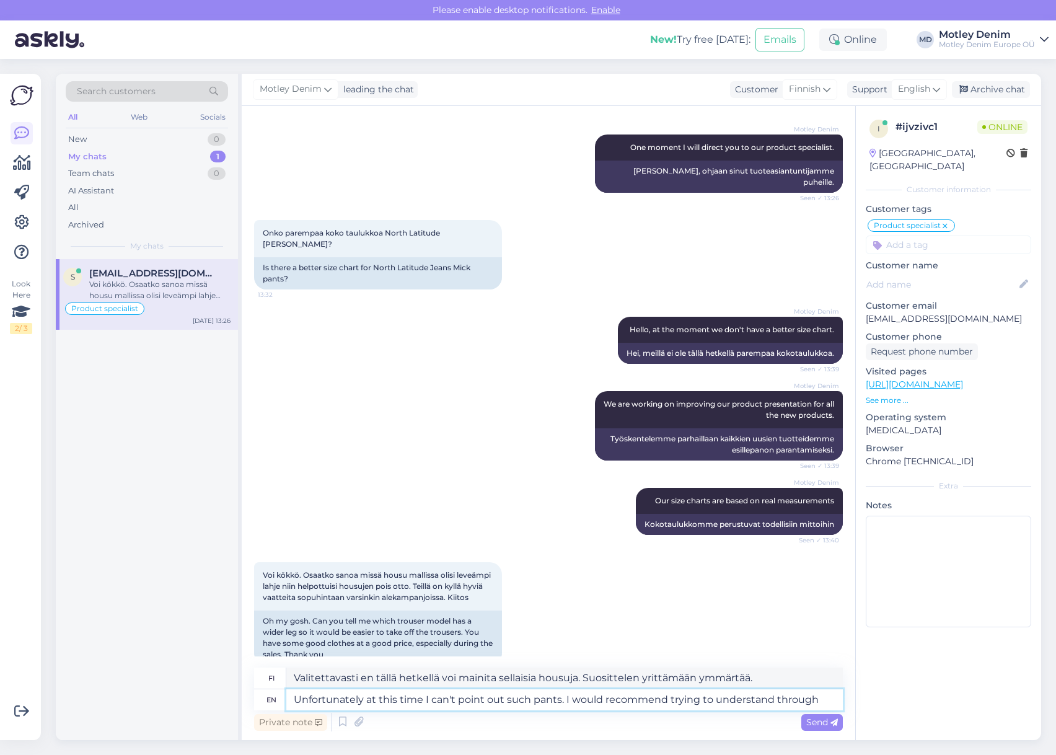
type textarea "Valitettavasti en tällä hetkellä voi mainita sellaisia ​​housuja. Suosittelen y…"
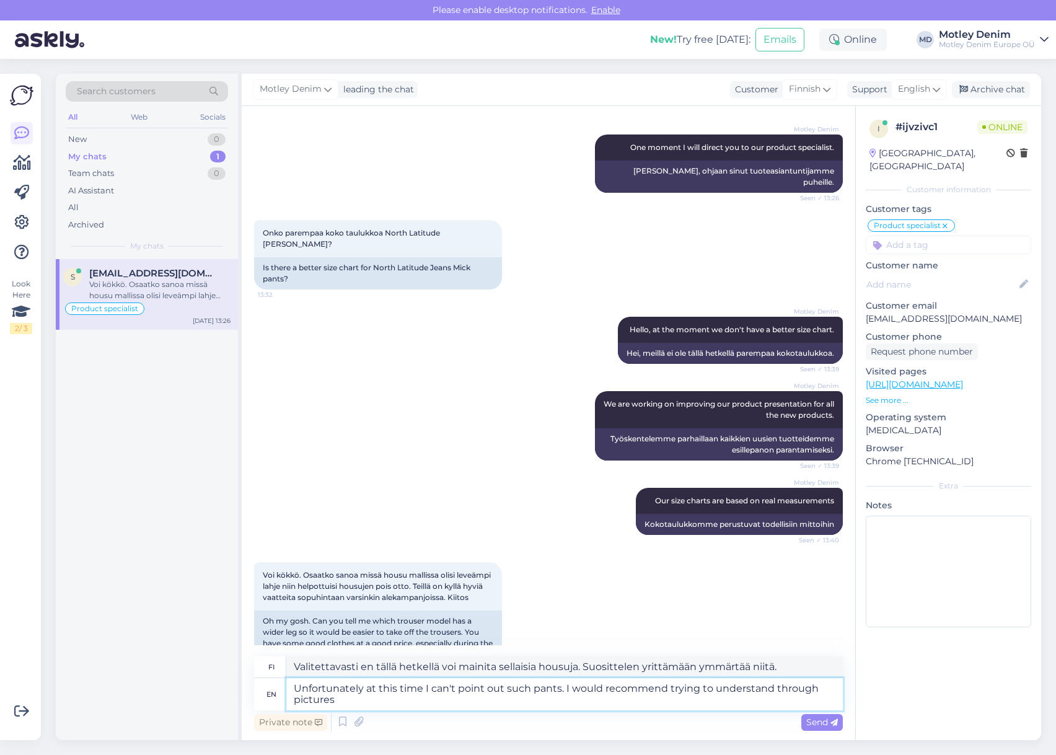
type textarea "Unfortunately at this time I can't point out such pants. I would recommend tryi…"
type textarea "Valitettavasti en tällä hetkellä voi mainita sellaisia ​​housuja. Suosittelen y…"
type textarea "Unfortunately at this time I can't point out such pants. I would recommend tryi…"
type textarea "Valitettavasti en tällä hetkellä voi mainita sellaisia ​​housuja. Suosittelen y…"
type textarea "Unfortunately at this time I can't point out such pants. I would recommend tryi…"
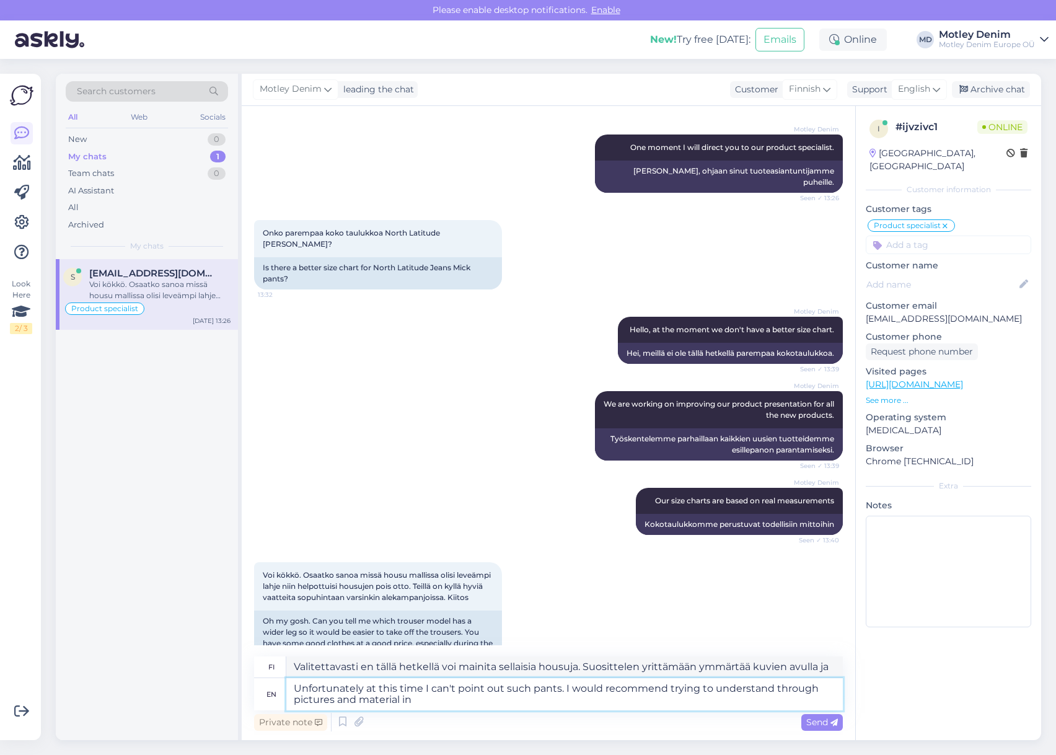
type textarea "Valitettavasti en tällä hetkellä pysty mainitsemaan sellaisia ​​housuja. Suosit…"
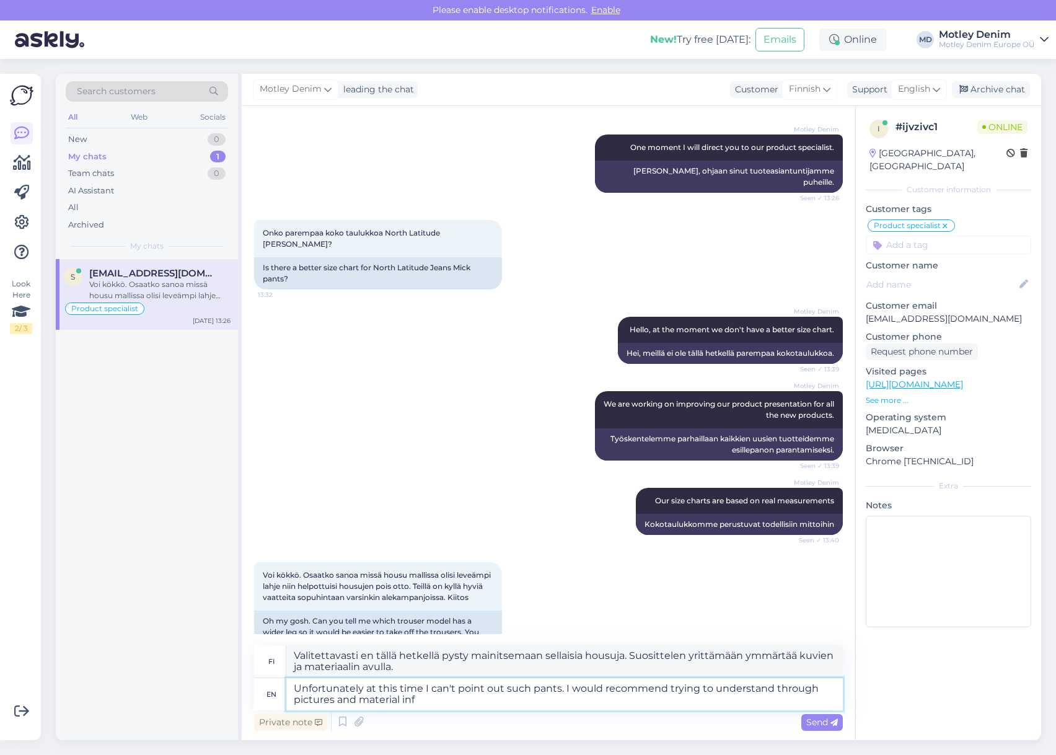
type textarea "Unfortunately at this time I can't point out such pants. I would recommend tryi…"
type textarea "Valitettavasti en tällä hetkellä pysty mainitsemaan sellaisia ​​housuja. Suosit…"
type textarea "Unfortunately at this time I can't point out such pants. I would recommend tryi…"
type textarea "Valitettavasti en tällä hetkellä pysty mainitsemaan sellaisia ​​housuja. Suosit…"
type textarea "Unfortunately at this time I can't point out such pants. I would recommend tryi…"
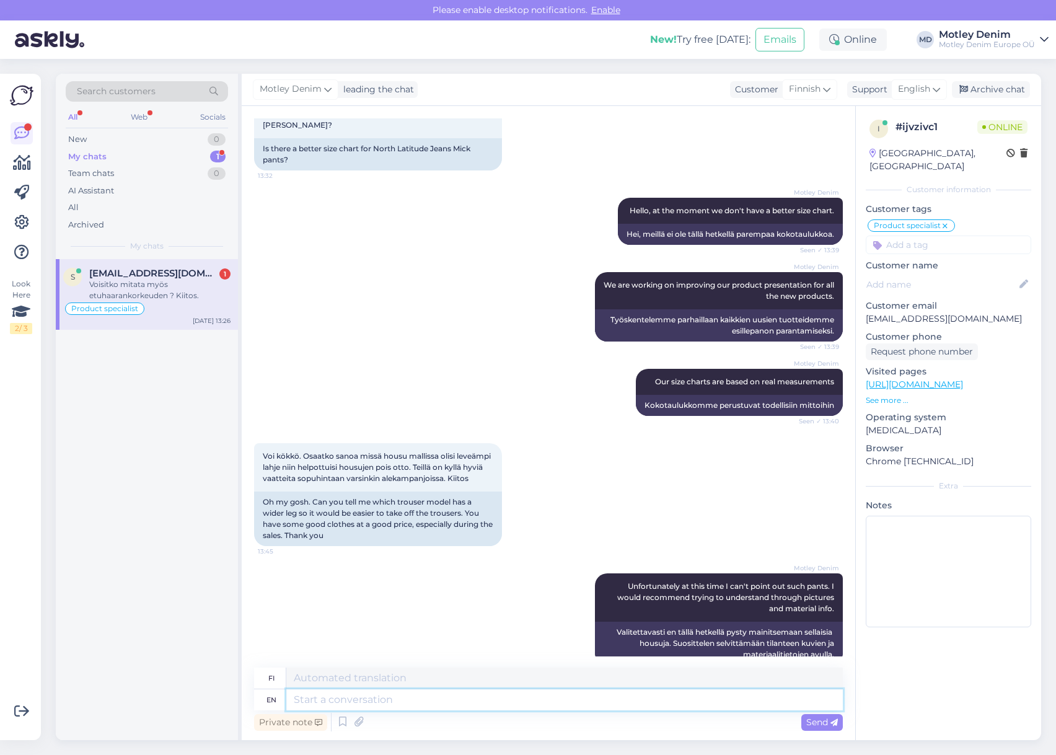
scroll to position [589, 0]
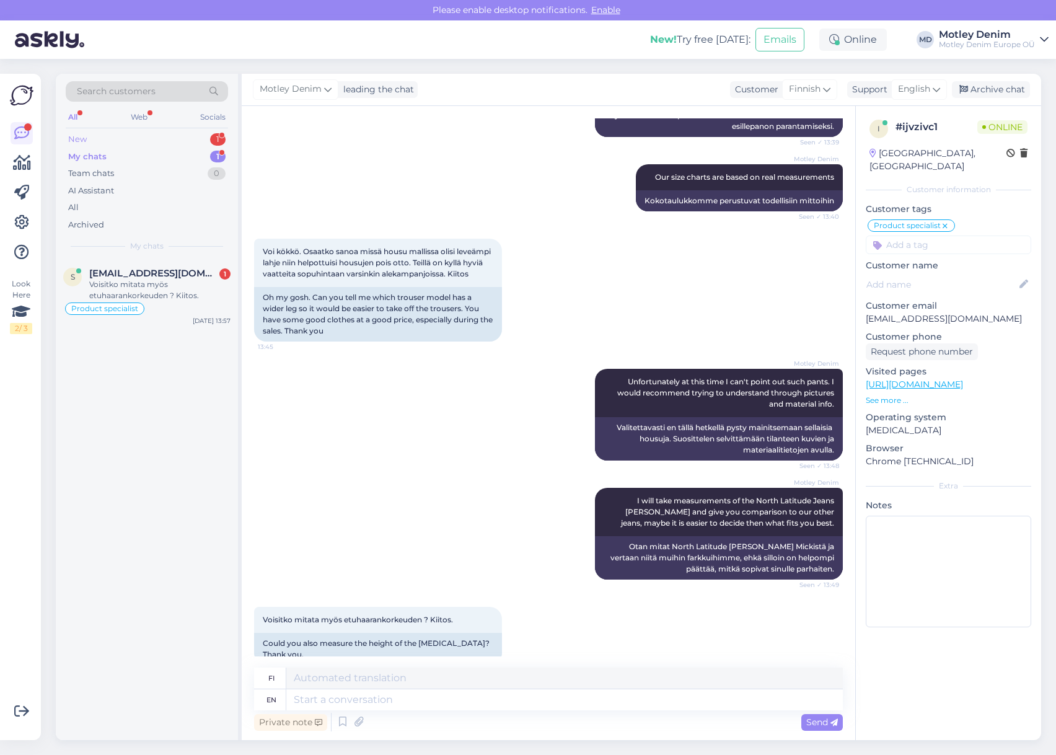
click at [191, 138] on div "New 1" at bounding box center [147, 139] width 162 height 17
click at [159, 271] on span "[PERSON_NAME][EMAIL_ADDRESS][PERSON_NAME][DOMAIN_NAME]" at bounding box center [153, 273] width 129 height 11
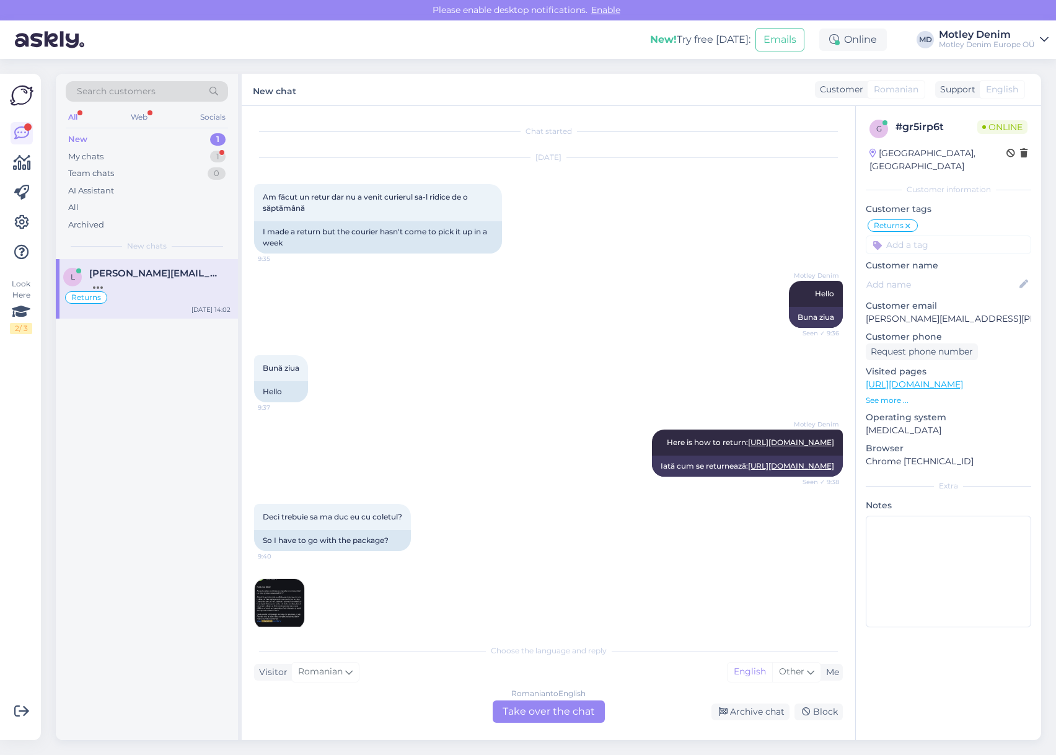
scroll to position [1174, 0]
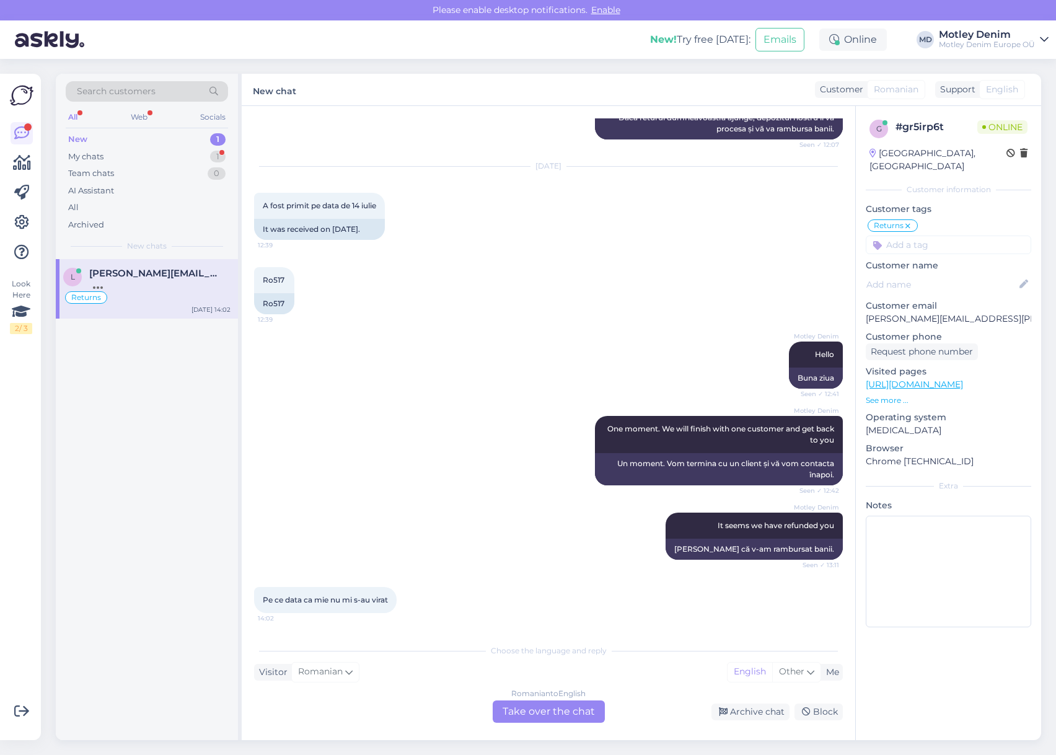
click at [535, 713] on div "Romanian to English Take over the chat" at bounding box center [549, 711] width 112 height 22
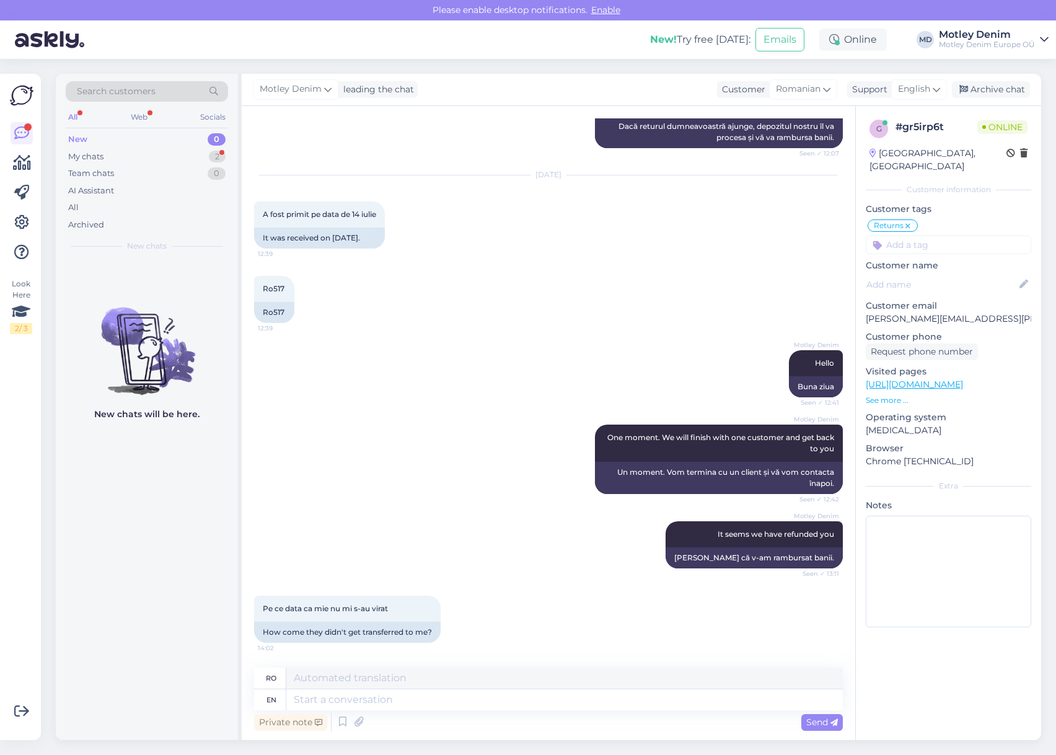
click at [522, 506] on div "Motley Denim One moment. We will finish with one customer and get back to you S…" at bounding box center [548, 459] width 589 height 97
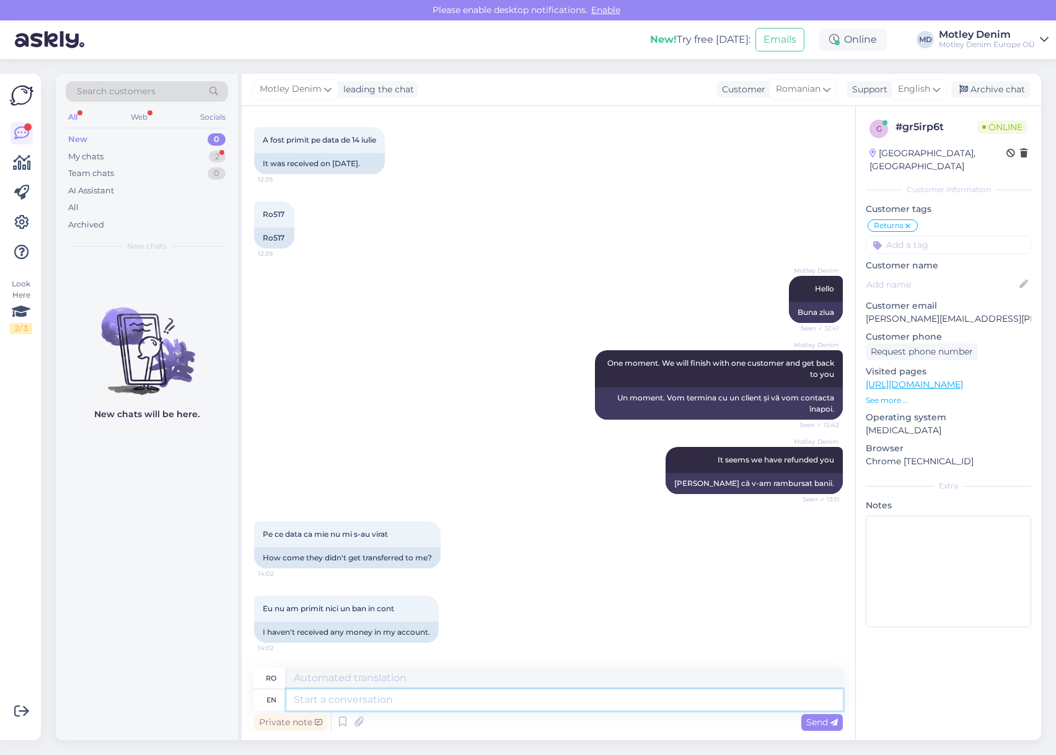
click at [462, 701] on textarea at bounding box center [564, 699] width 556 height 21
type textarea "I can"
type textarea "Eu"
type textarea "I can"
type textarea "Pot"
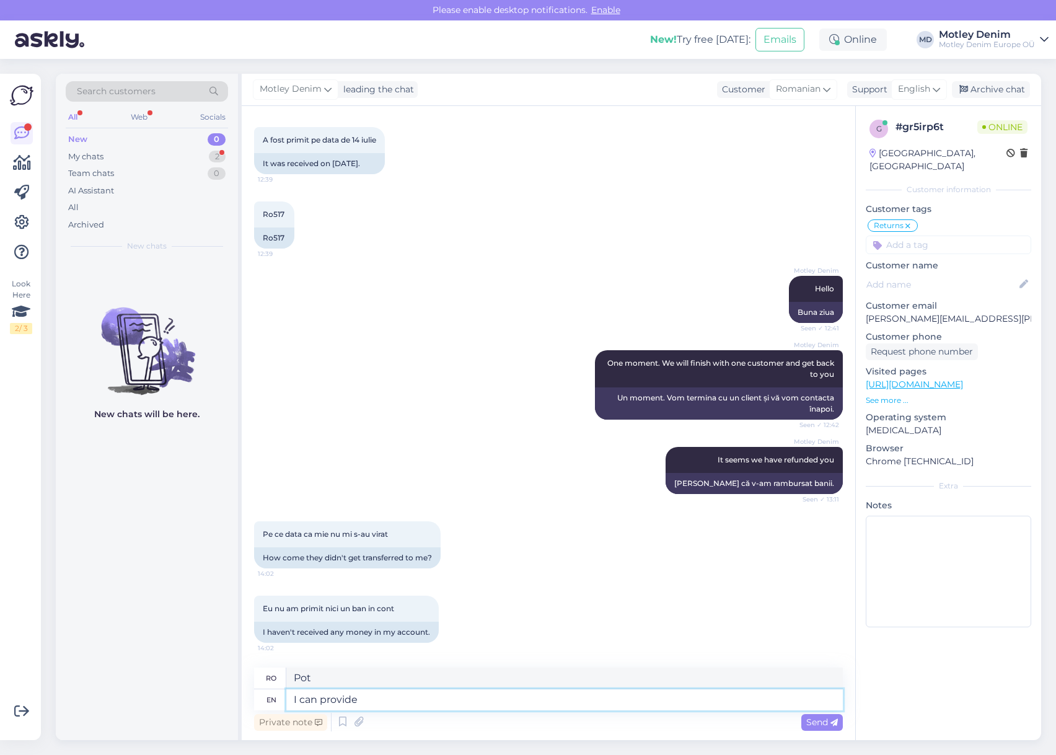
type textarea "I can provide"
type textarea "Pot oferi"
type textarea "I can provide you wi"
type textarea "Vă pot oferi"
type textarea "I can provide you with the transaction de"
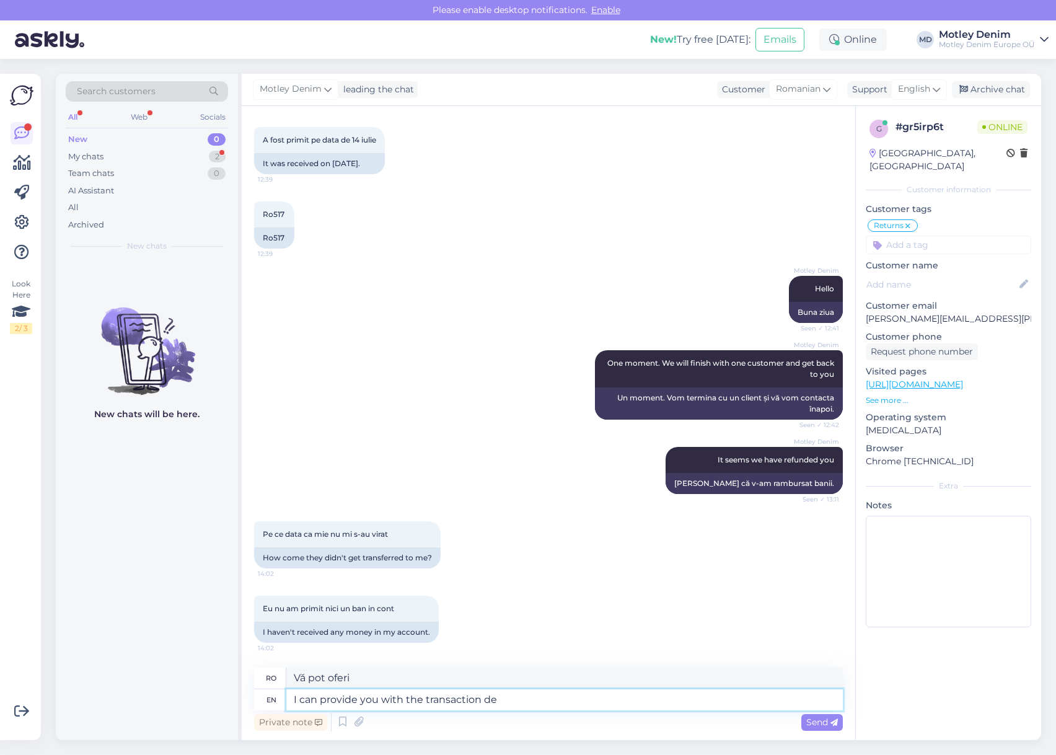
type textarea "Vă pot oferi tranzacția"
type textarea "I can provide you with the transaction details a"
type textarea "Vă pot oferi detaliile tranzacției"
type textarea "I can provide you with the transaction details and"
type textarea "Vă pot oferi detaliile tranzacției și"
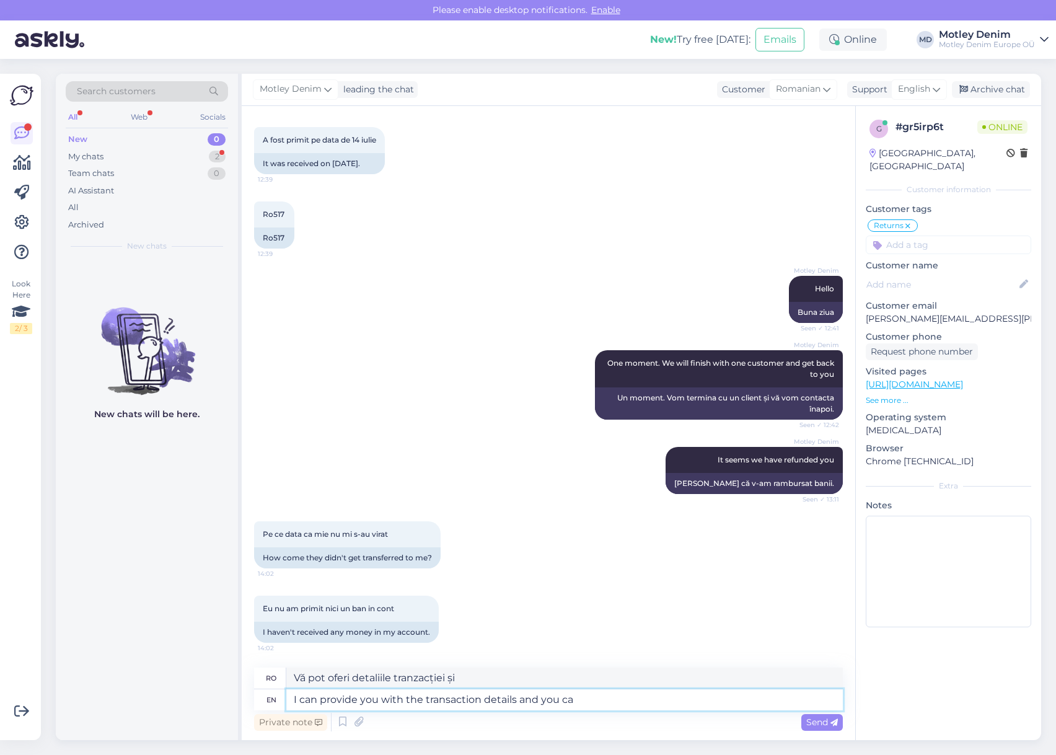
type textarea "I can provide you with the transaction details and you can"
type textarea "Vă pot oferi detaliile tranzacției și dumneavoastră"
type textarea "I can provide you with the transaction details and you can co"
type textarea "Vă pot oferi detaliile tranzacției și puteți"
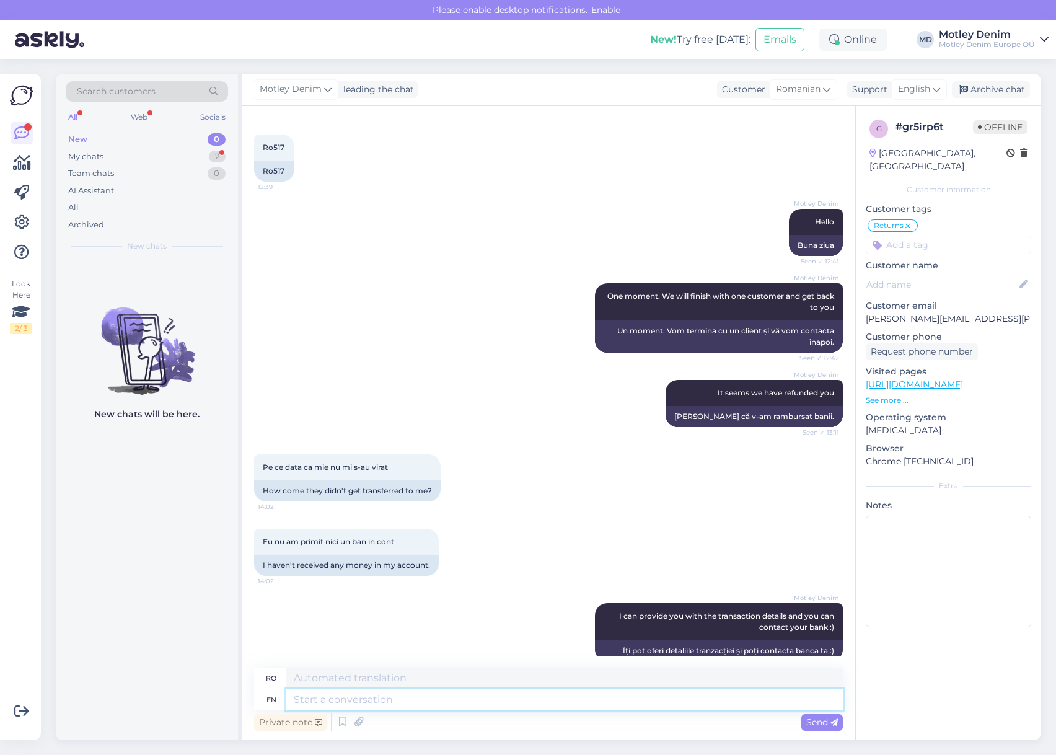
scroll to position [1325, 0]
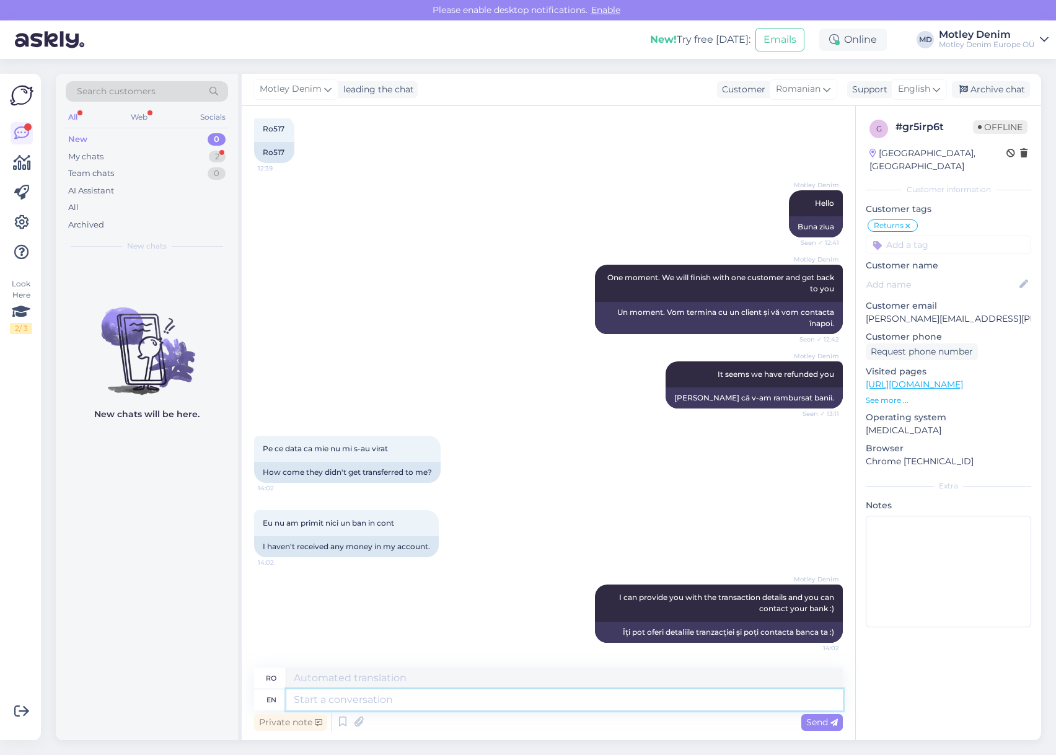
click at [573, 702] on textarea at bounding box center [564, 699] width 556 height 21
click at [437, 701] on textarea at bounding box center [564, 699] width 556 height 21
click at [353, 722] on icon at bounding box center [358, 722] width 17 height 19
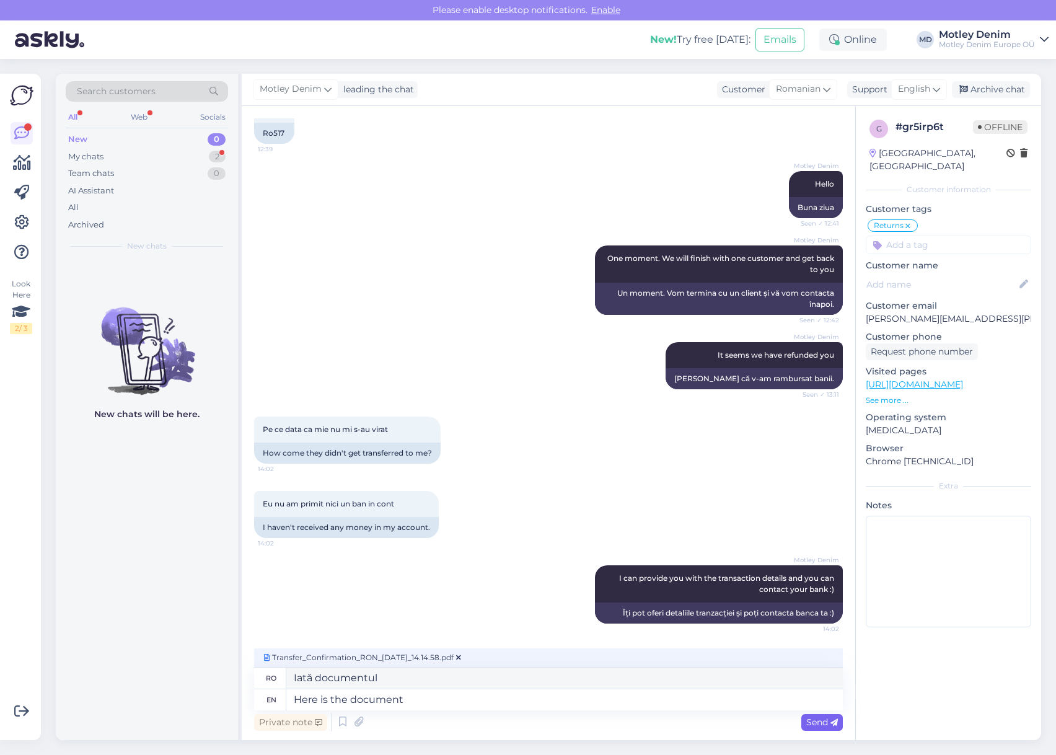
click at [826, 721] on span "Send" at bounding box center [822, 721] width 32 height 11
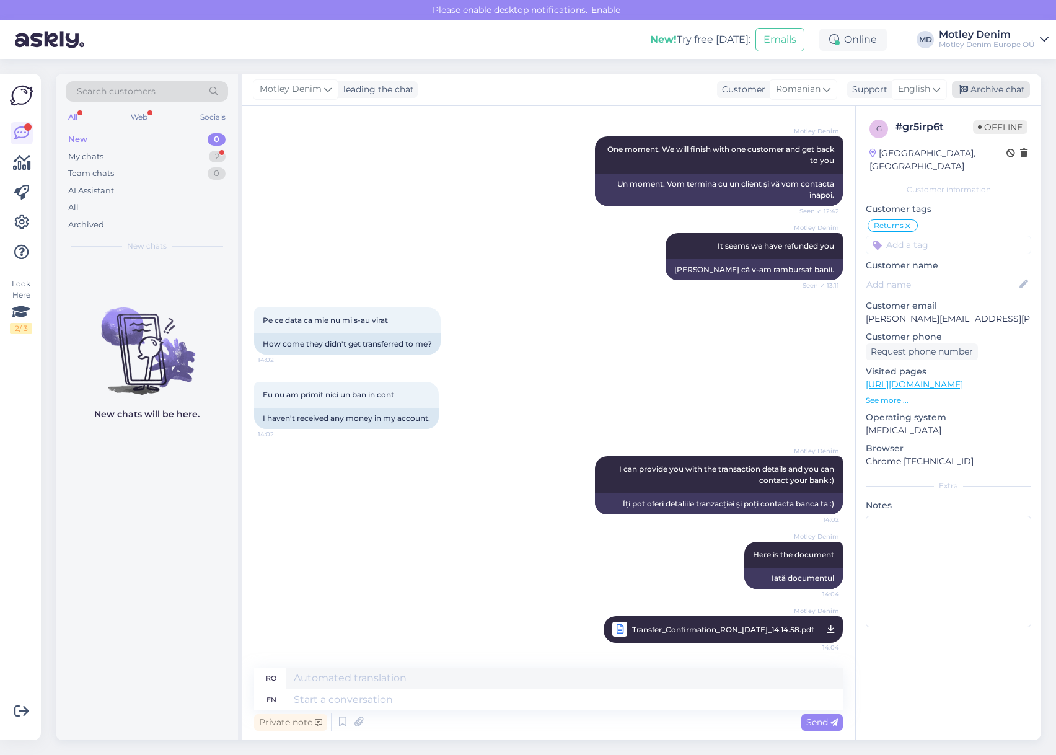
click at [999, 94] on div "Archive chat" at bounding box center [991, 89] width 78 height 17
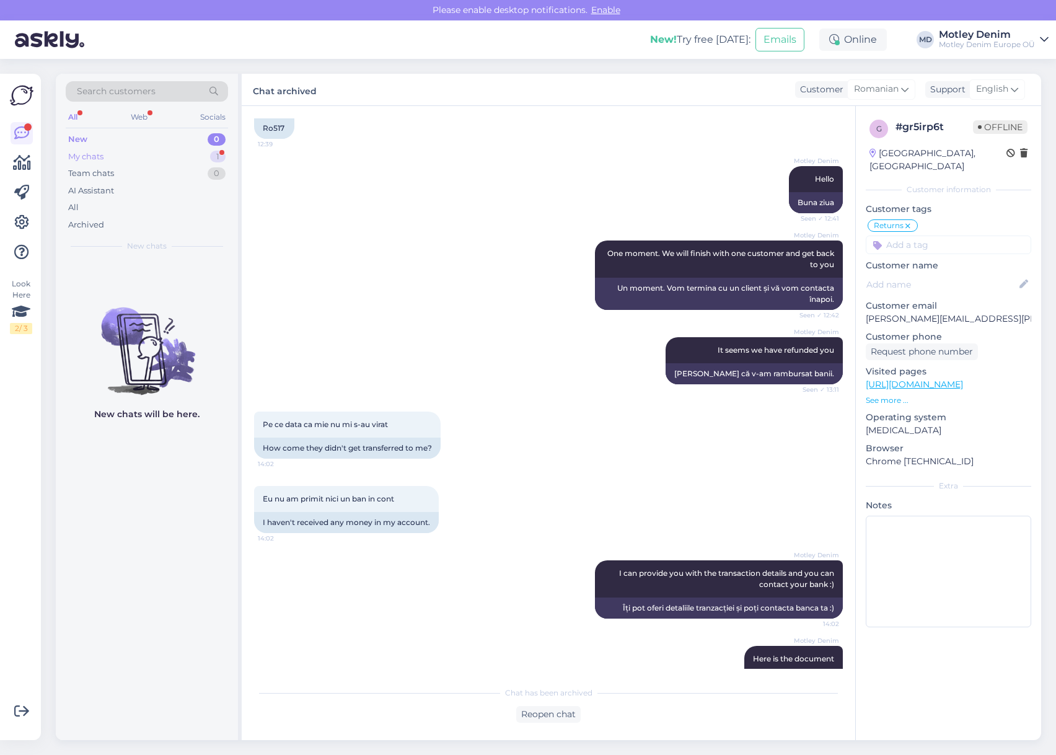
scroll to position [1255, 0]
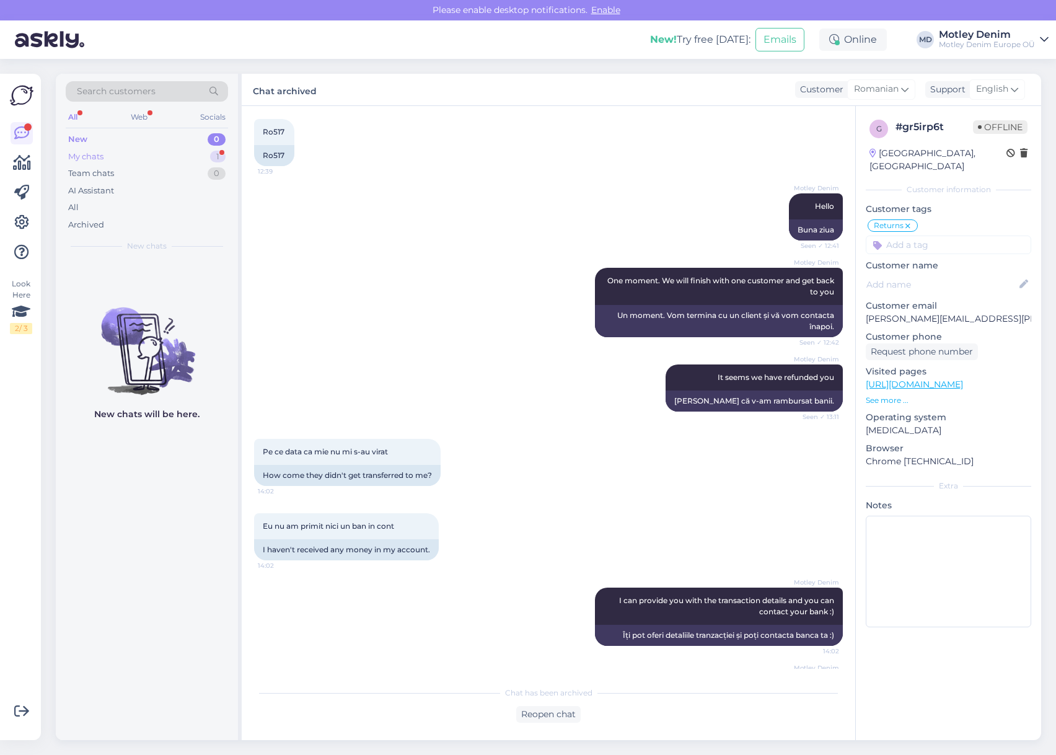
click at [215, 155] on div "1" at bounding box center [217, 157] width 15 height 12
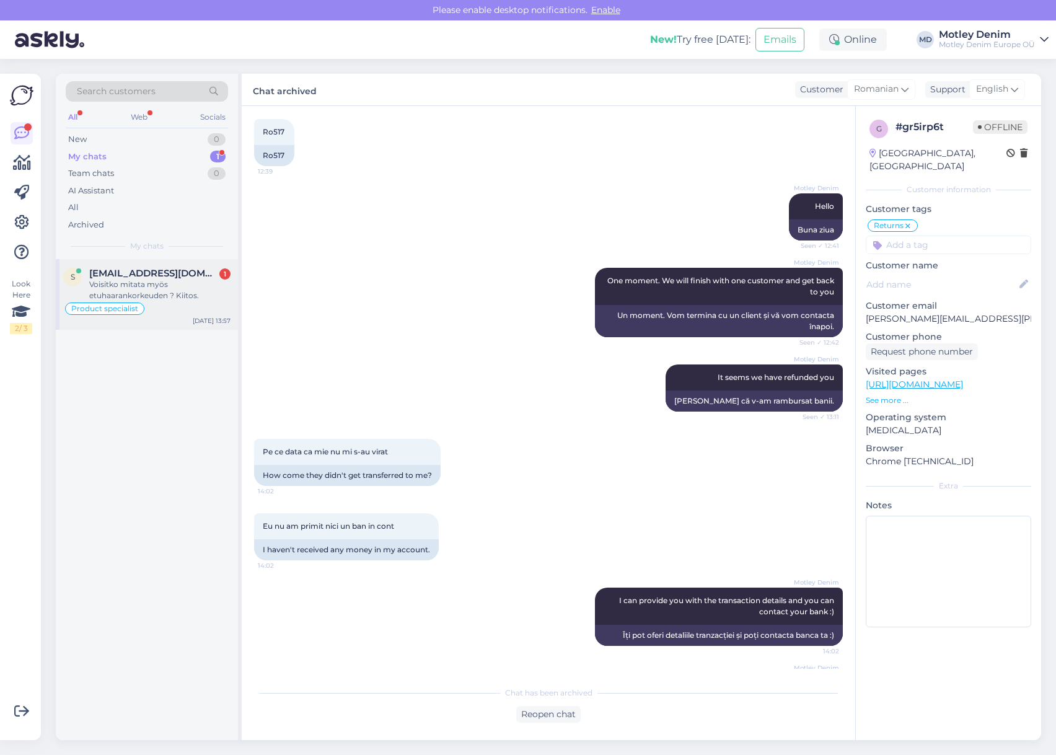
click at [185, 284] on div "Voisitko mitata myös etuhaarankorkeuden ? Kiitos." at bounding box center [159, 290] width 141 height 22
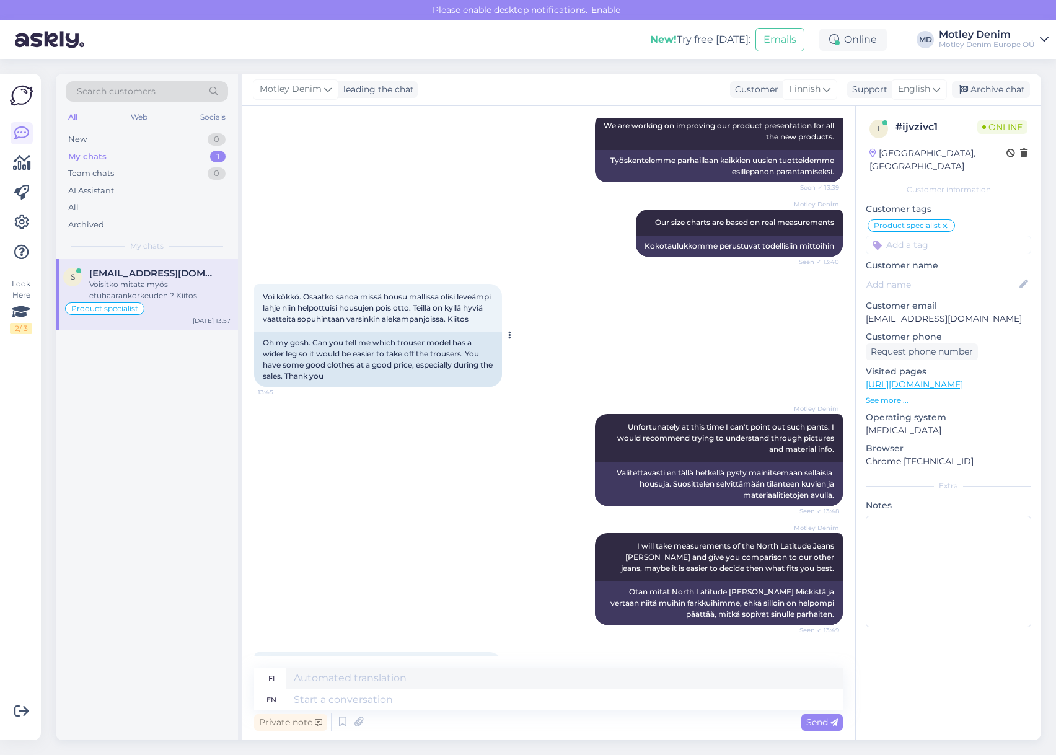
scroll to position [589, 0]
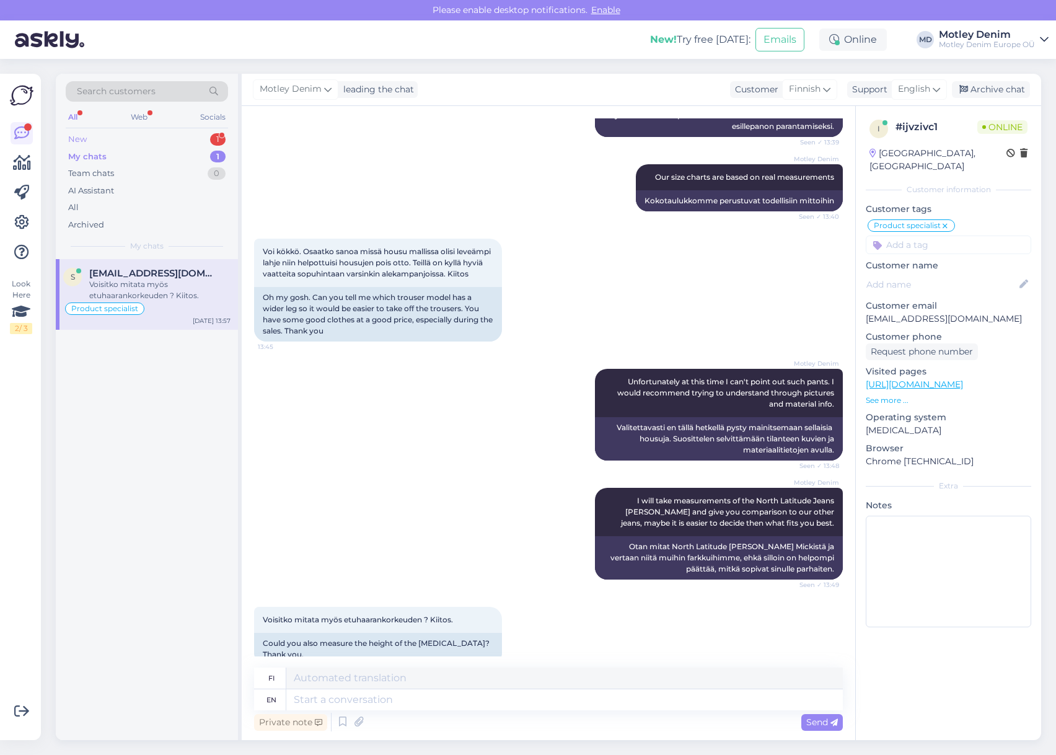
click at [172, 139] on div "New 1" at bounding box center [147, 139] width 162 height 17
click at [149, 273] on span "[EMAIL_ADDRESS][DOMAIN_NAME]" at bounding box center [153, 273] width 129 height 11
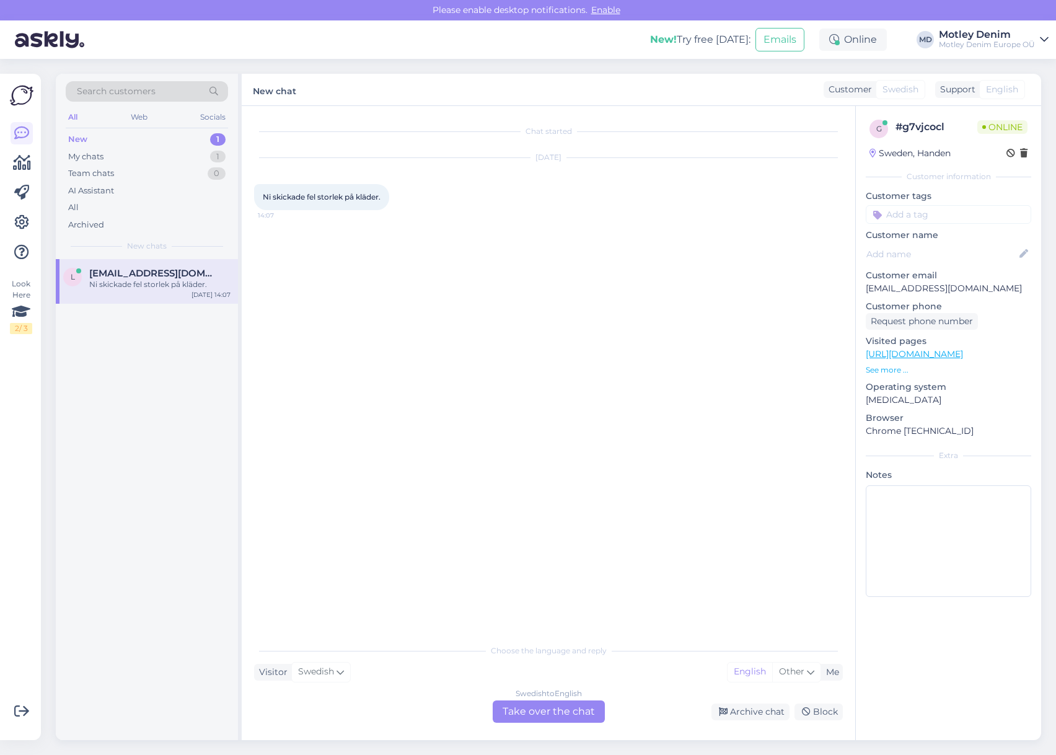
click at [556, 714] on div "Swedish to English Take over the chat" at bounding box center [549, 711] width 112 height 22
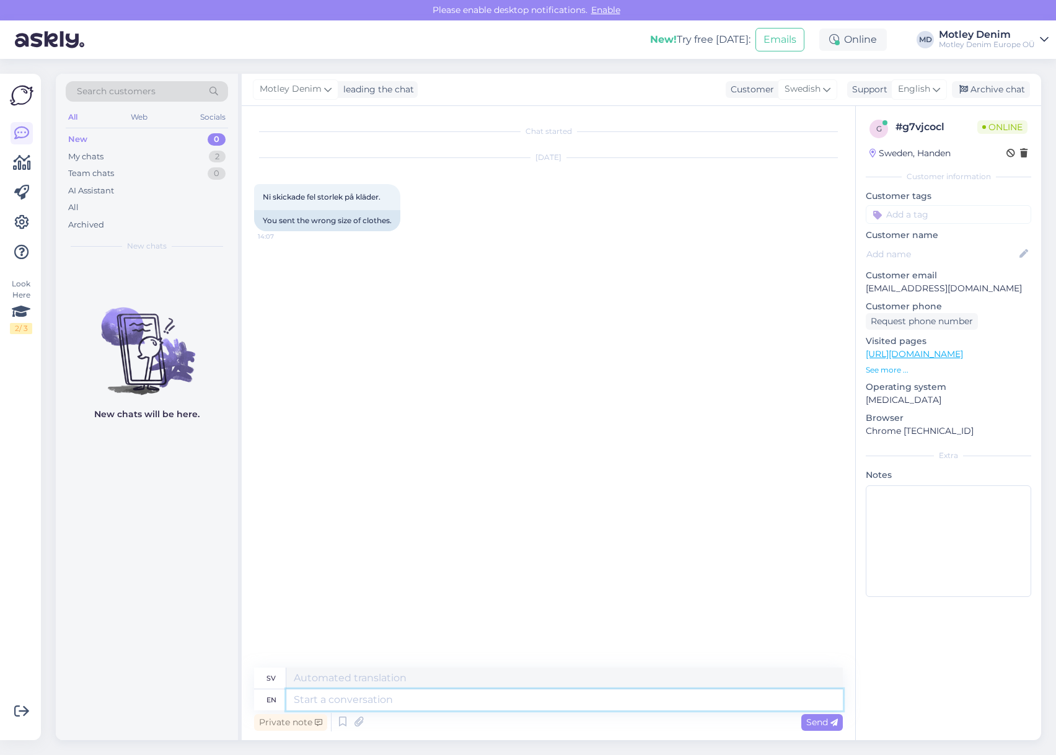
click at [534, 701] on textarea at bounding box center [564, 699] width 556 height 21
click at [336, 720] on icon at bounding box center [342, 722] width 15 height 19
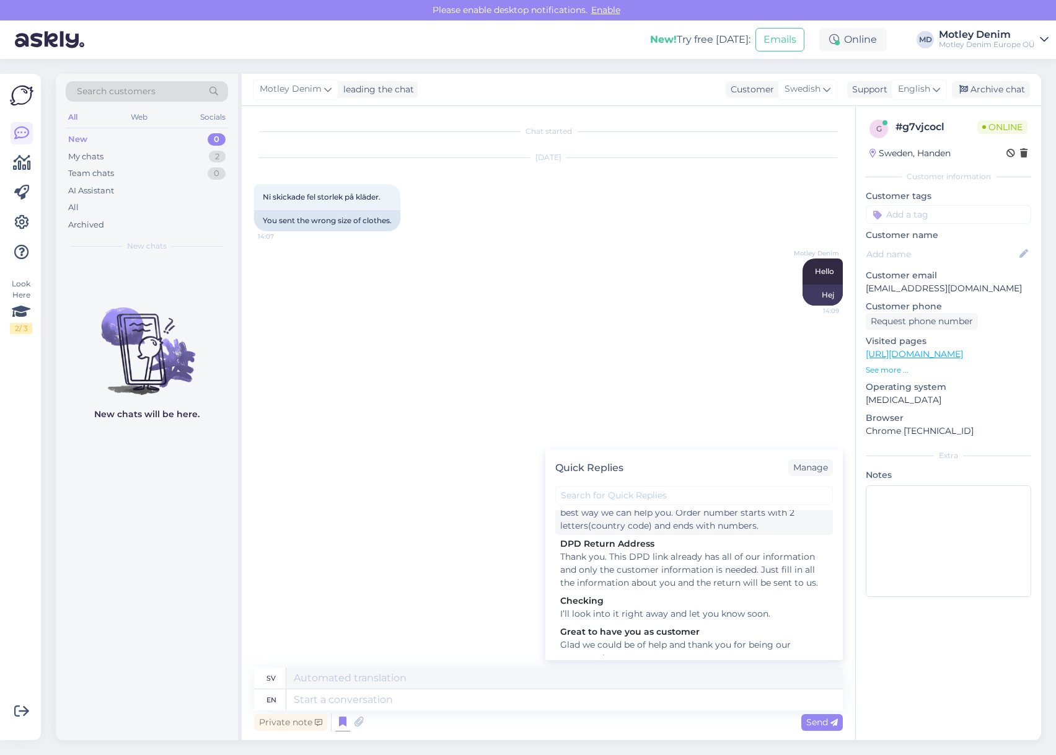
scroll to position [186, 0]
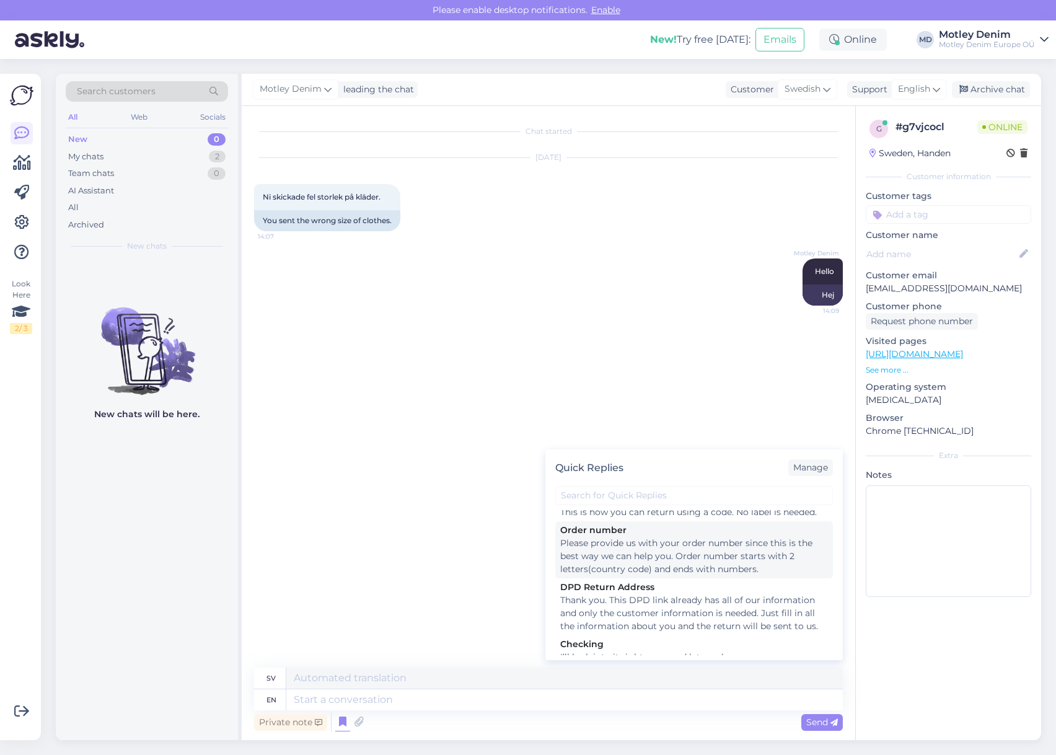
click at [628, 573] on div "Please provide us with your order number since this is the best way we can help…" at bounding box center [694, 556] width 268 height 39
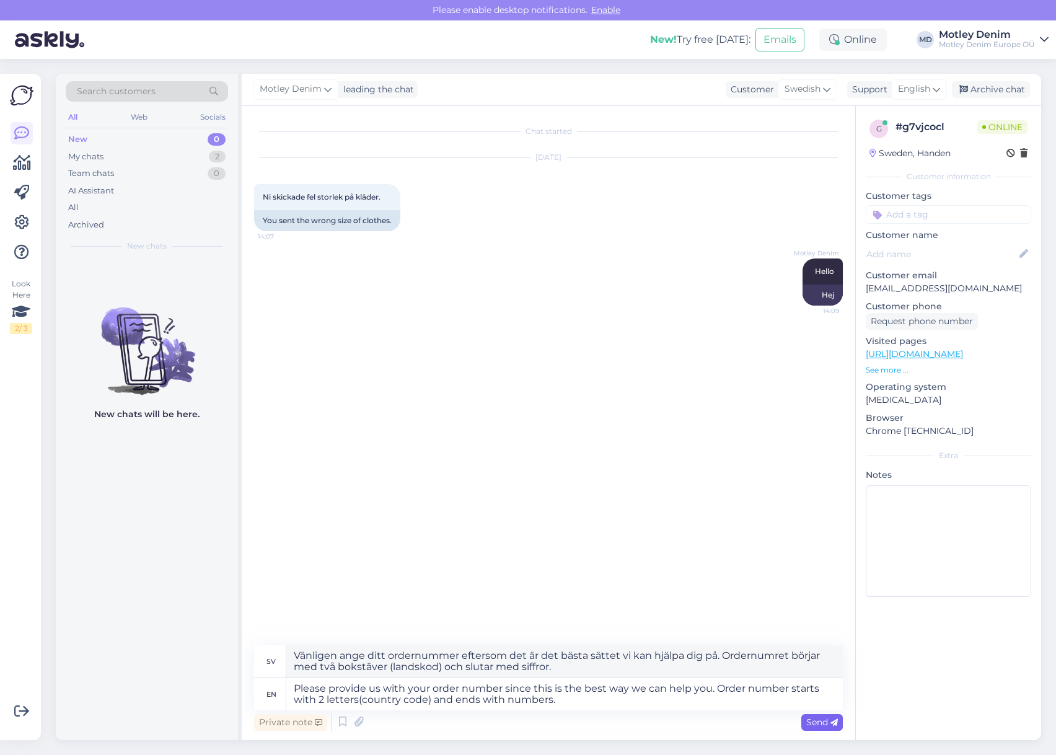
click at [817, 724] on span "Send" at bounding box center [822, 721] width 32 height 11
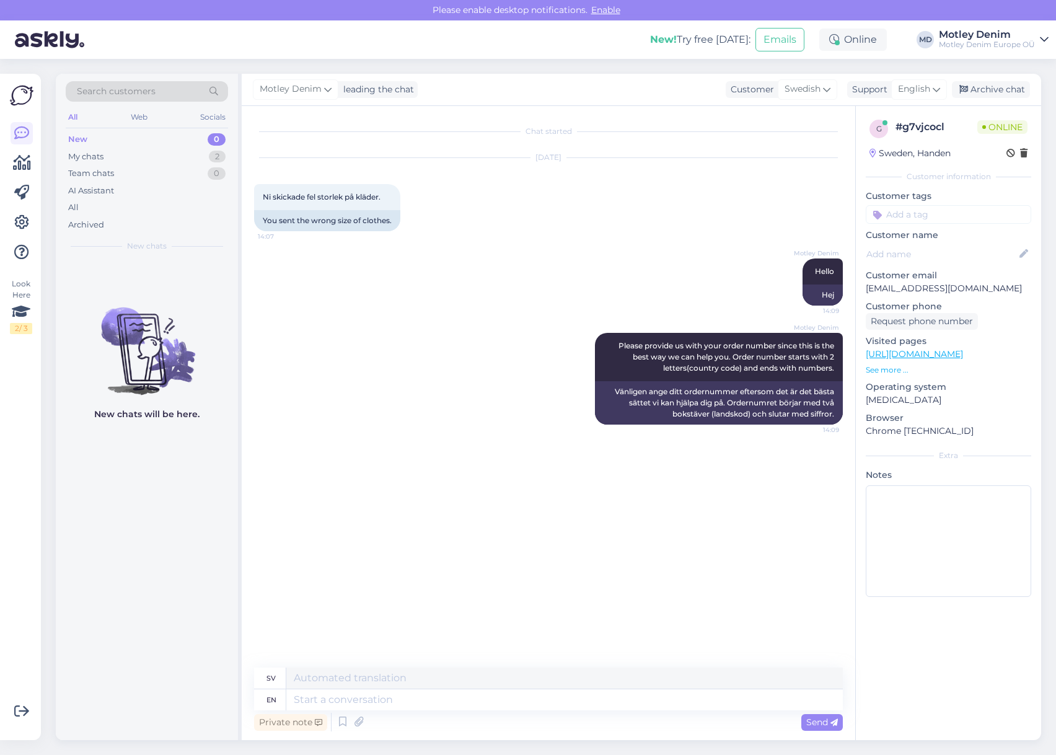
click at [923, 213] on input at bounding box center [948, 214] width 165 height 19
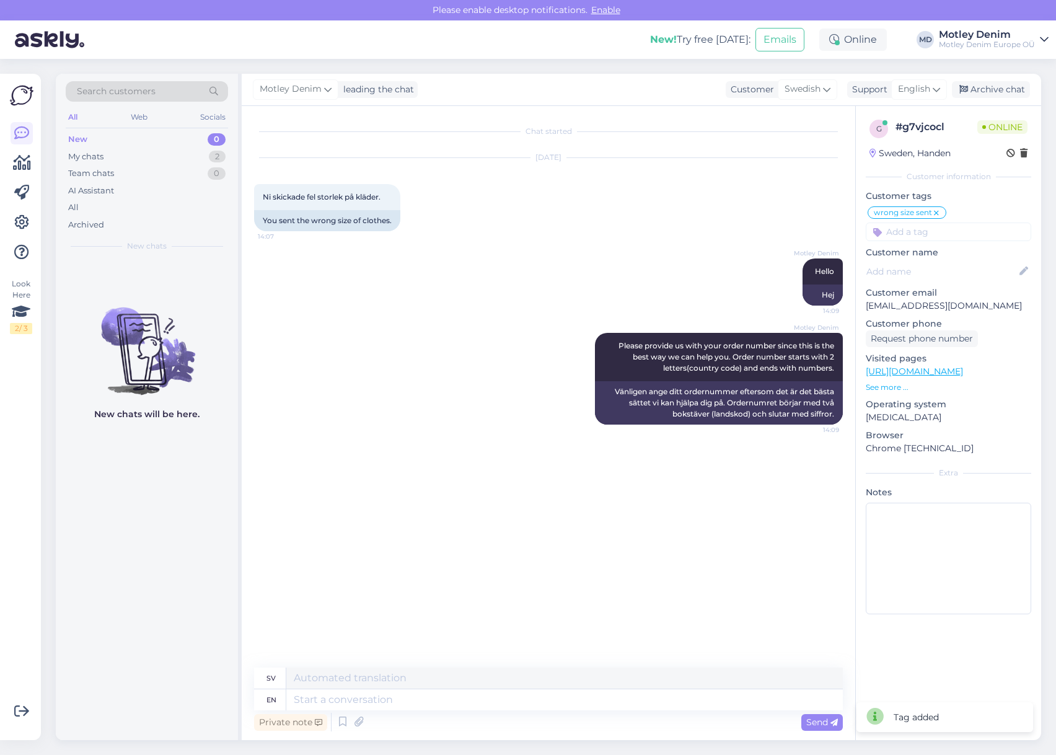
click at [682, 190] on div "[DATE] Ni skickade fel storlek på kläder. 14:07 You sent the wrong size of clot…" at bounding box center [548, 194] width 589 height 100
click at [167, 167] on div "Team chats 0" at bounding box center [147, 173] width 162 height 17
click at [170, 159] on div "My chats 2" at bounding box center [147, 156] width 162 height 17
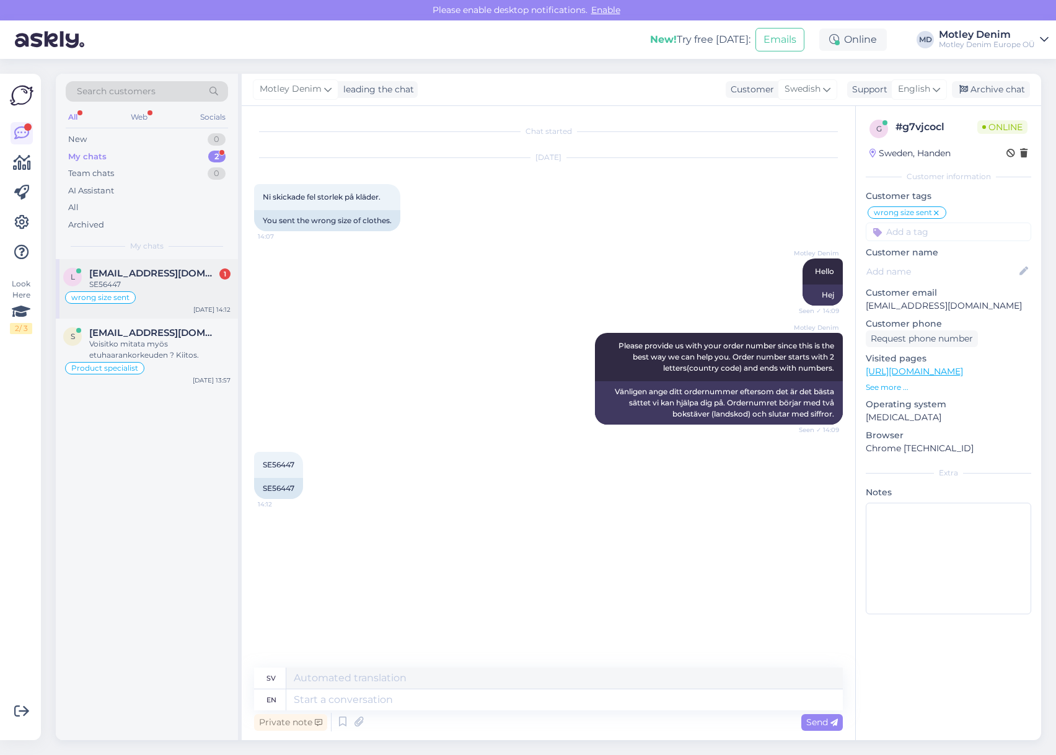
click at [182, 289] on div "SE56447" at bounding box center [159, 284] width 141 height 11
click at [284, 490] on div "SE56447" at bounding box center [278, 488] width 49 height 21
click at [284, 491] on div "SE56447" at bounding box center [278, 488] width 49 height 21
copy div "SE56447"
click at [419, 700] on textarea at bounding box center [564, 699] width 556 height 21
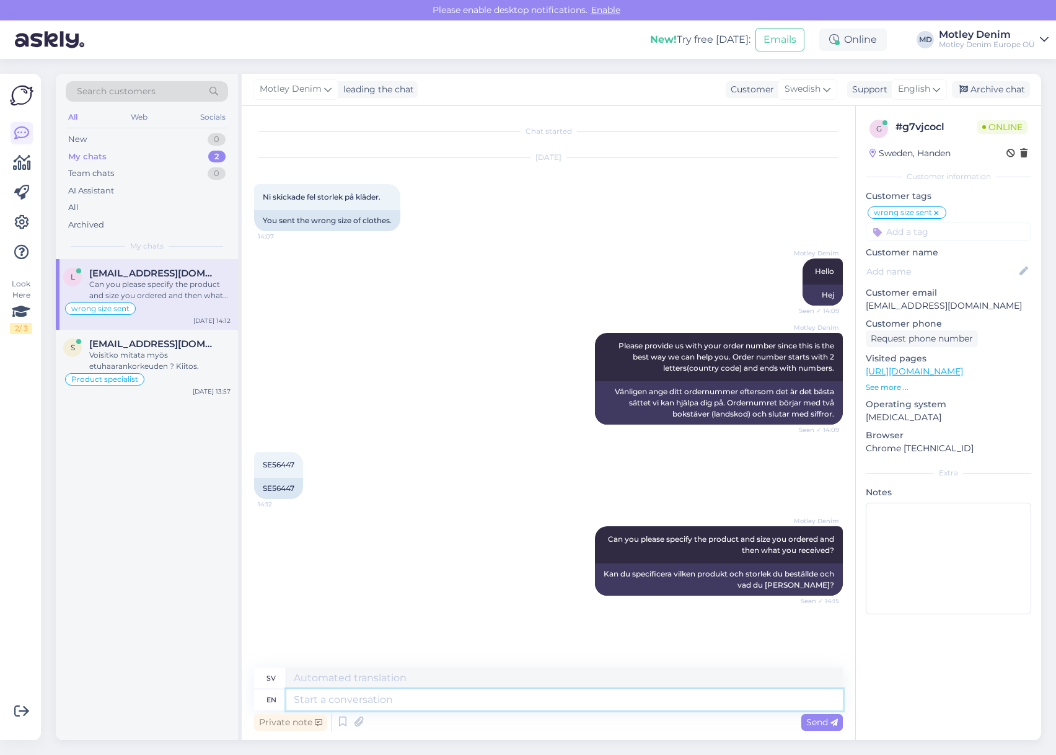
scroll to position [27, 0]
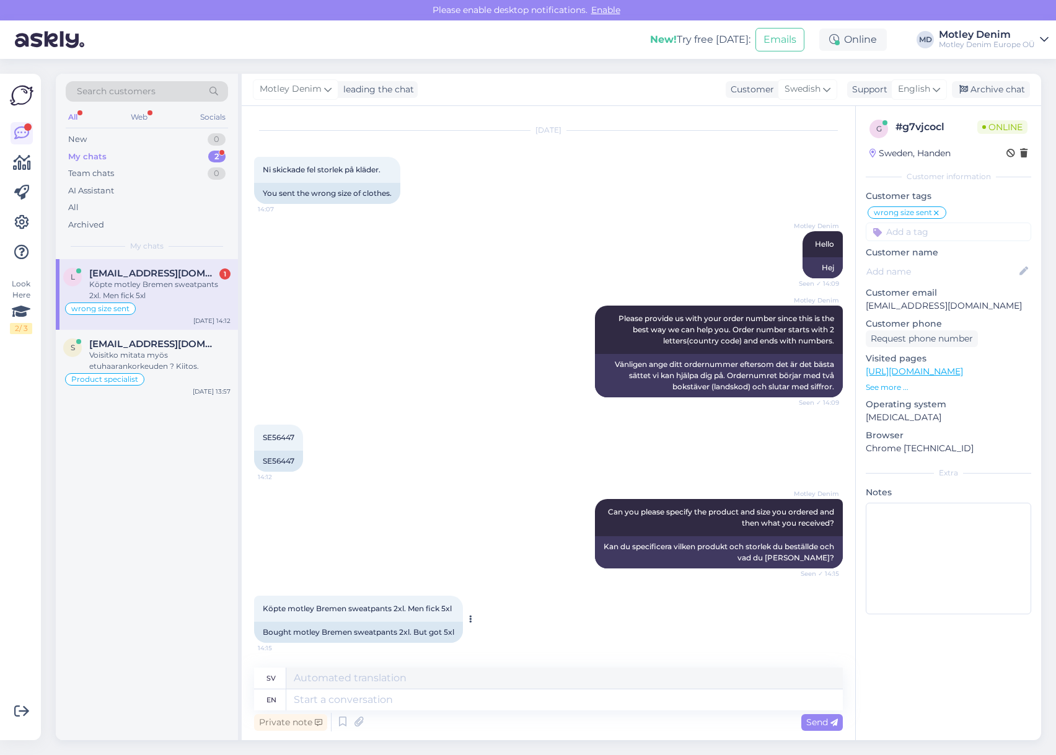
click at [347, 630] on div "Bought motley Bremen sweatpants 2xl. But got 5xl" at bounding box center [358, 631] width 209 height 21
click at [275, 633] on div "Bought motley Bremen sweatpants 2xl. But got 5xl" at bounding box center [358, 631] width 209 height 21
drag, startPoint x: 275, startPoint y: 633, endPoint x: 454, endPoint y: 636, distance: 179.1
click at [454, 635] on div "Bought motley Bremen sweatpants 2xl. But got 5xl" at bounding box center [358, 631] width 209 height 21
copy div "Bought motley Bremen sweatpants 2xl. But got 5xl"
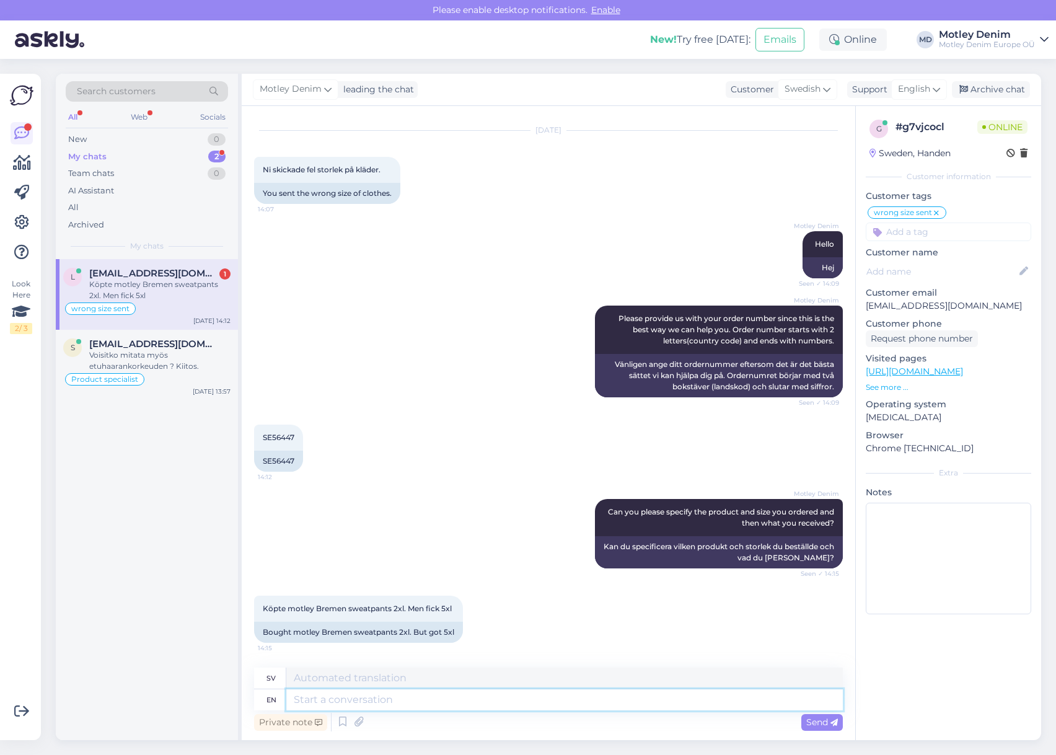
click at [462, 697] on textarea at bounding box center [564, 699] width 556 height 21
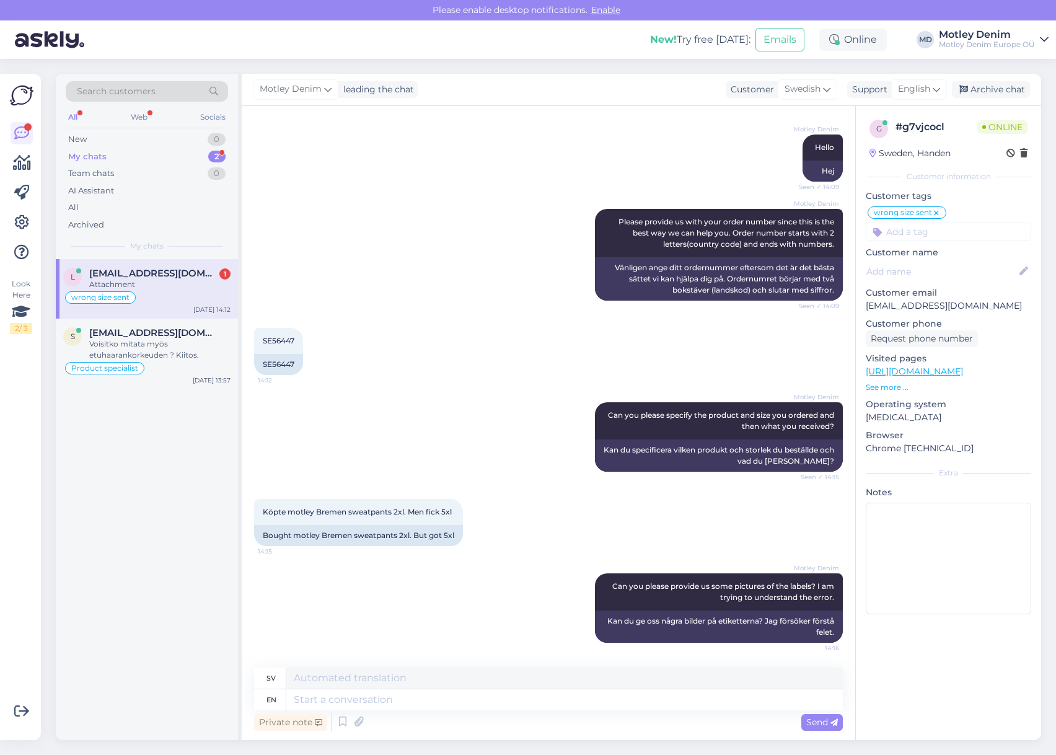
scroll to position [202, 0]
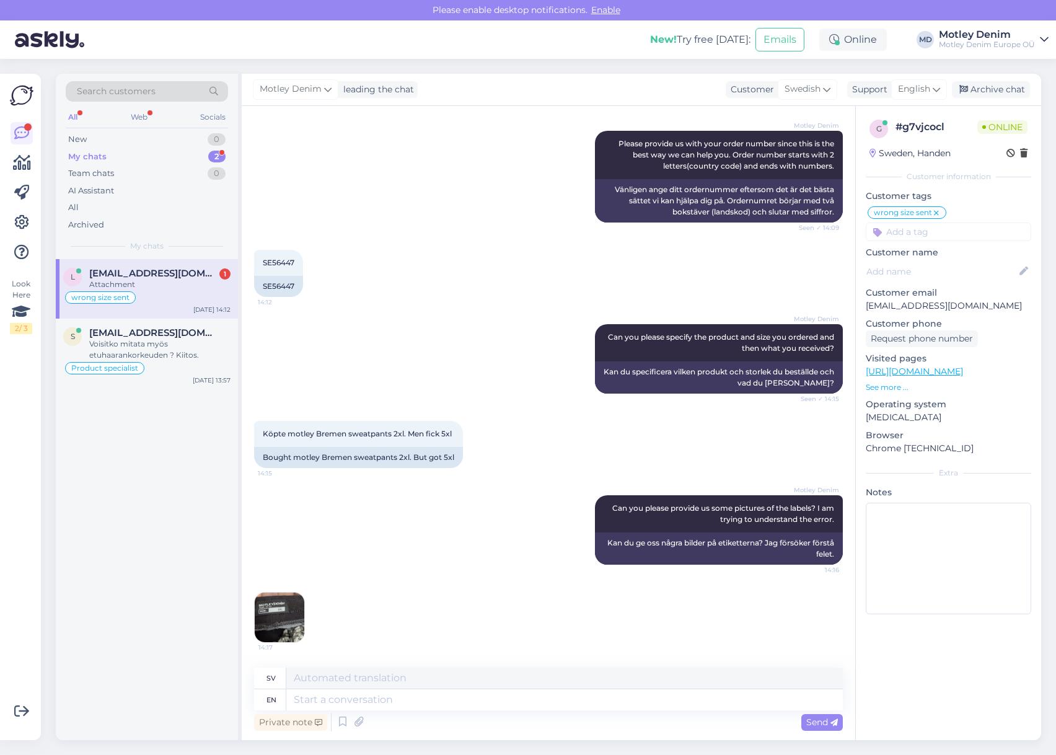
click at [278, 619] on img at bounding box center [280, 617] width 50 height 50
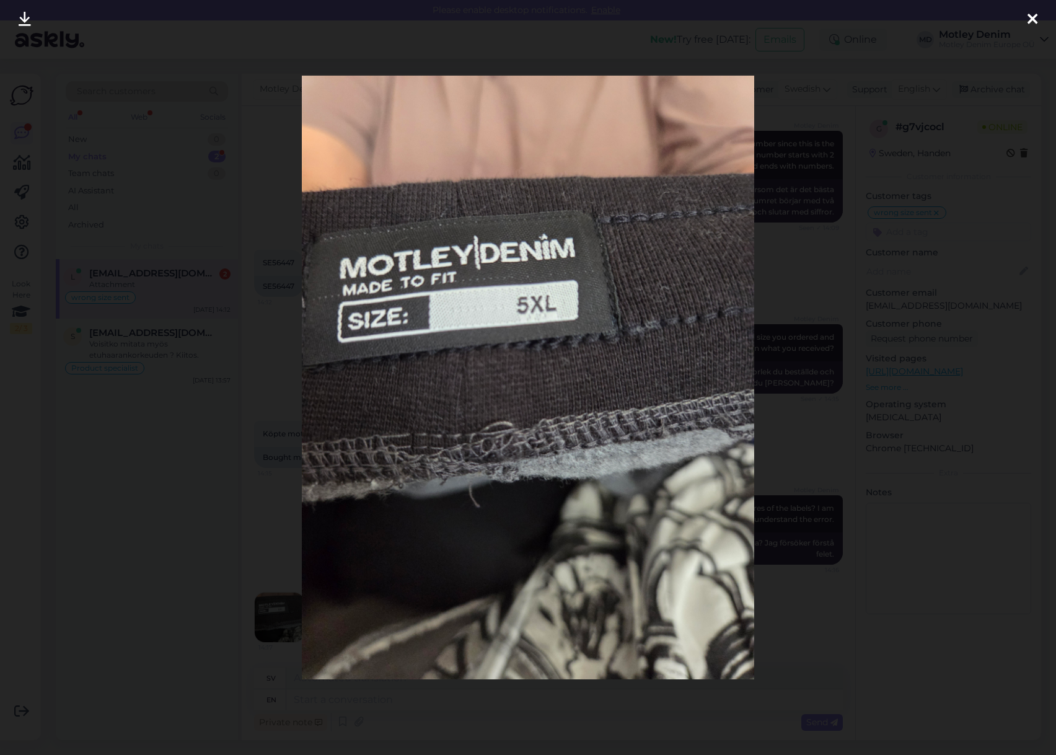
scroll to position [280, 0]
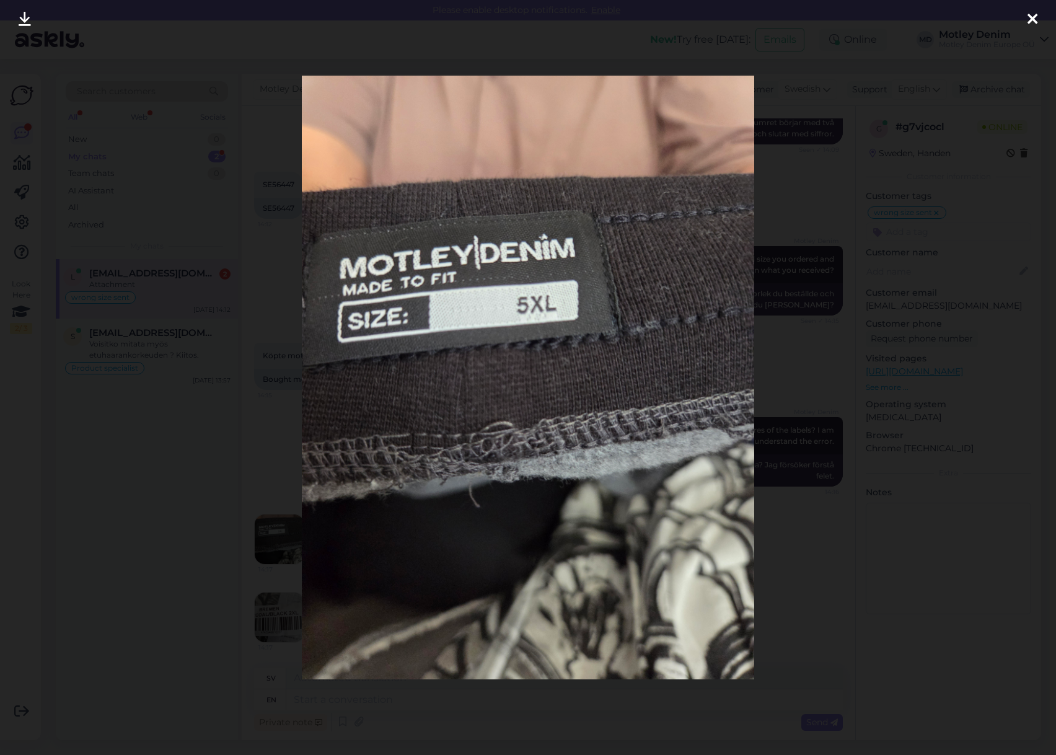
click at [220, 411] on div at bounding box center [528, 377] width 1056 height 755
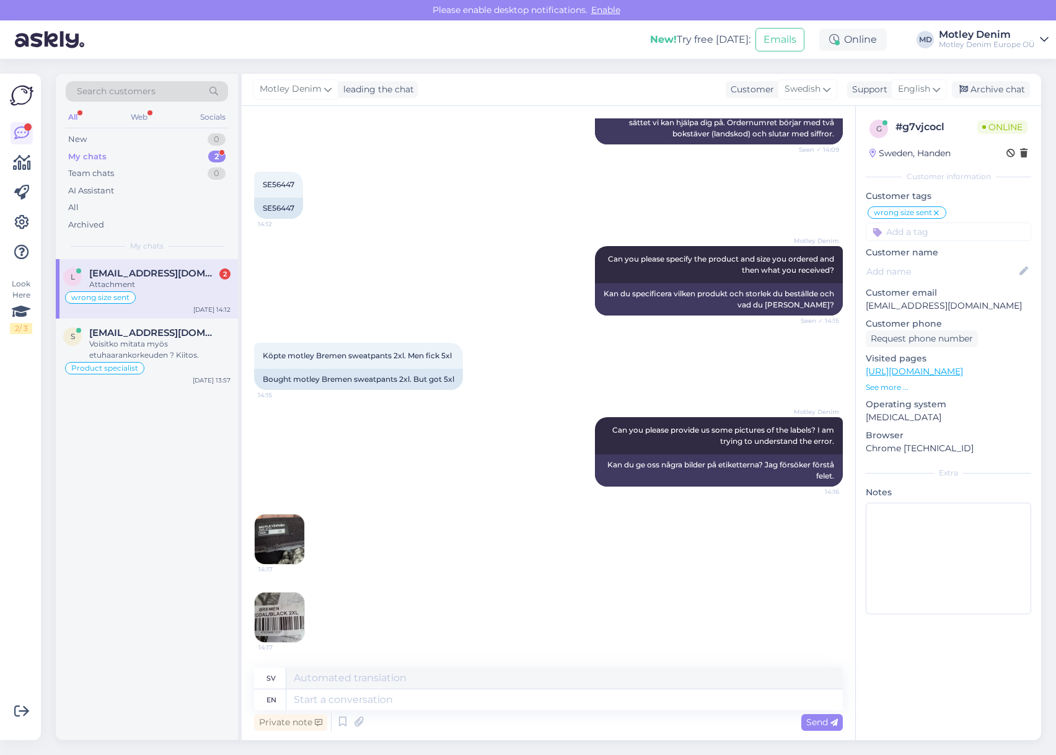
click at [284, 603] on img at bounding box center [280, 617] width 50 height 50
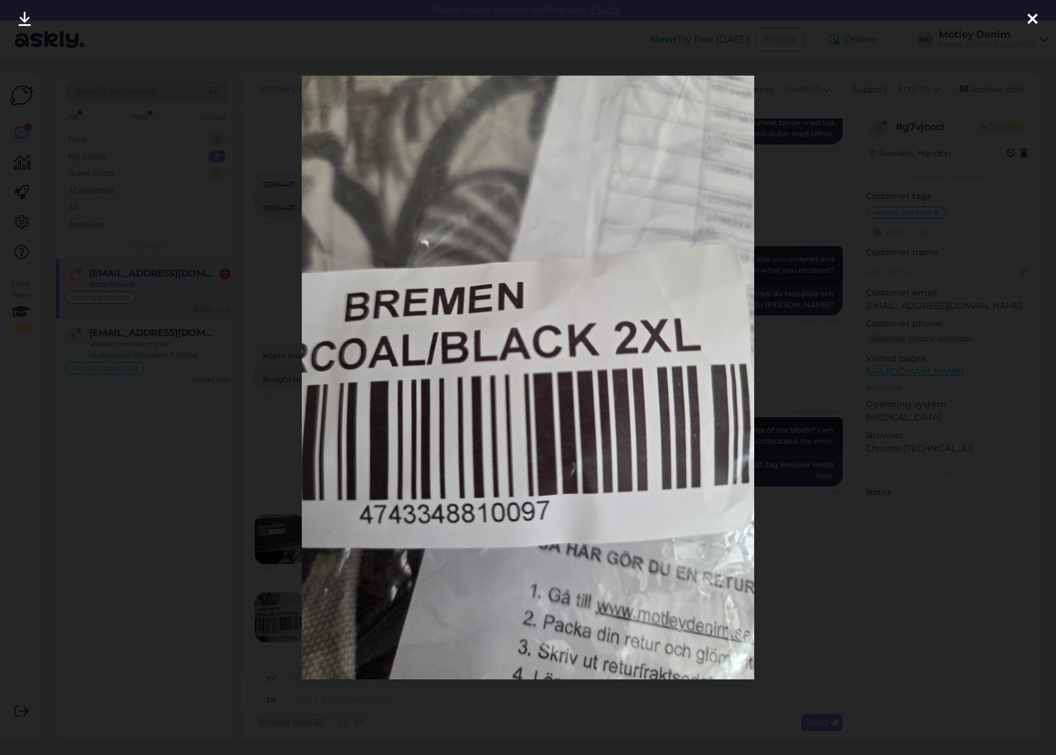
click at [182, 452] on div at bounding box center [528, 377] width 1056 height 755
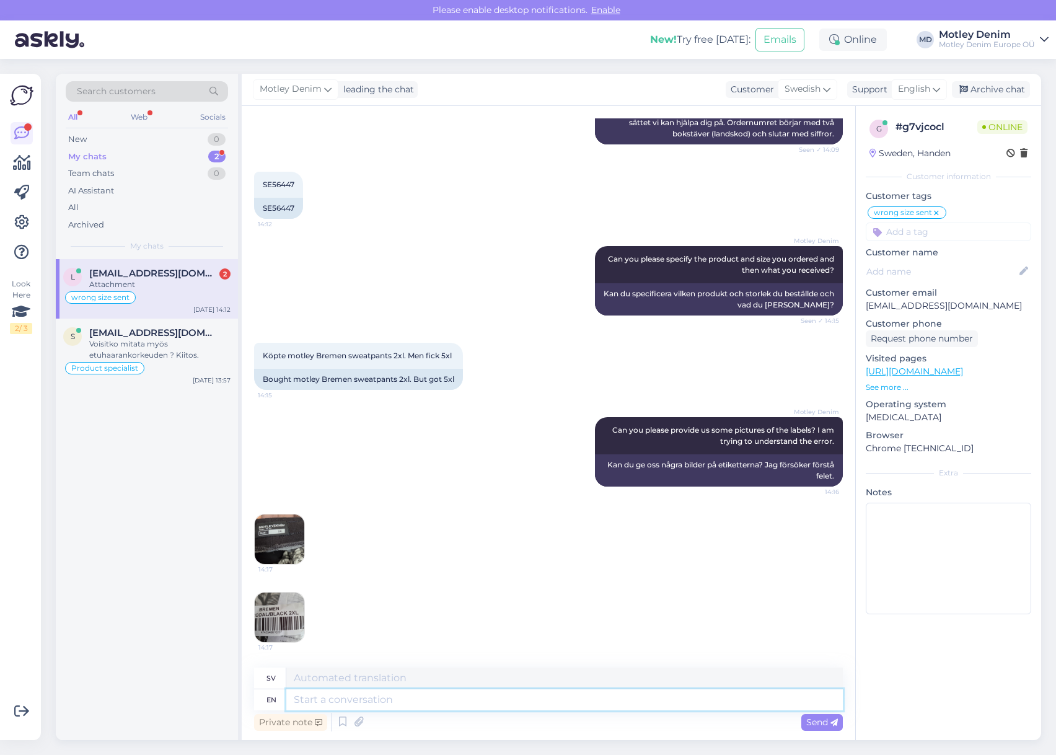
click at [398, 703] on textarea at bounding box center [564, 699] width 556 height 21
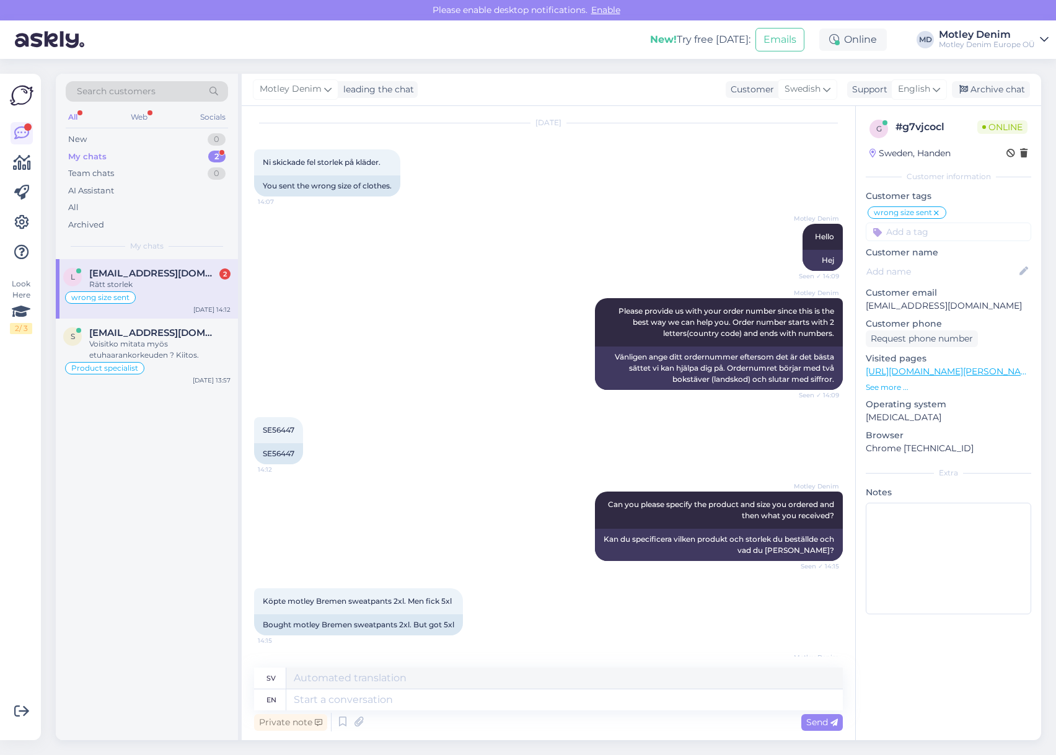
scroll to position [0, 0]
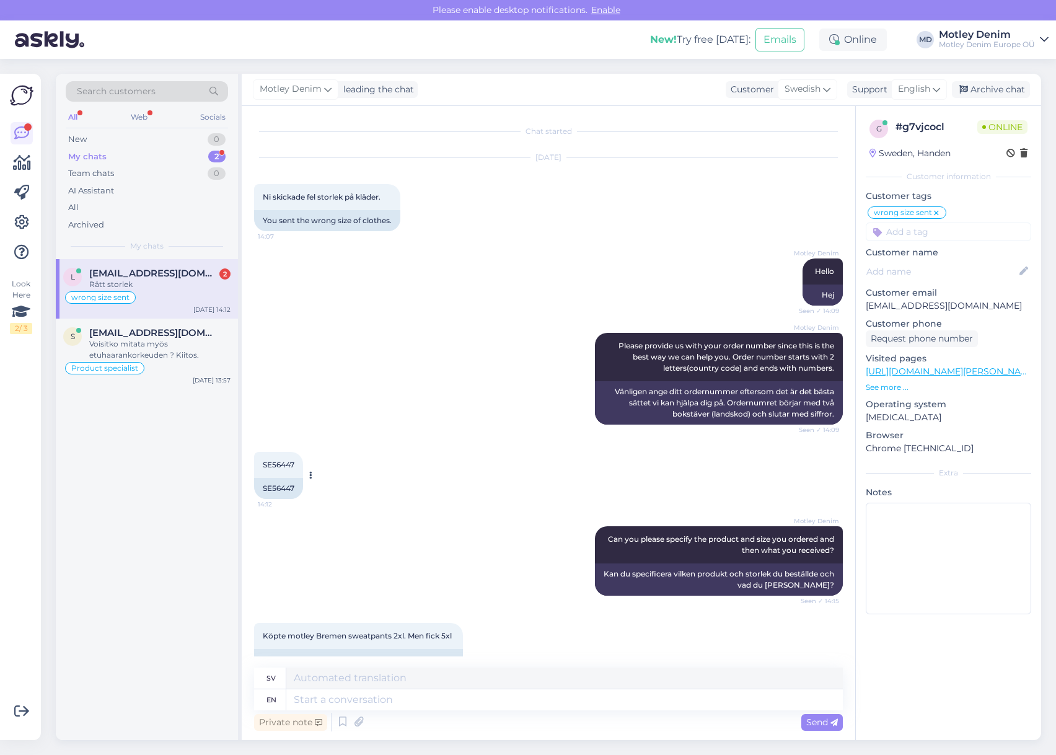
click at [286, 486] on div "SE56447" at bounding box center [278, 488] width 49 height 21
copy div "SE56447"
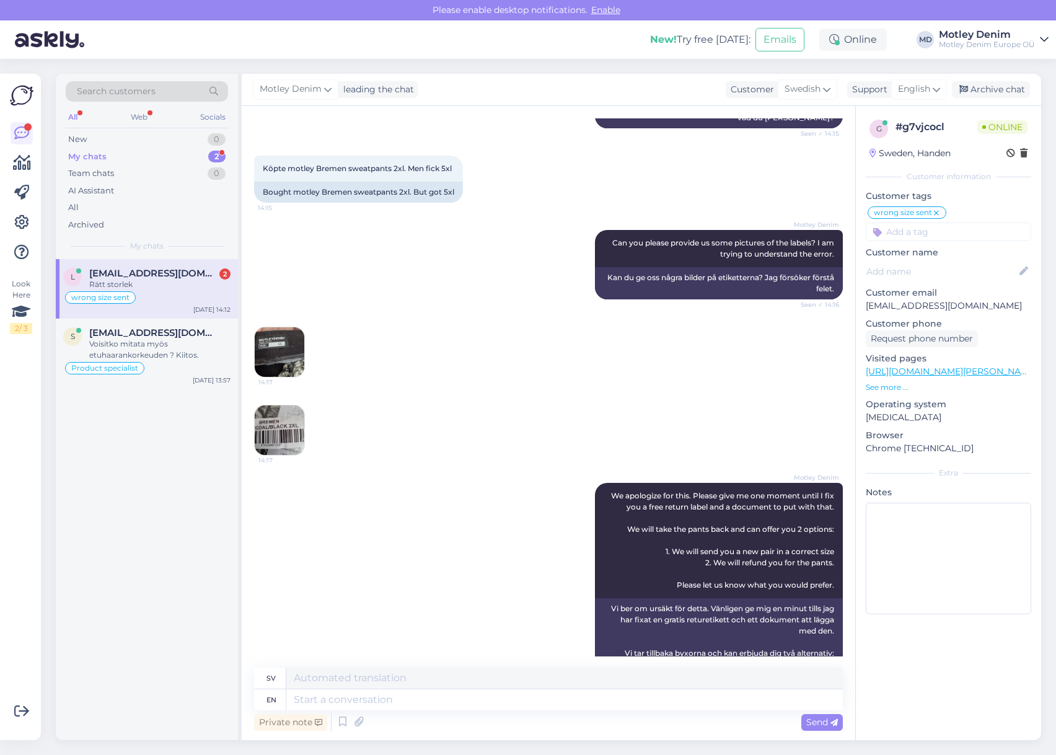
scroll to position [693, 0]
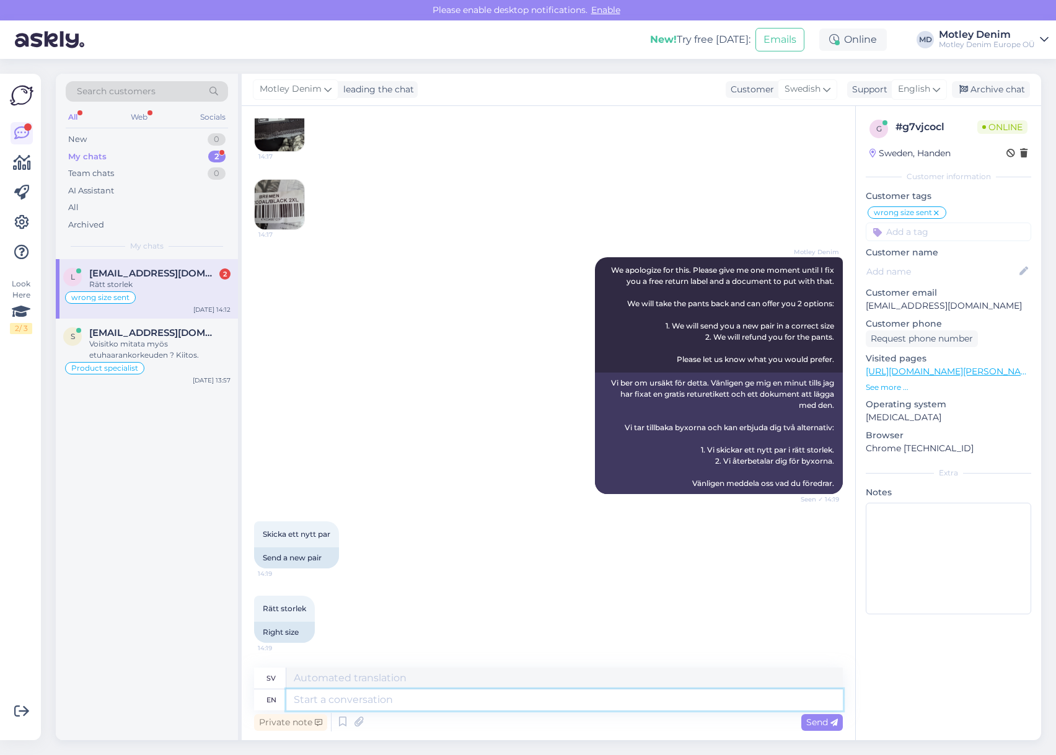
click at [554, 698] on textarea at bounding box center [564, 699] width 556 height 21
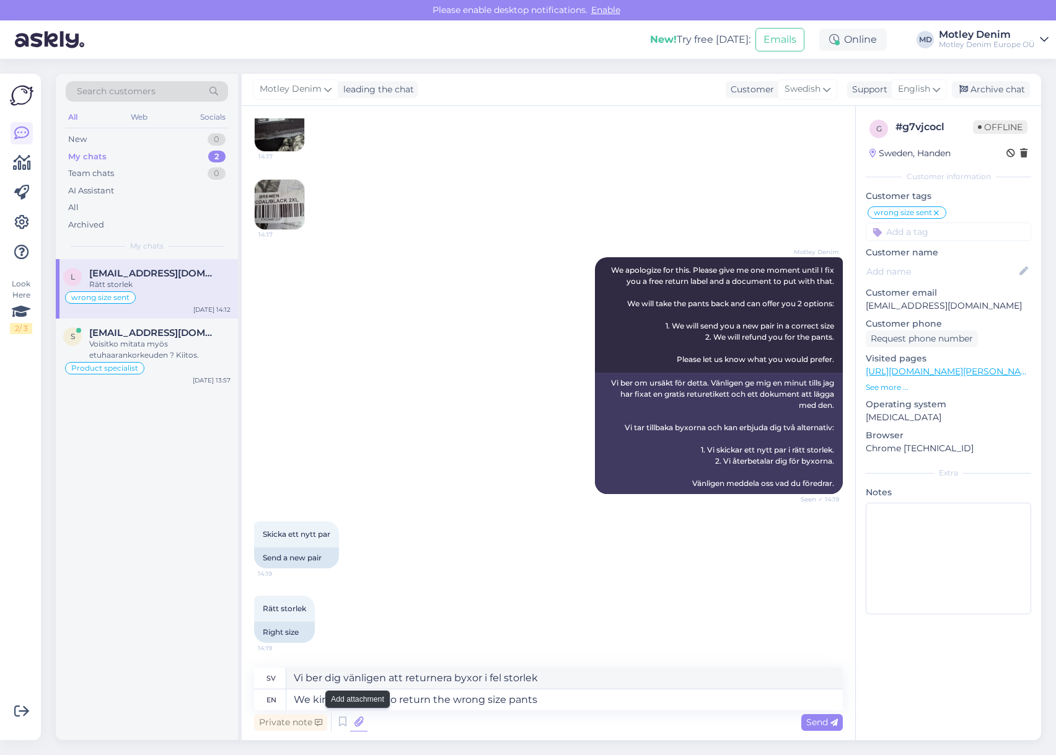
click at [358, 723] on icon at bounding box center [358, 722] width 17 height 19
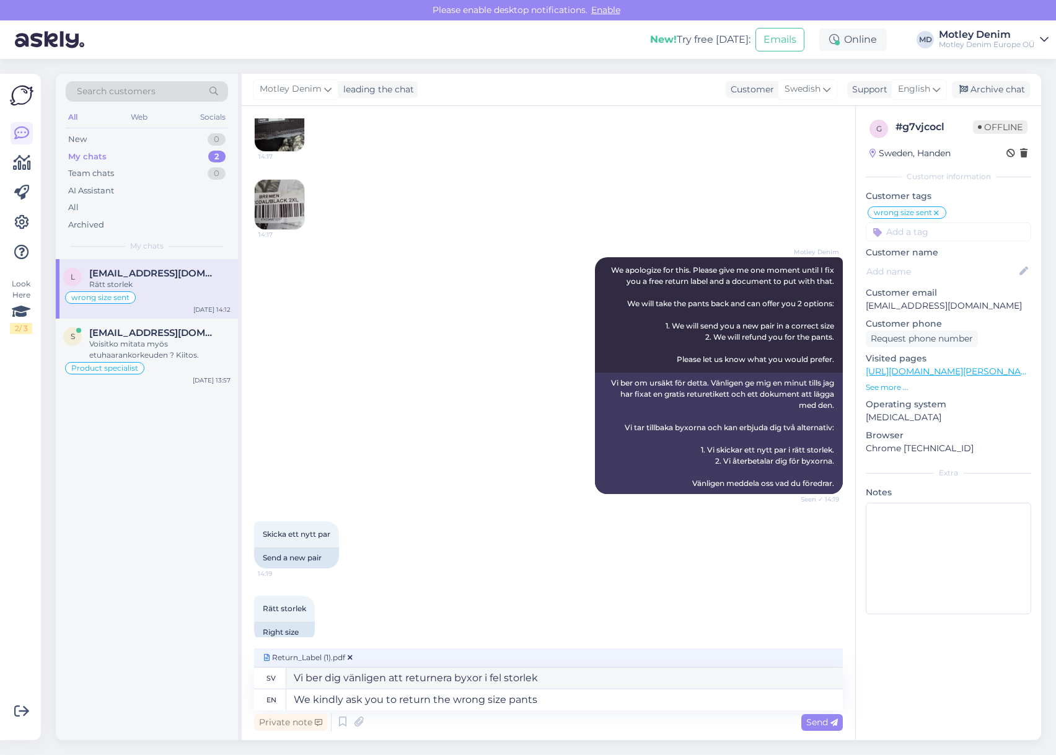
click at [813, 725] on span "Send" at bounding box center [822, 721] width 32 height 11
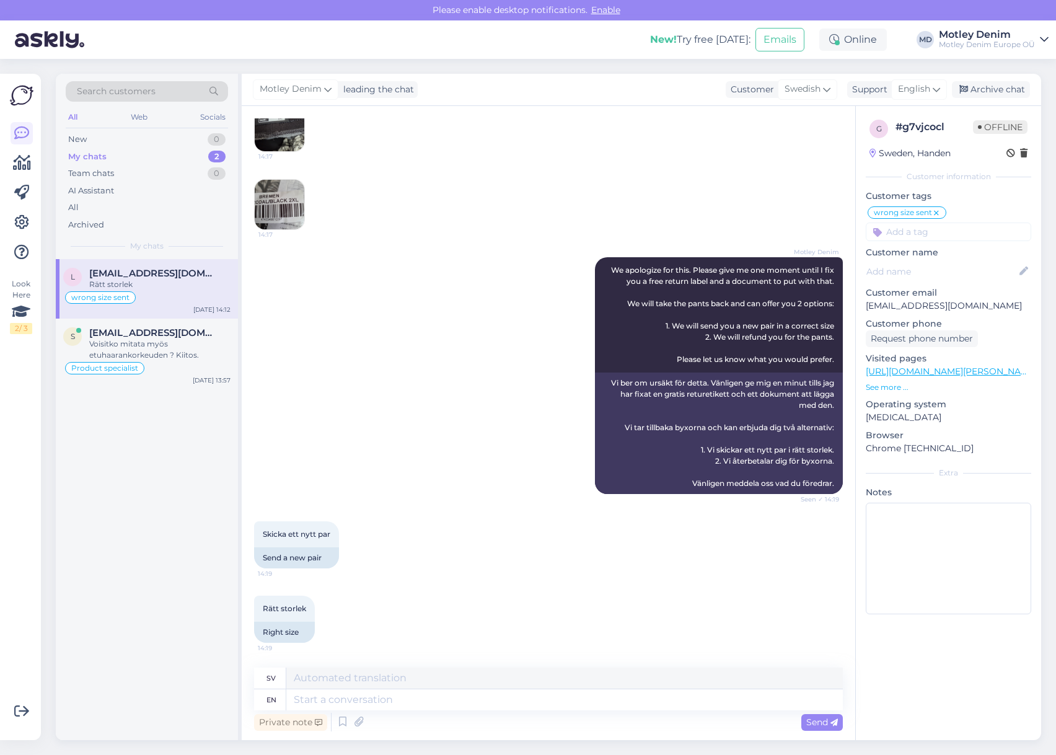
scroll to position [821, 0]
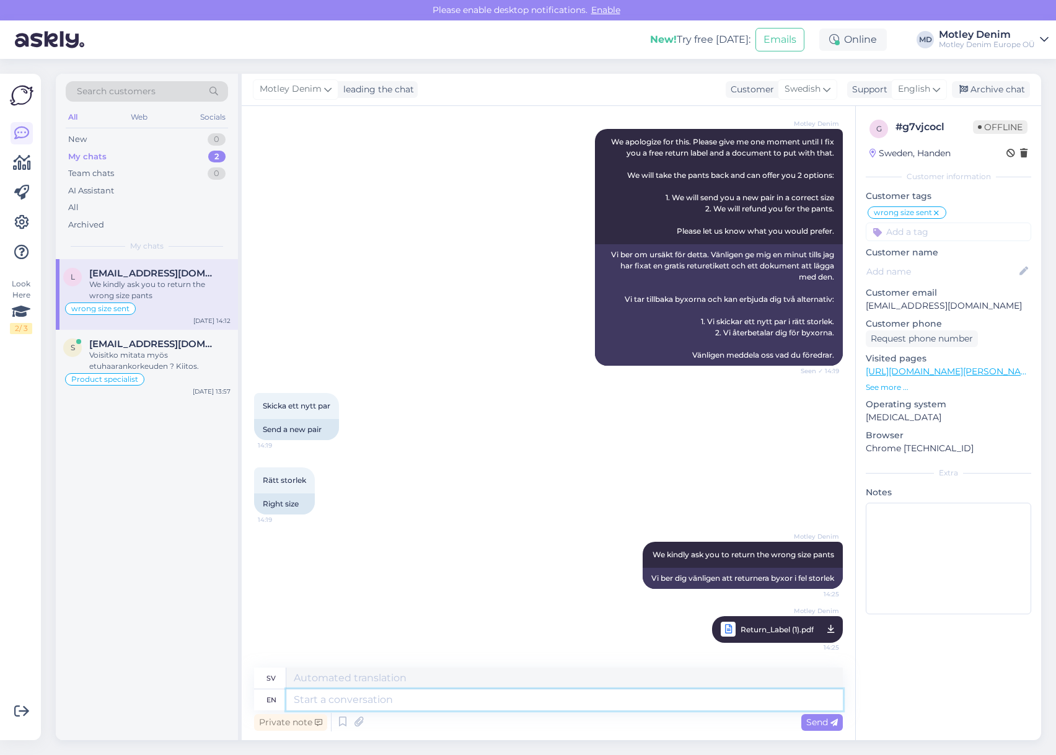
click at [700, 702] on textarea at bounding box center [564, 699] width 556 height 21
click at [363, 720] on icon at bounding box center [358, 722] width 17 height 19
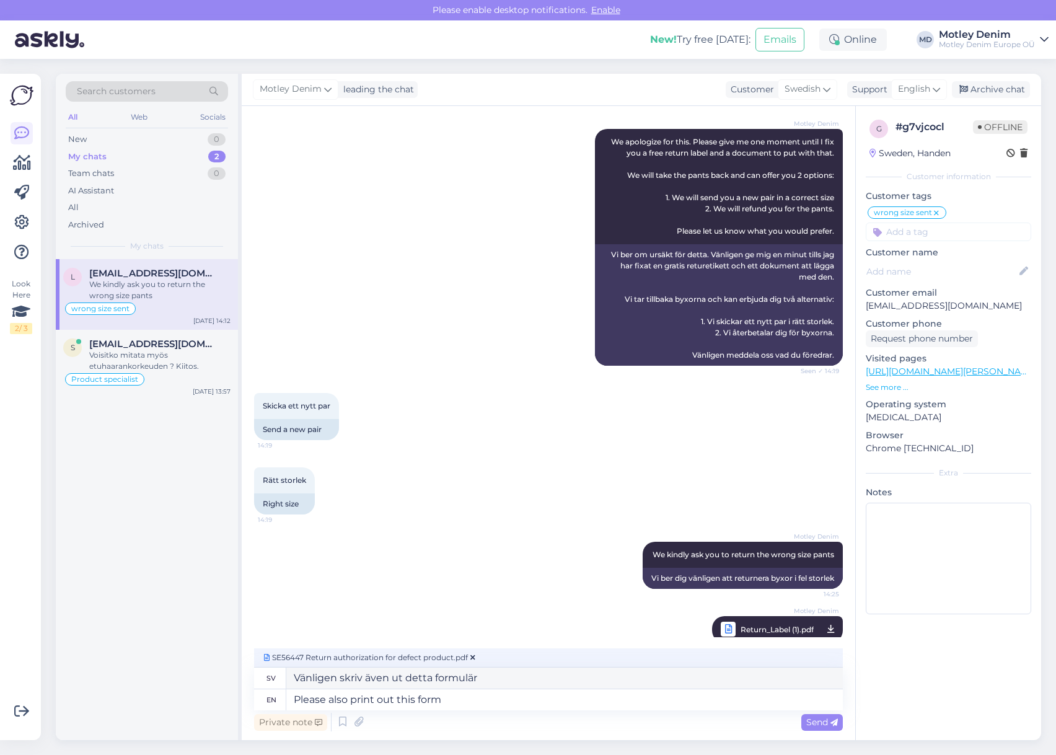
click at [826, 722] on span "Send" at bounding box center [822, 721] width 32 height 11
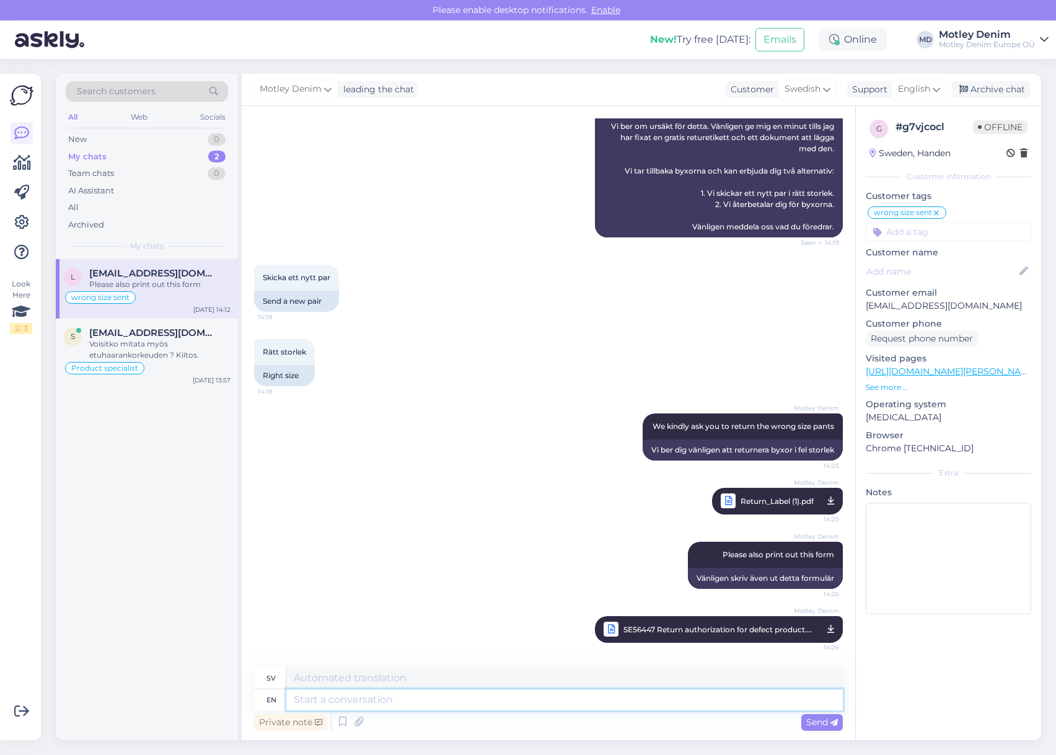
click at [639, 705] on textarea at bounding box center [564, 699] width 556 height 21
drag, startPoint x: 547, startPoint y: 700, endPoint x: 580, endPoint y: 685, distance: 35.8
click at [547, 701] on textarea at bounding box center [564, 699] width 556 height 21
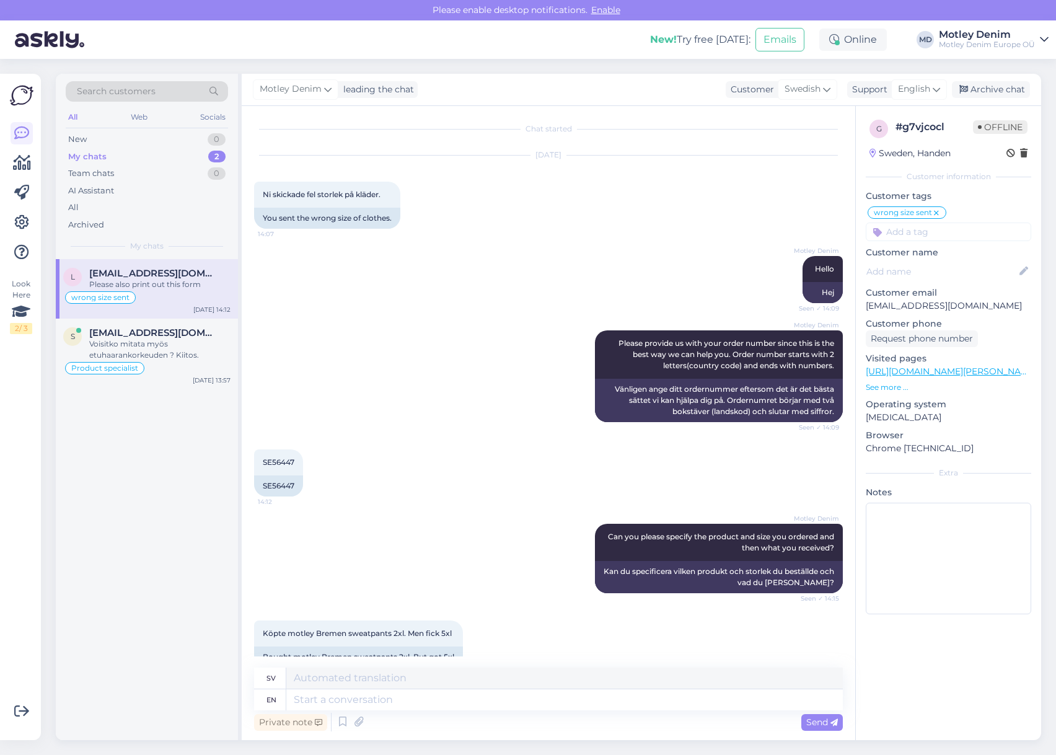
scroll to position [372, 0]
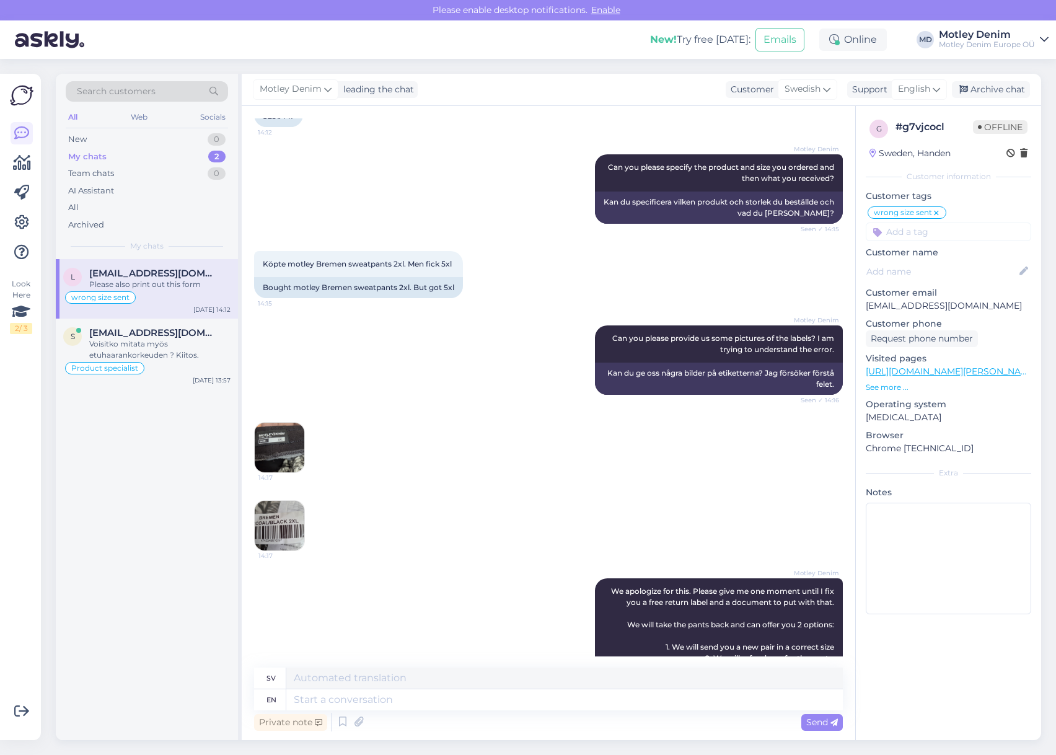
click at [283, 445] on img at bounding box center [280, 448] width 50 height 50
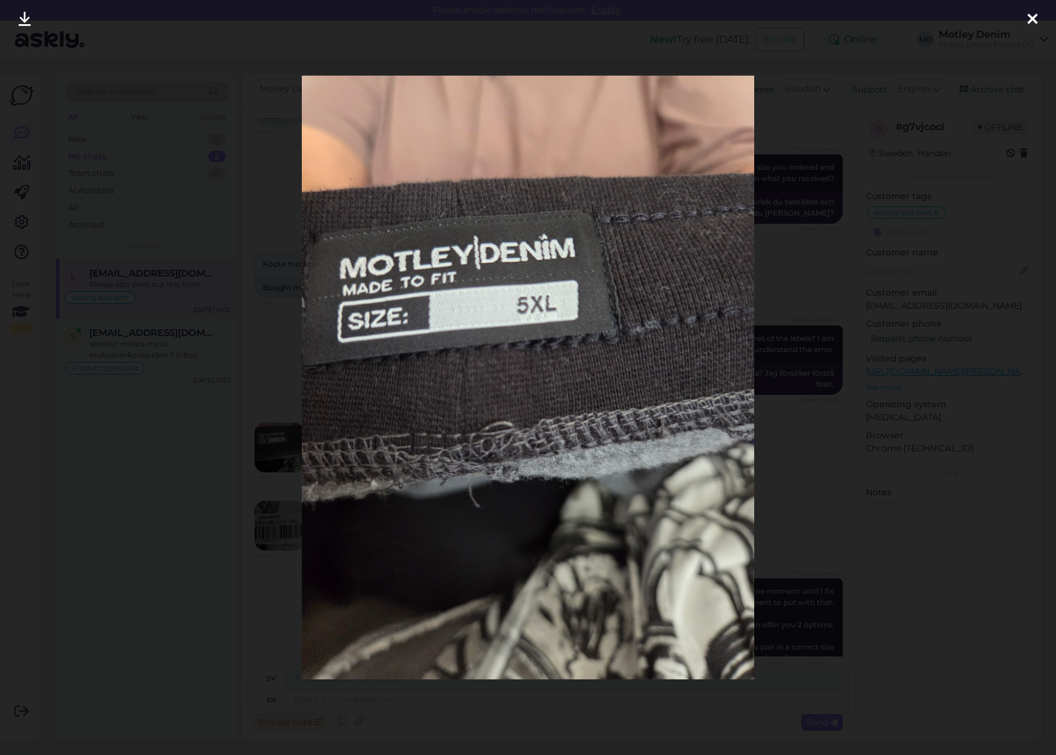
click at [913, 229] on div at bounding box center [528, 377] width 1056 height 755
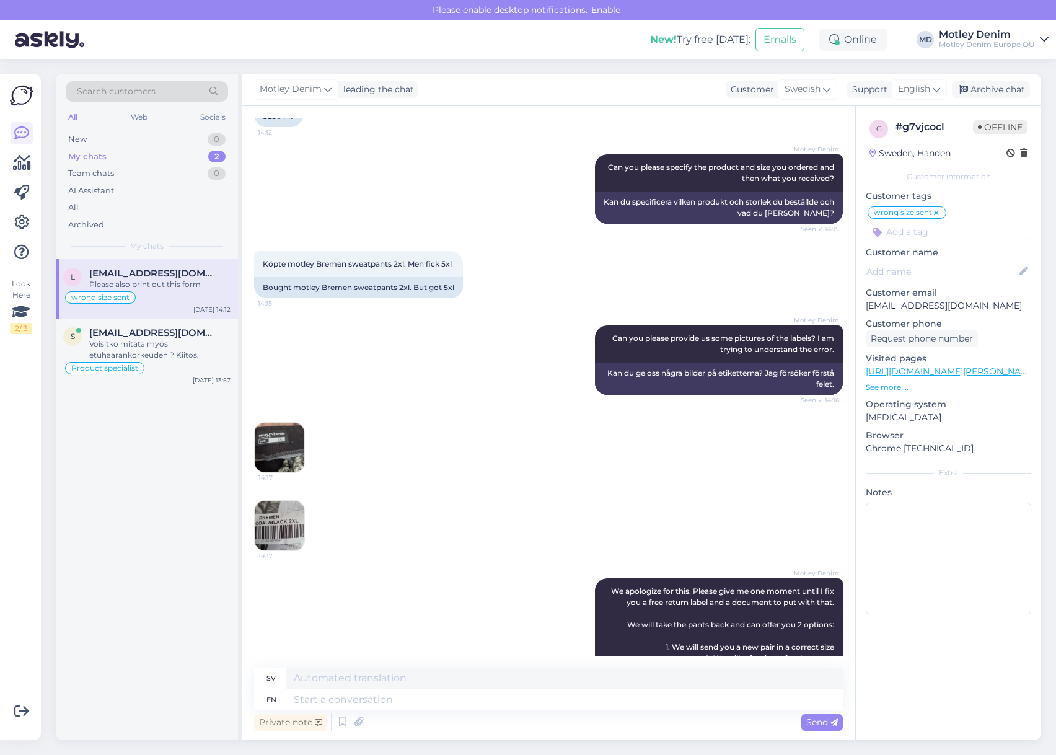
click at [277, 522] on img at bounding box center [280, 526] width 50 height 50
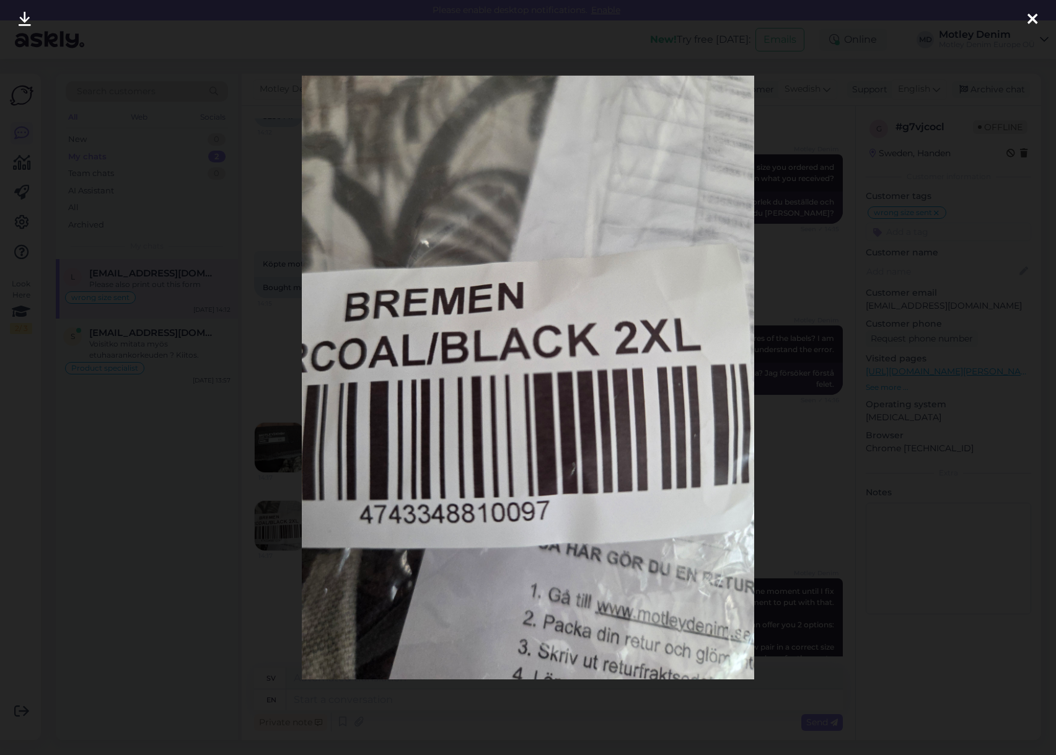
click at [229, 336] on div at bounding box center [528, 377] width 1056 height 755
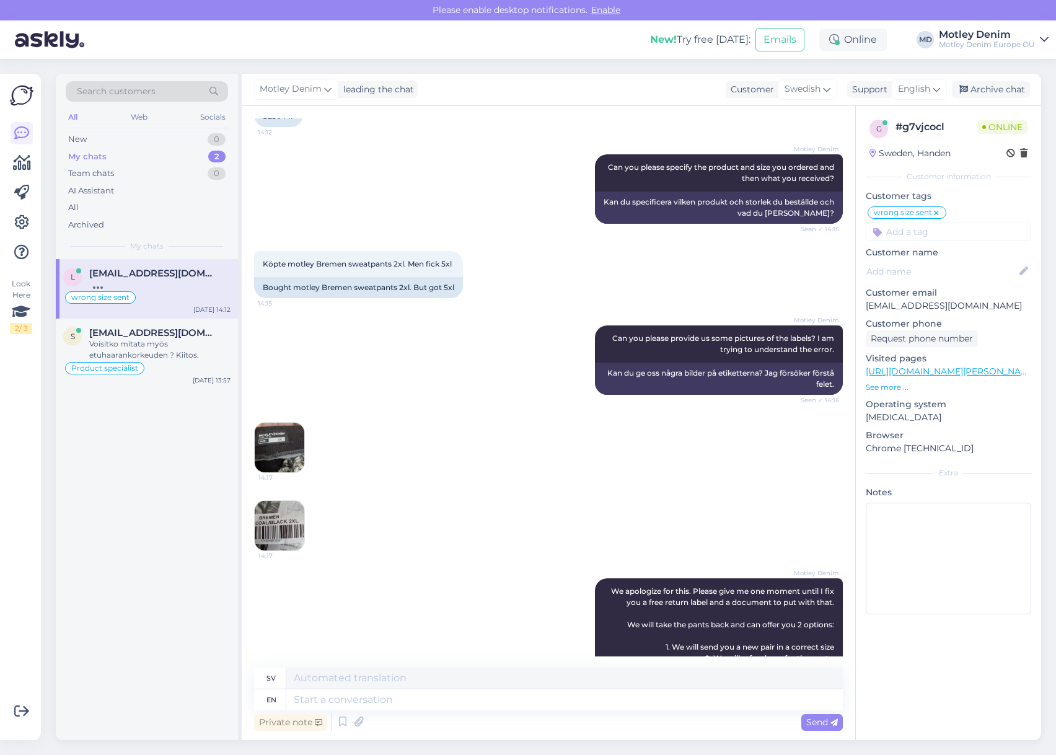
scroll to position [1024, 0]
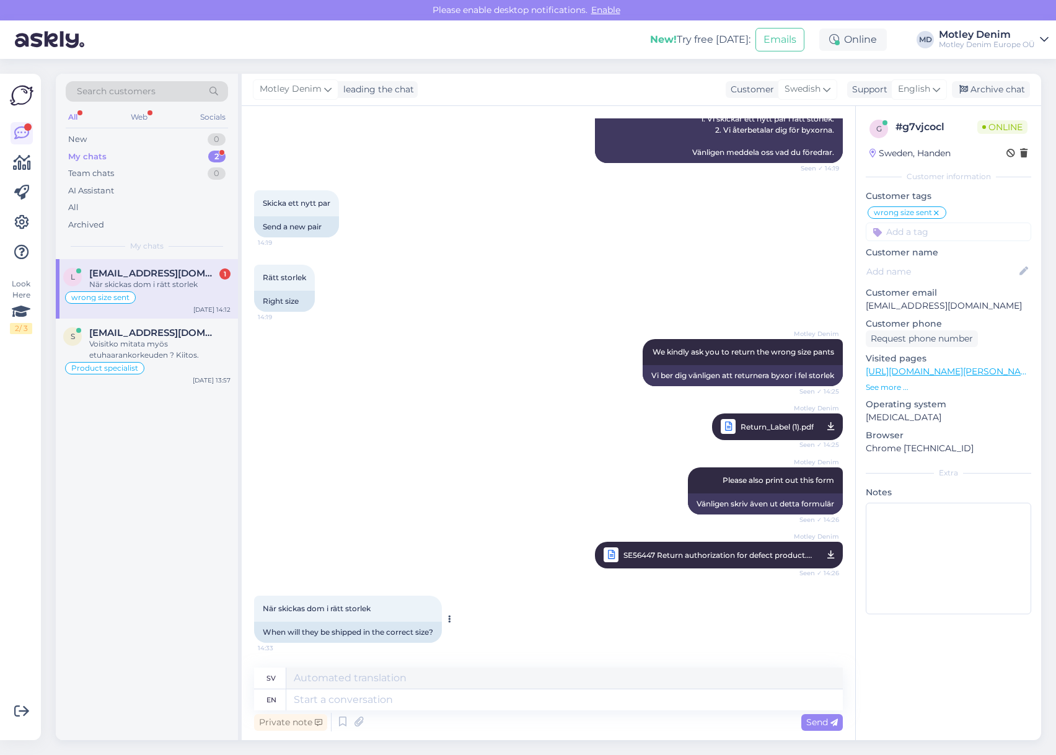
click at [268, 605] on span "När skickas dom i rätt storlek" at bounding box center [317, 608] width 108 height 9
drag, startPoint x: 268, startPoint y: 605, endPoint x: 363, endPoint y: 607, distance: 94.8
click at [364, 607] on span "När skickas dom i rätt storlek" at bounding box center [317, 608] width 108 height 9
copy div "När skickas dom i rätt storlek 14:33"
click at [503, 698] on textarea at bounding box center [564, 699] width 556 height 21
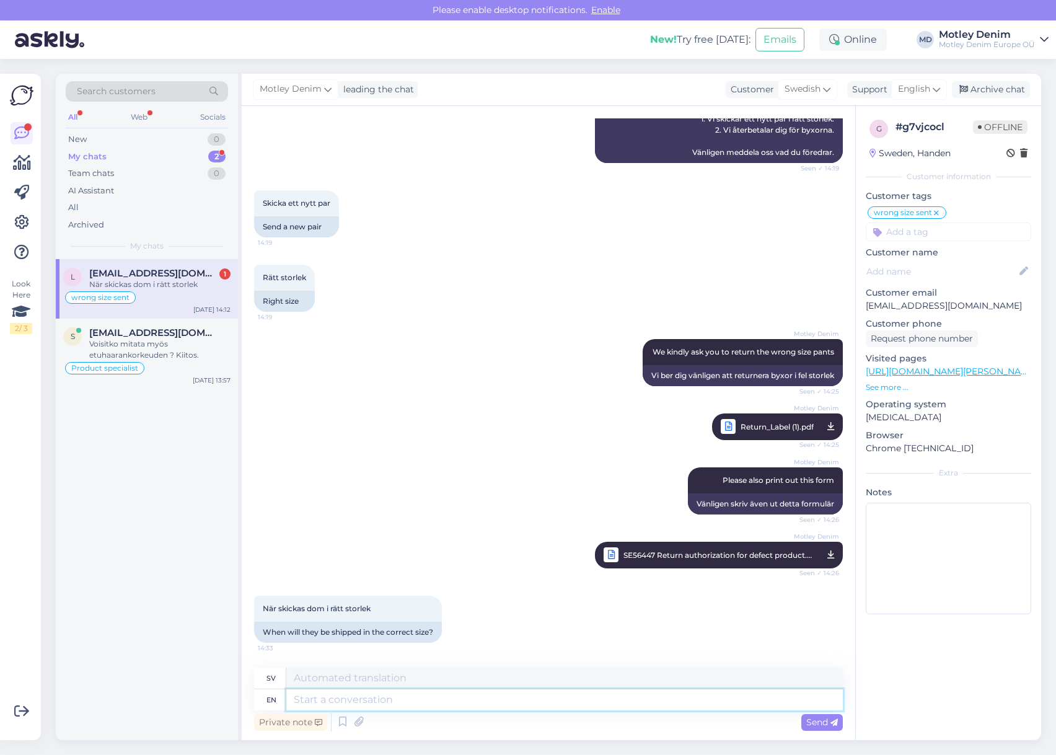
click at [456, 696] on textarea at bounding box center [564, 699] width 556 height 21
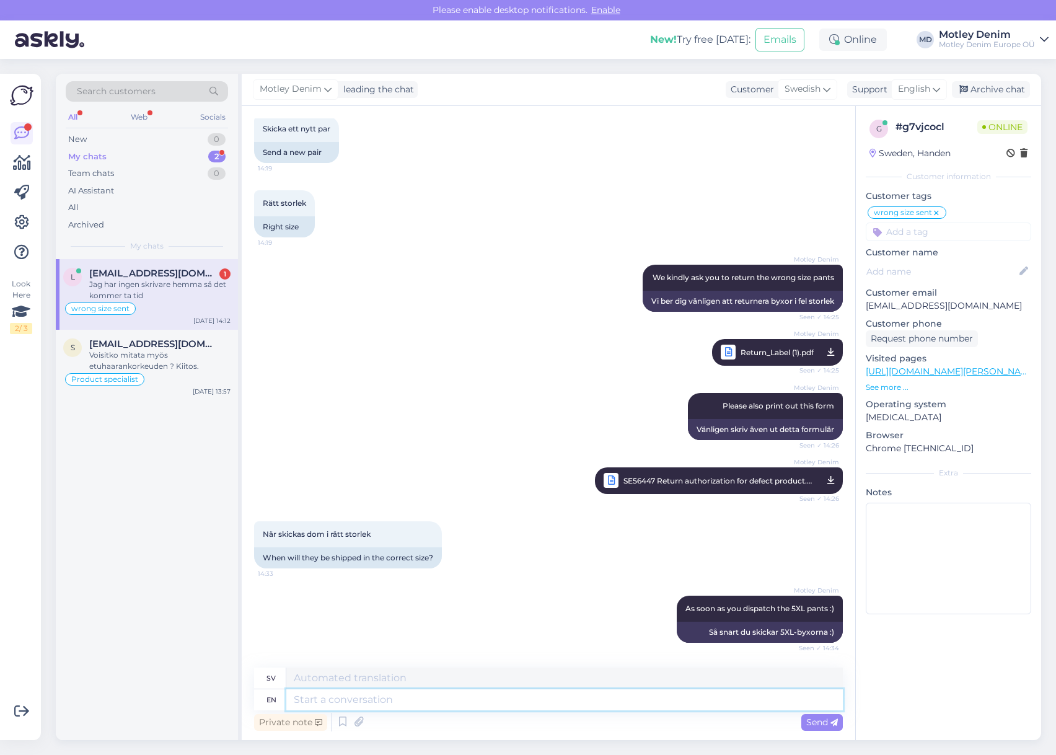
scroll to position [1172, 0]
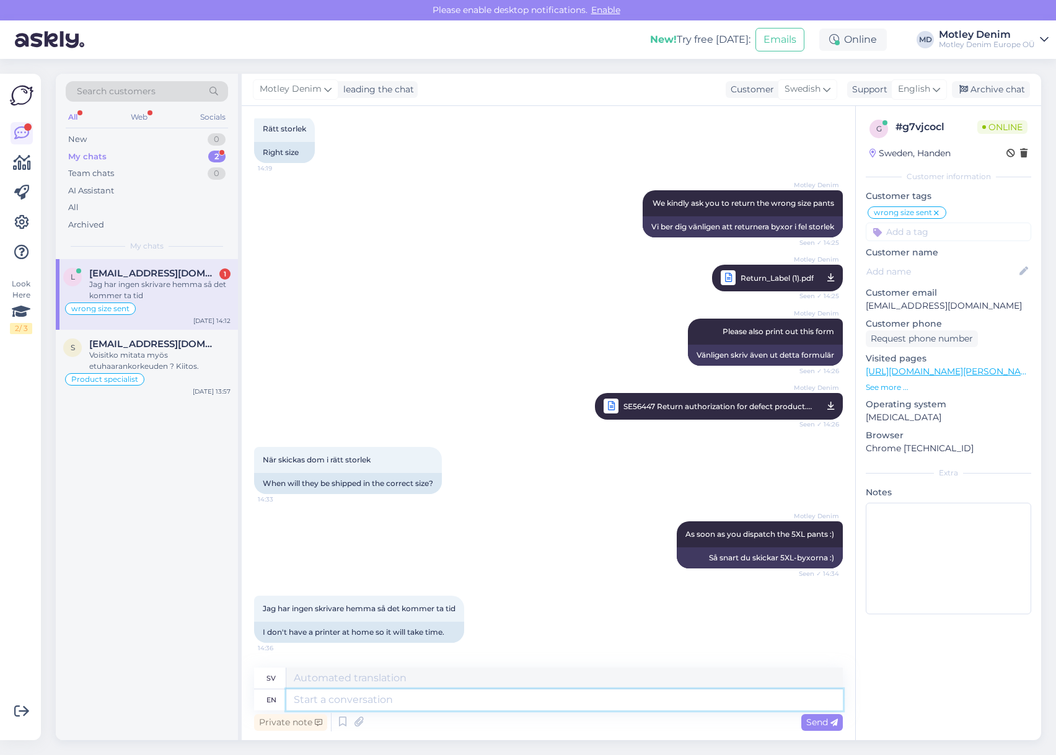
click at [458, 702] on textarea at bounding box center [564, 699] width 556 height 21
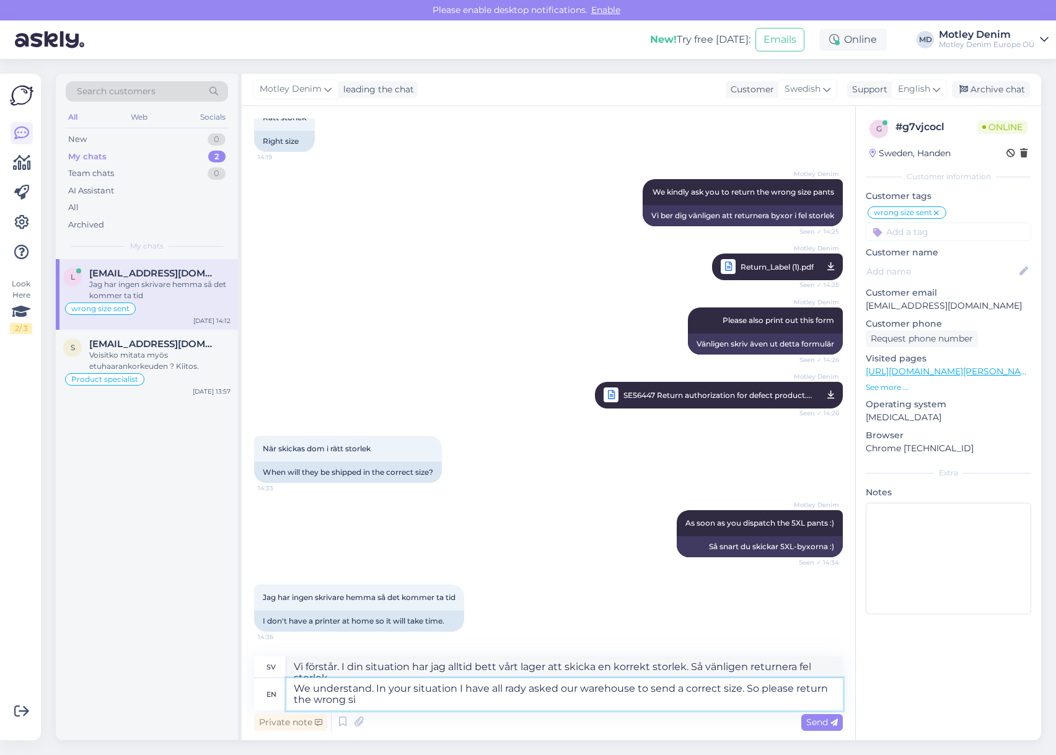
scroll to position [1185, 0]
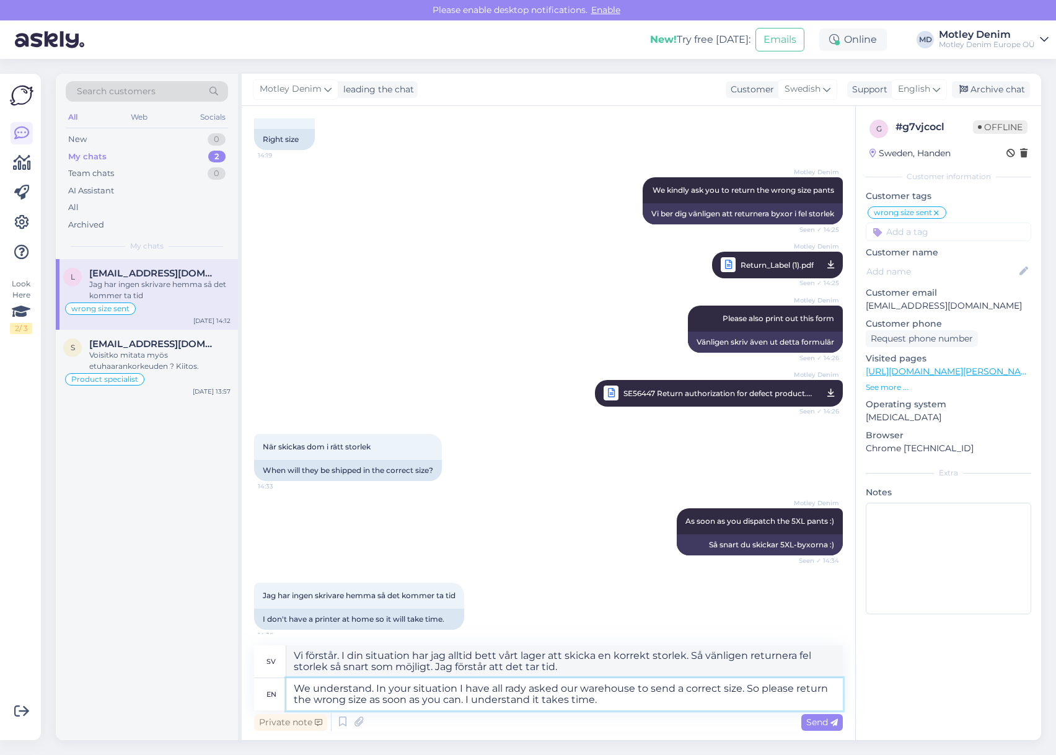
drag, startPoint x: 600, startPoint y: 701, endPoint x: 561, endPoint y: 703, distance: 39.7
click at [561, 703] on textarea "We understand. In your situation I have all rady asked our warehouse to send a …" at bounding box center [564, 694] width 556 height 32
click at [621, 704] on textarea "We understand. In your situation I have all rady asked our warehouse to send a …" at bounding box center [564, 694] width 556 height 32
click at [806, 722] on span "Send" at bounding box center [822, 721] width 32 height 11
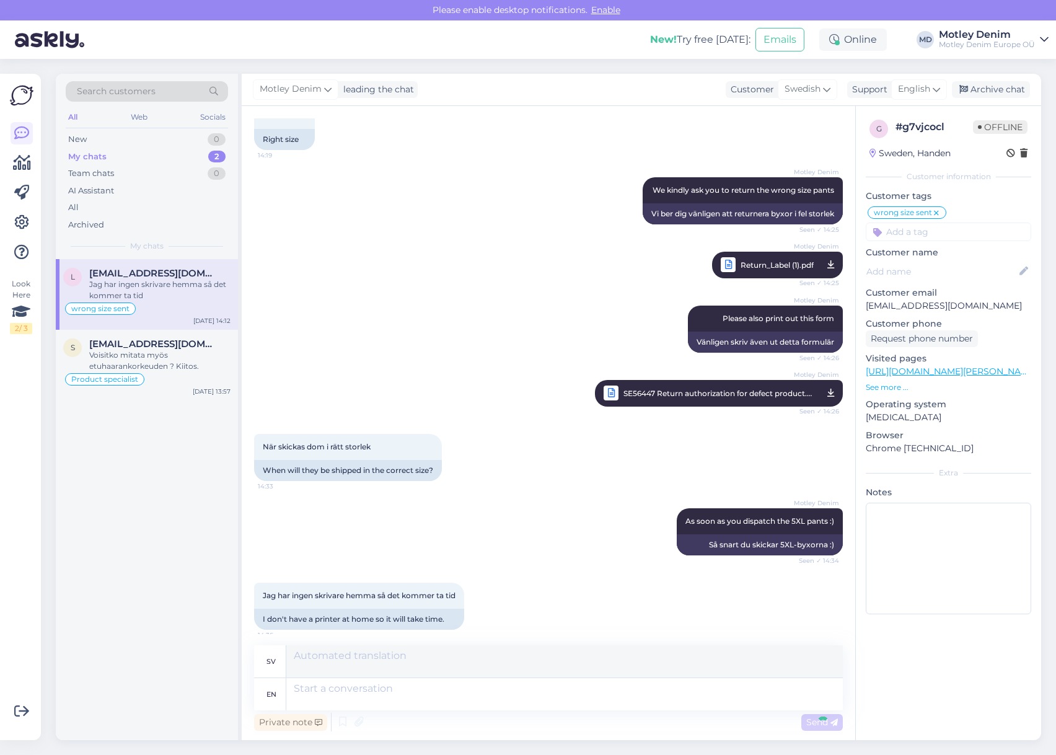
scroll to position [1291, 0]
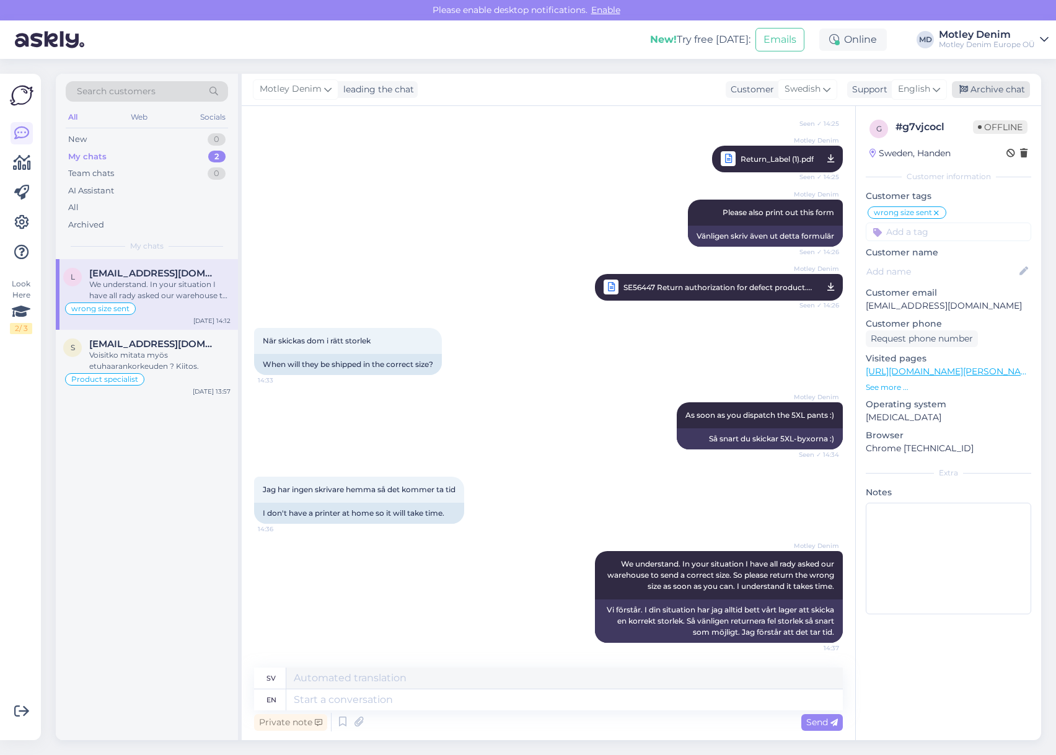
click at [999, 90] on div "Archive chat" at bounding box center [991, 89] width 78 height 17
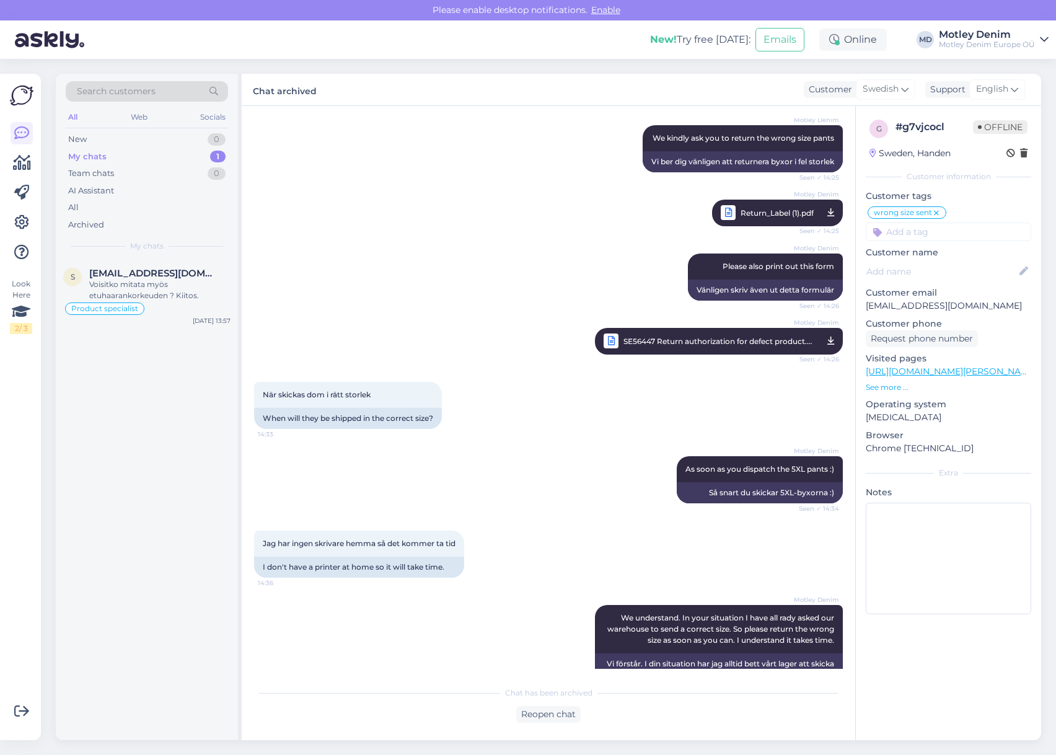
scroll to position [1279, 0]
